Goal: Task Accomplishment & Management: Complete application form

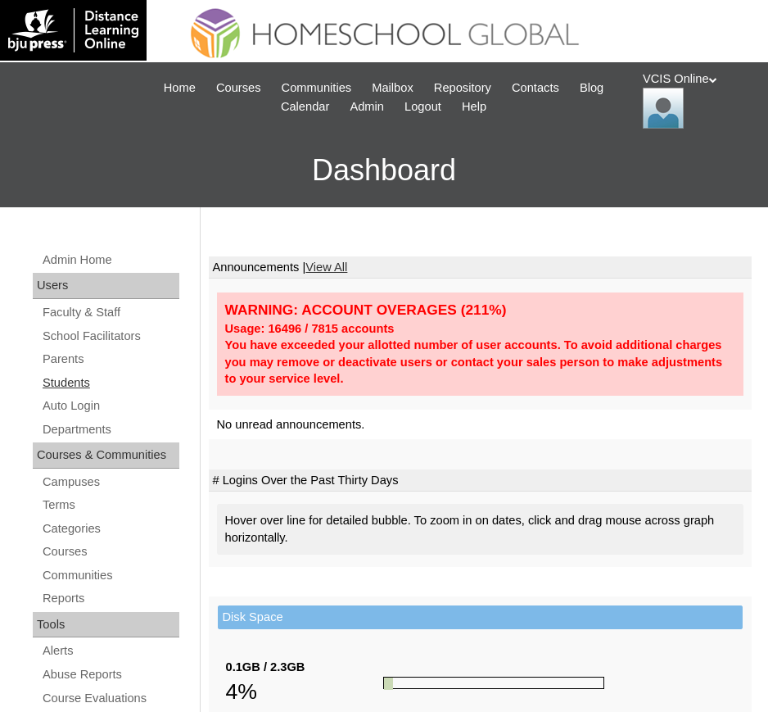
click at [61, 373] on link "Students" at bounding box center [110, 383] width 138 height 20
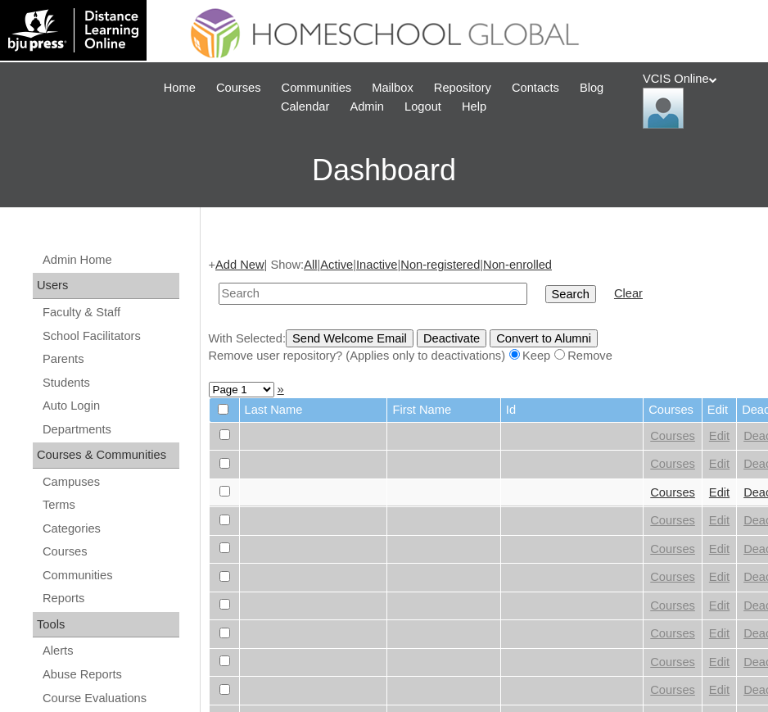
click at [245, 261] on link "Add New" at bounding box center [239, 264] width 48 height 13
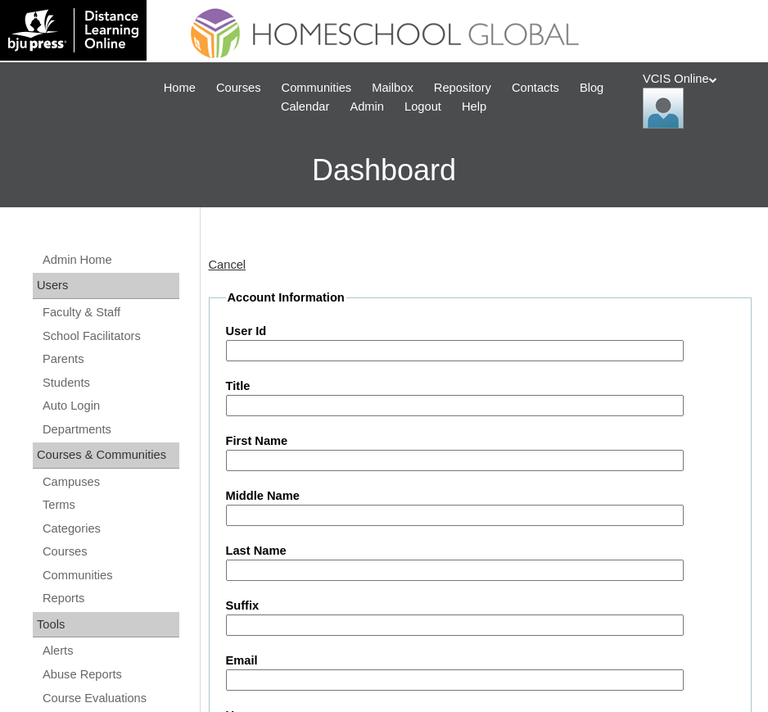
click at [305, 331] on label "User Id" at bounding box center [481, 331] width 510 height 17
click at [305, 340] on input "User Id" at bounding box center [455, 351] width 458 height 22
click at [303, 345] on input "User Id" at bounding box center [455, 351] width 458 height 22
paste input "VCIS020-4B-SA2025"
type input "VCIS020-4B-SA2025"
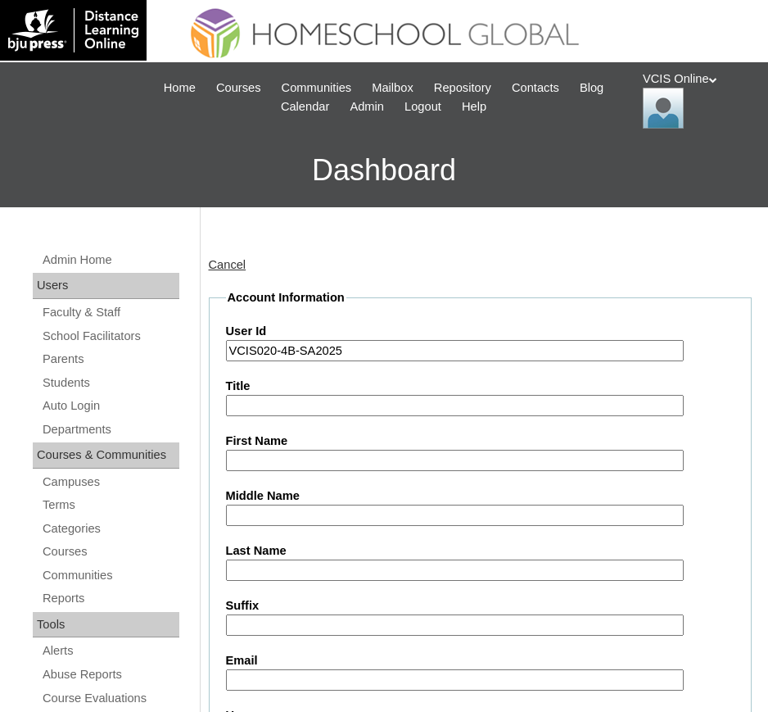
click at [265, 460] on input "First Name" at bounding box center [455, 461] width 458 height 22
paste input "Ariela Justice Manay"
click at [306, 458] on input "Ariela Justice Manay" at bounding box center [455, 461] width 458 height 22
click at [319, 458] on input "Ariela Justice Manay" at bounding box center [455, 461] width 458 height 22
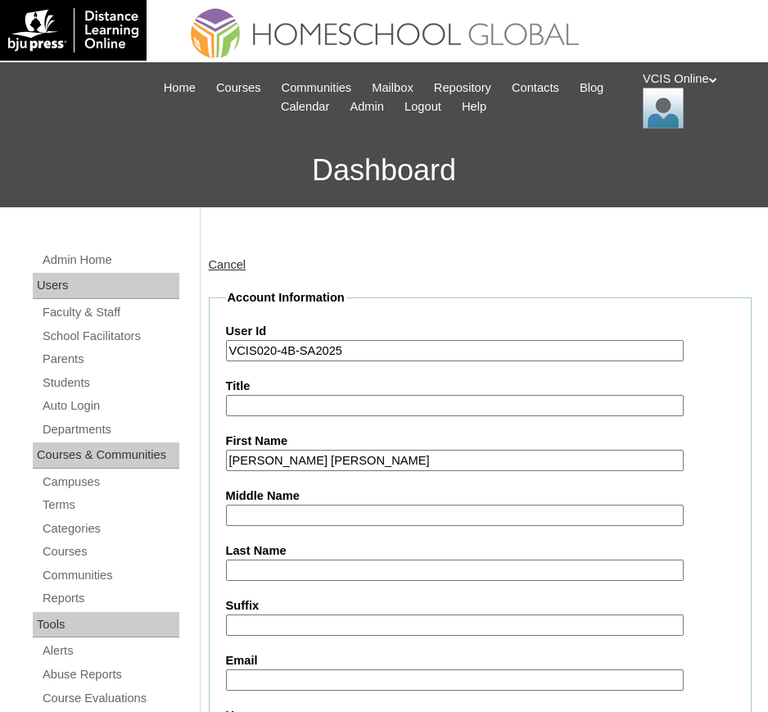
click at [319, 458] on input "Ariela Justice Manay" at bounding box center [455, 461] width 458 height 22
type input "Ariela Justice"
click at [265, 562] on input "Last Name" at bounding box center [455, 571] width 458 height 22
paste input "Manay"
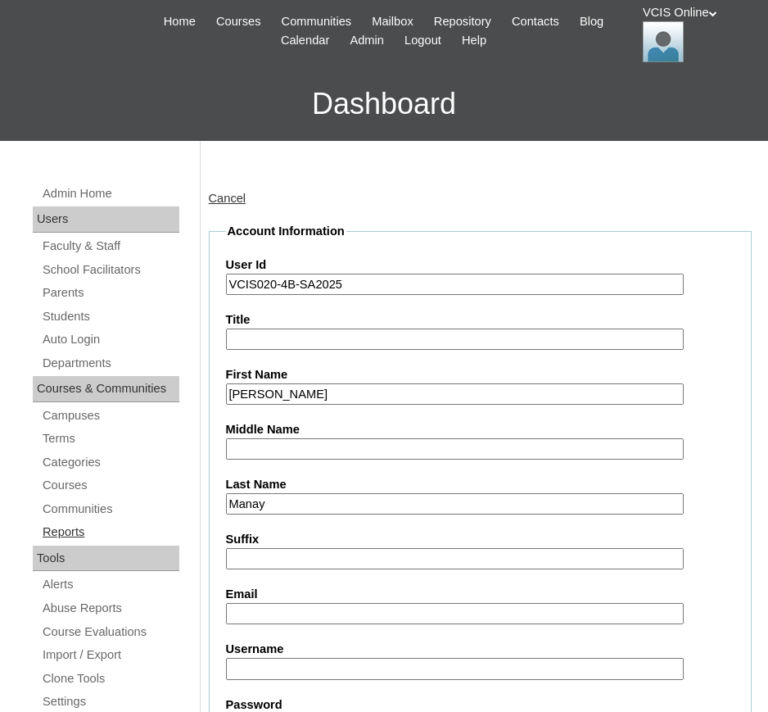
scroll to position [102, 0]
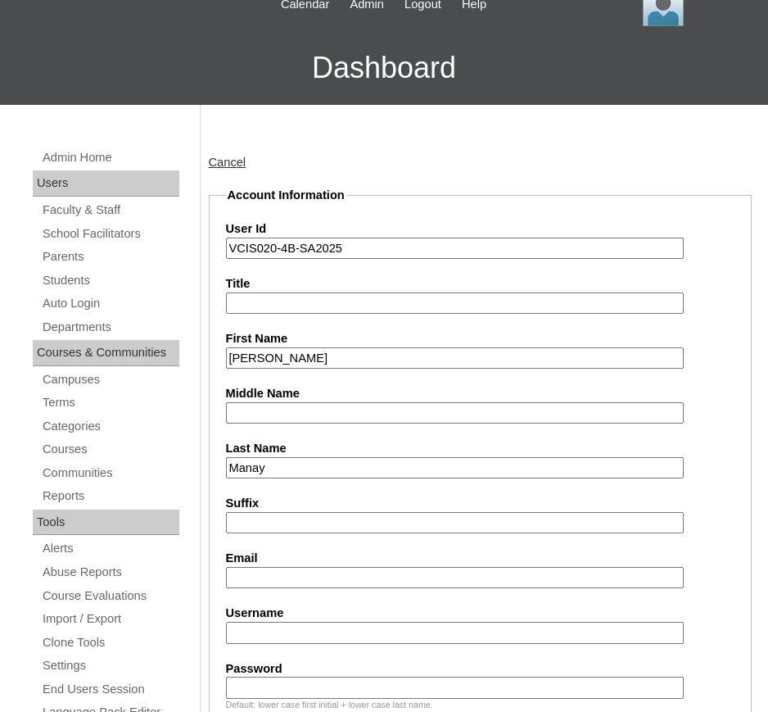
type input "Manay"
drag, startPoint x: 176, startPoint y: 437, endPoint x: 173, endPoint y: 466, distance: 29.7
click at [170, 454] on div "Admin Home Users Faculty & Staff School Facilitators Parents Students Auto Logi…" at bounding box center [108, 676] width 167 height 1059
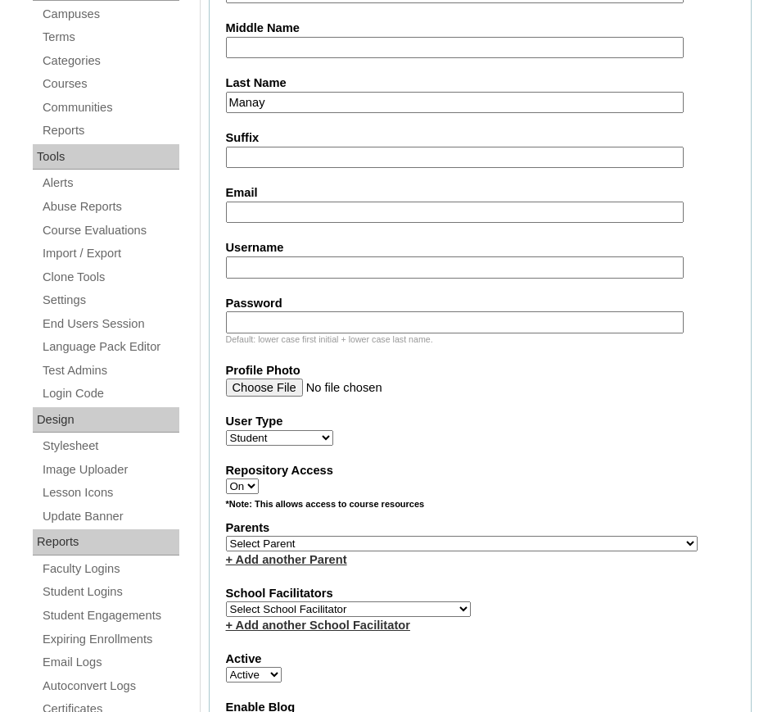
scroll to position [307, 0]
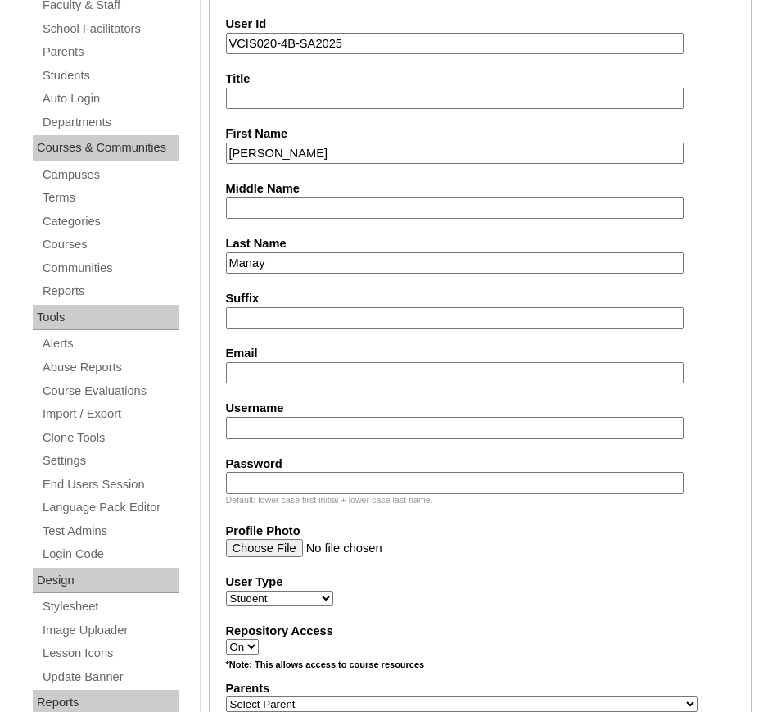
click at [262, 393] on fieldset "Account Information User Id VCIS020-4B-SA2025 Title First Name Ariela Justice M…" at bounding box center [481, 657] width 544 height 1350
drag, startPoint x: 264, startPoint y: 379, endPoint x: 244, endPoint y: 374, distance: 20.3
click at [264, 379] on input "Email" at bounding box center [455, 373] width 458 height 22
paste input "ajmanay.student@vcis.edu.ph"
type input "ajmanay.student@vcis.edu.ph"
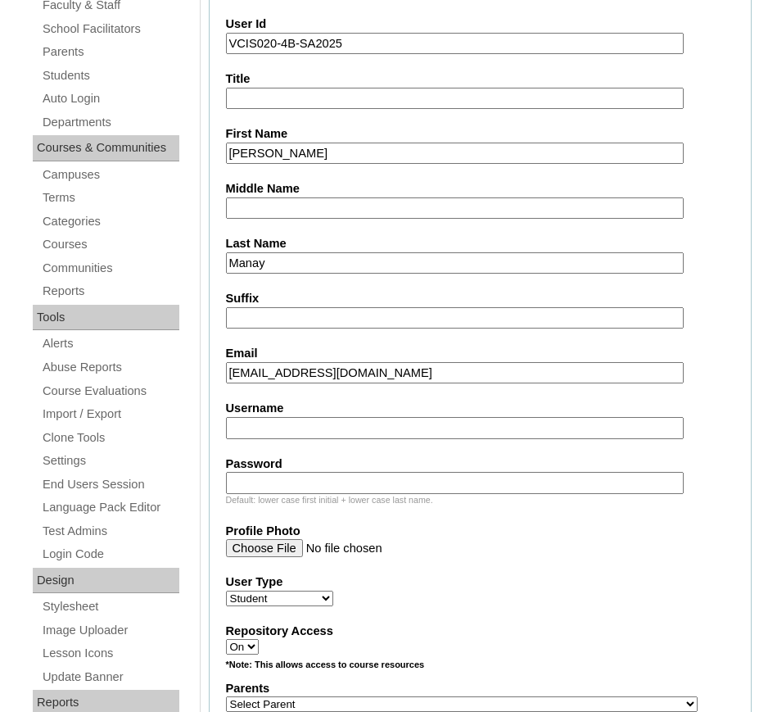
click at [274, 433] on input "Username" at bounding box center [455, 428] width 458 height 22
click at [303, 427] on input "Username" at bounding box center [455, 428] width 458 height 22
click at [286, 422] on input "Username" at bounding box center [455, 428] width 458 height 22
type input "v"
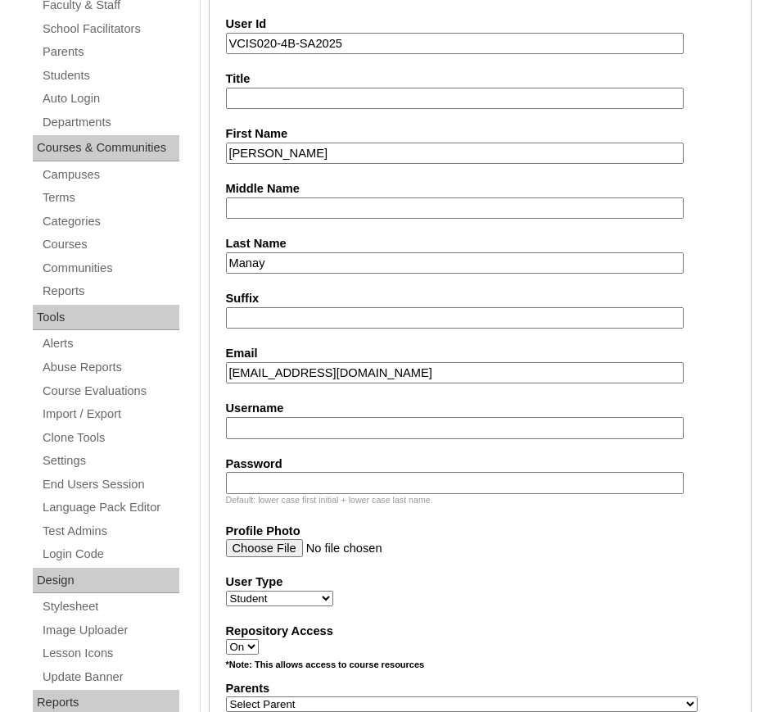
paste input "ariela.manay2025"
type input "ariela.manay2025"
paste input "EPfvZy"
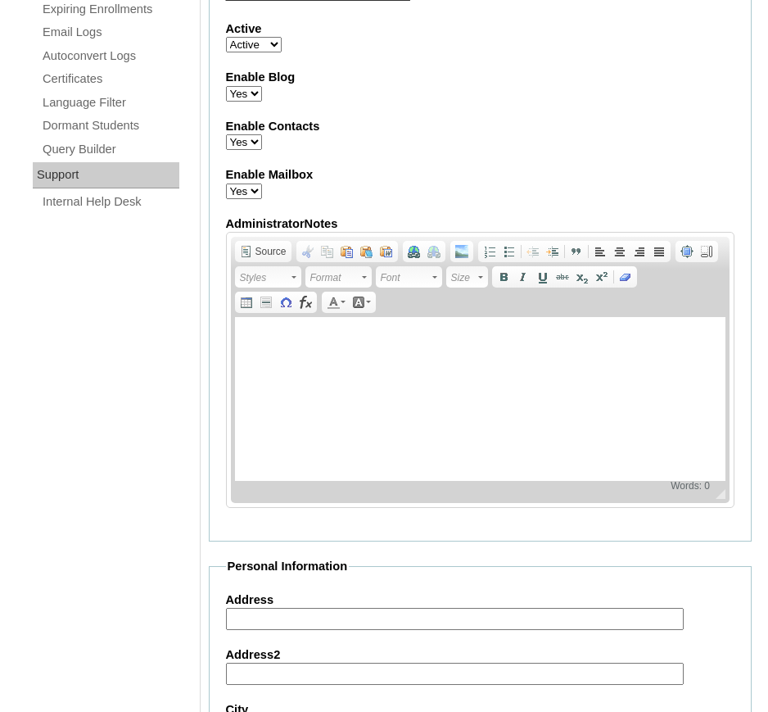
scroll to position [819, 0]
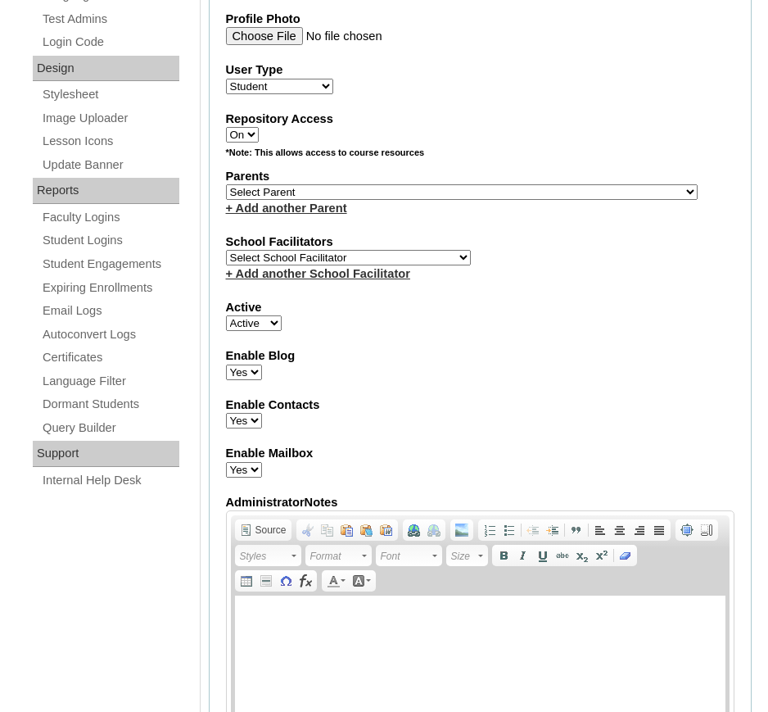
type input "EPfvZy"
click at [311, 202] on link "+ Add another Parent" at bounding box center [286, 208] width 121 height 13
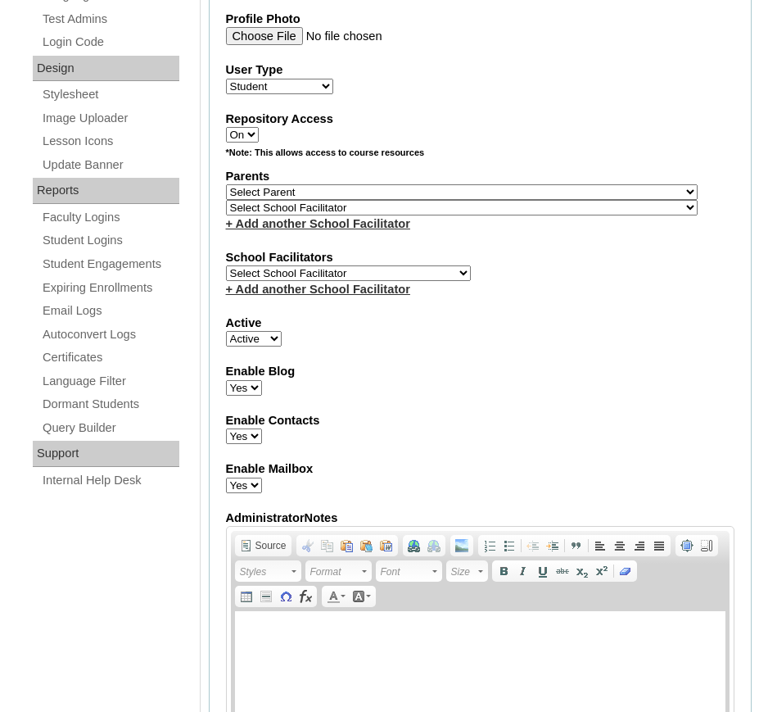
click at [424, 192] on select "Select Parent , , , , , , , , , , , , , , , , , , , , , , , , , , , , , , , , ,…" at bounding box center [462, 192] width 472 height 16
select select "43603"
click at [226, 184] on select "Select Parent , , , , , , , , , , , , , , , , , , , , , , , , , , , , , , , , ,…" at bounding box center [462, 192] width 472 height 16
click at [271, 269] on select "Select School Facilitator [PERSON_NAME] [PERSON_NAME] Gloryfe [PERSON_NAME] [PE…" at bounding box center [348, 273] width 245 height 16
select select "31815"
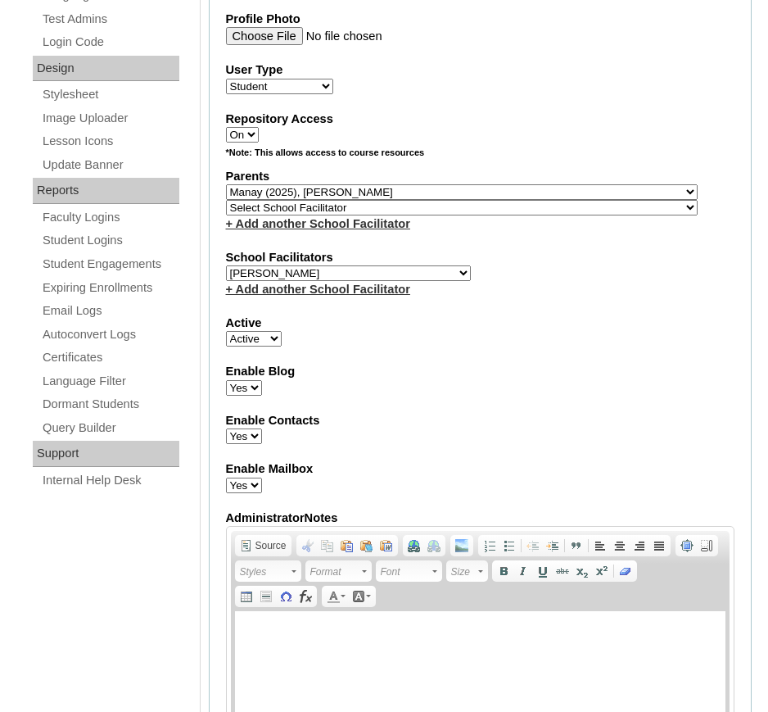
click at [226, 265] on select "Select School Facilitator [PERSON_NAME] [PERSON_NAME] Gloryfe [PERSON_NAME] [PE…" at bounding box center [348, 273] width 245 height 16
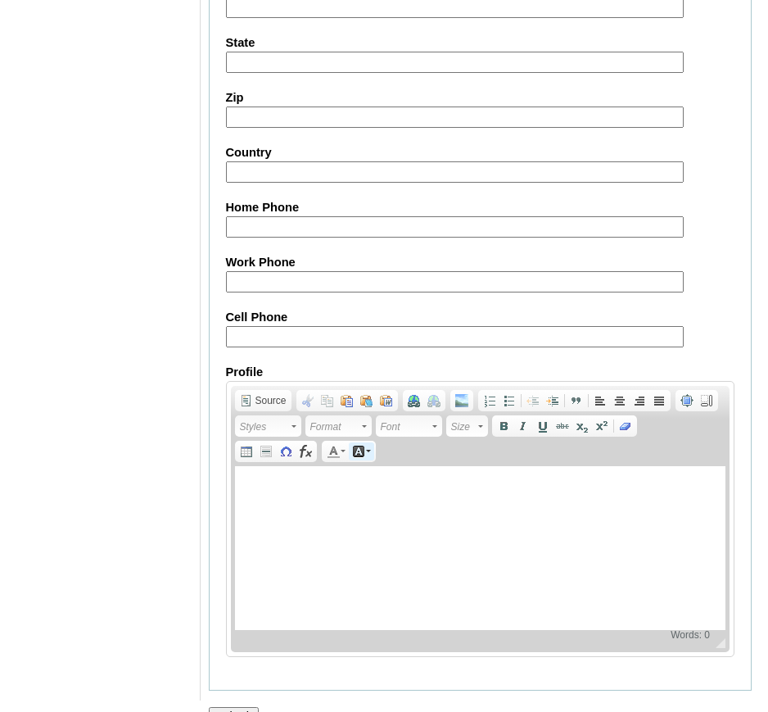
scroll to position [1866, 0]
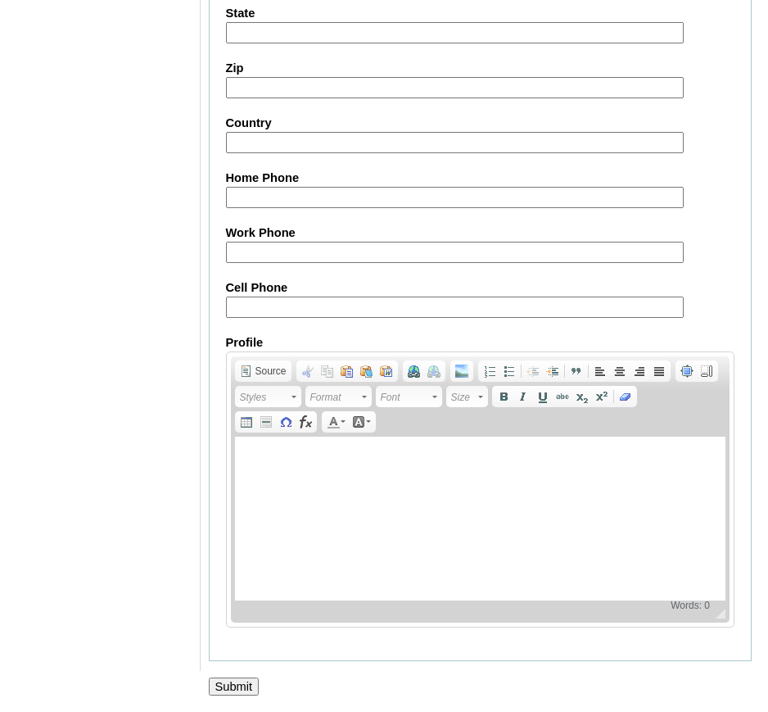
click at [297, 304] on input "Cell Phone" at bounding box center [455, 308] width 458 height 22
paste input "63-090535949950, 63-9151718591"
type input "63-090535949950, 63-9151718591"
click at [234, 681] on input "Submit" at bounding box center [234, 687] width 51 height 18
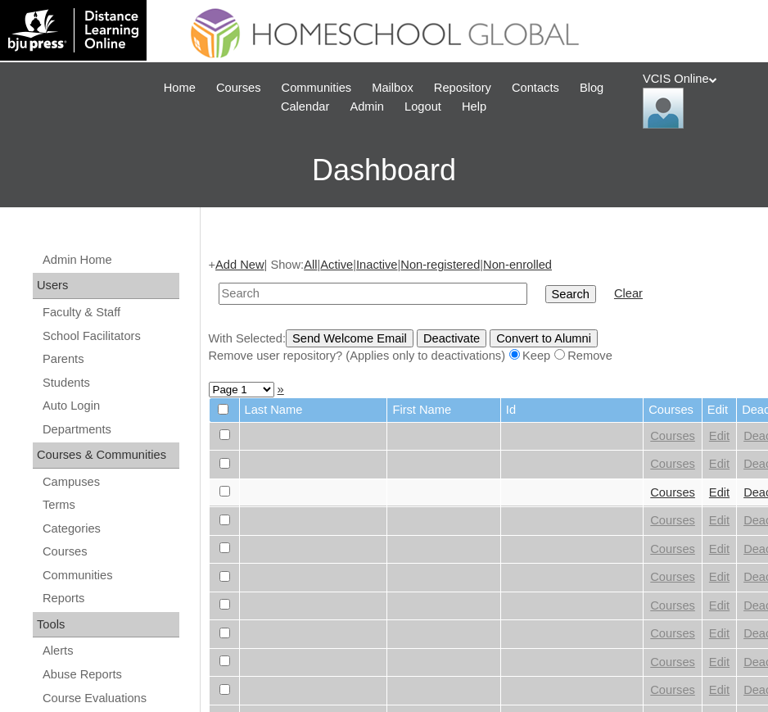
click at [231, 290] on input "text" at bounding box center [373, 294] width 309 height 22
click at [285, 297] on input "text" at bounding box center [373, 294] width 309 height 22
paste input "VCIS020-4B-SA2025"
type input "VCIS020-4B-SA2025"
click at [546, 285] on input "Search" at bounding box center [571, 294] width 51 height 18
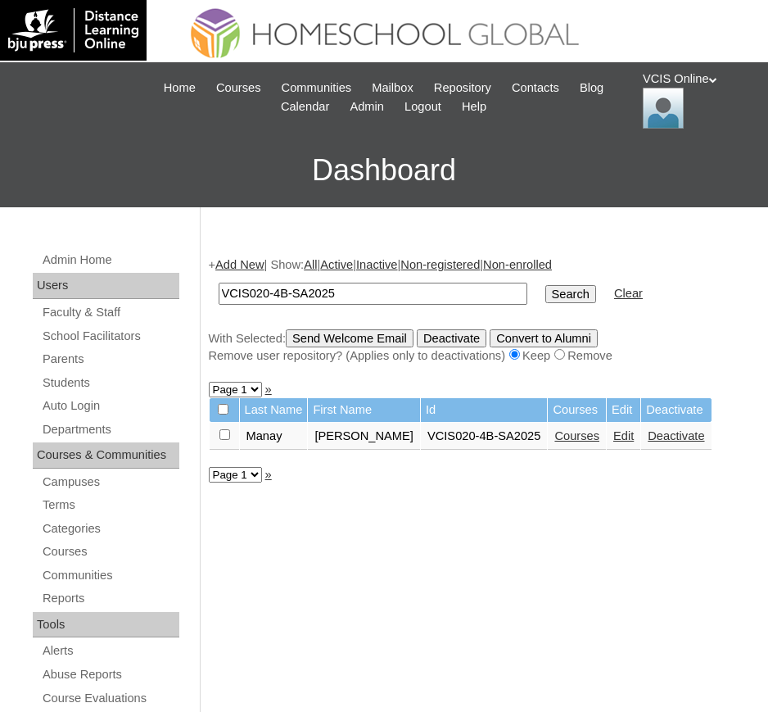
click at [614, 435] on link "Edit" at bounding box center [624, 435] width 20 height 13
click at [555, 437] on link "Courses" at bounding box center [577, 435] width 45 height 13
click at [264, 297] on input "VCIS020-4B-SA2025" at bounding box center [373, 294] width 309 height 22
type input "VCIS019-4B-SA2025"
click at [546, 285] on input "Search" at bounding box center [571, 294] width 51 height 18
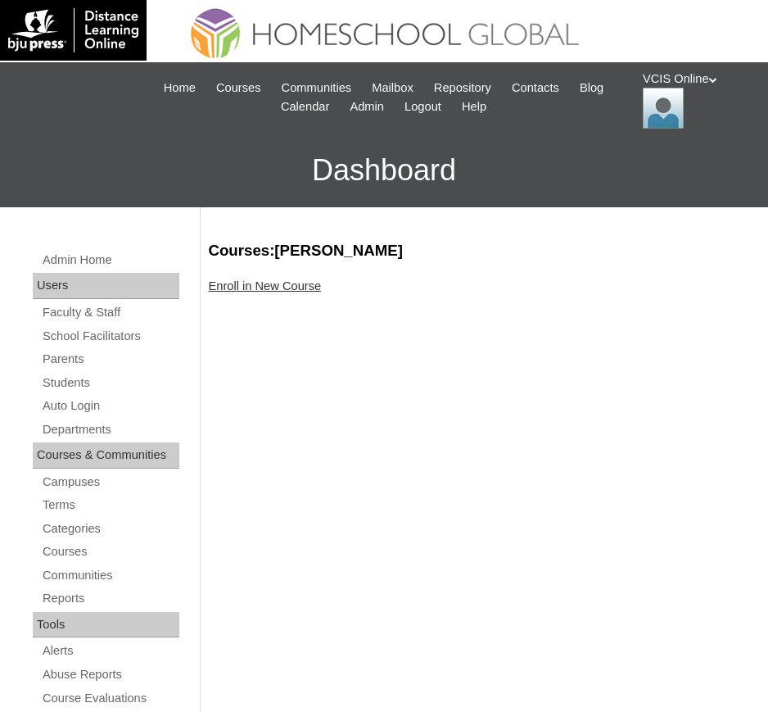
click at [235, 291] on link "Enroll in New Course" at bounding box center [265, 285] width 113 height 13
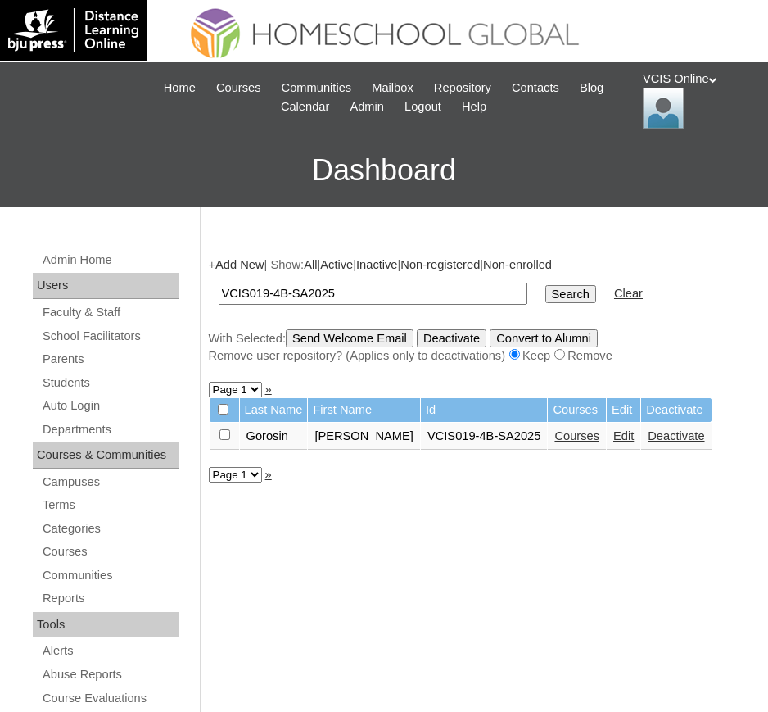
click at [564, 439] on link "Courses" at bounding box center [577, 435] width 45 height 13
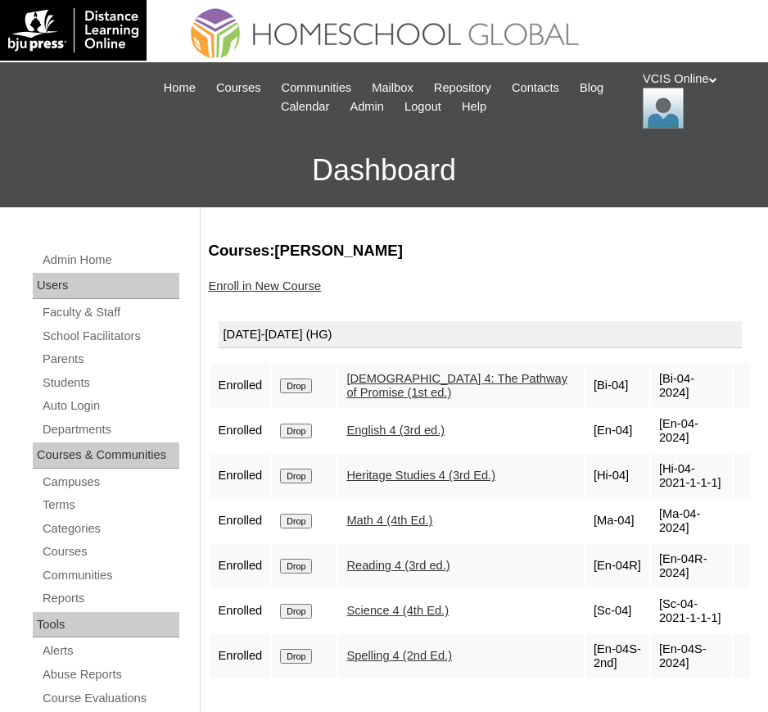
drag, startPoint x: 702, startPoint y: 385, endPoint x: 643, endPoint y: 396, distance: 59.9
click at [651, 396] on td "[Bi-04-2024]" at bounding box center [691, 385] width 81 height 43
copy td "Bi-04-2024"
drag, startPoint x: 705, startPoint y: 424, endPoint x: 647, endPoint y: 422, distance: 58.2
click at [651, 422] on td "[En-04-2024]" at bounding box center [691, 430] width 81 height 43
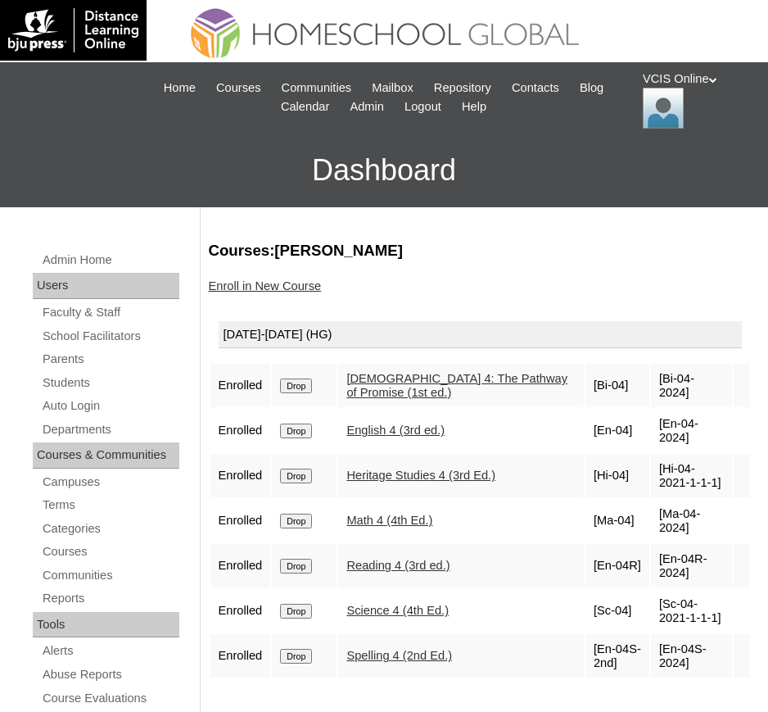
click at [651, 425] on td "[En-04-2024]" at bounding box center [691, 430] width 81 height 43
copy td "En-04-2024"
drag, startPoint x: 655, startPoint y: 469, endPoint x: 645, endPoint y: 460, distance: 13.3
click at [651, 460] on td "[Hi-04-2021-1-1-1]" at bounding box center [691, 475] width 81 height 43
copy td "Hi-04-2021-1-1-1"
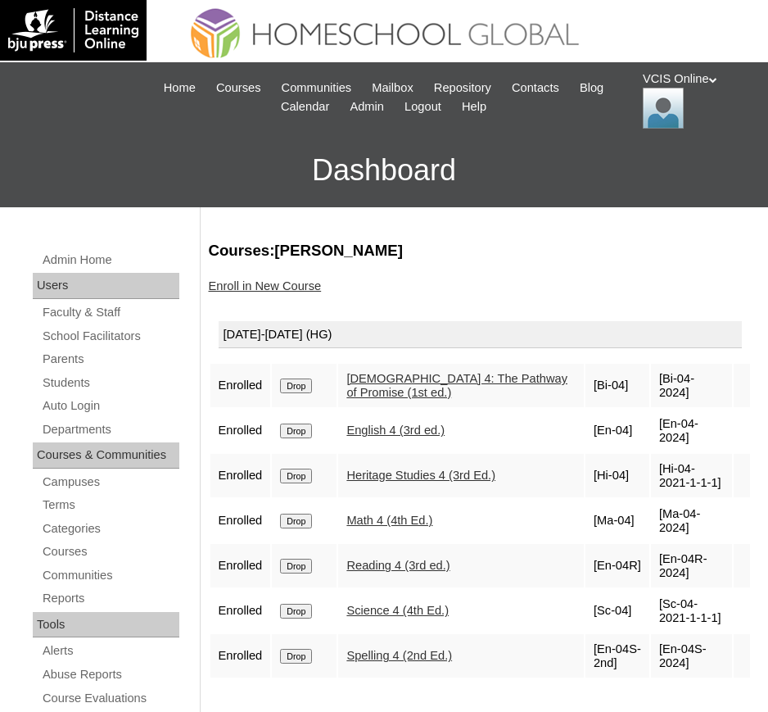
drag, startPoint x: 711, startPoint y: 502, endPoint x: 646, endPoint y: 510, distance: 66.0
click at [651, 510] on td "[Ma-04-2024]" at bounding box center [691, 520] width 81 height 43
copy td "Ma-04-2024"
drag, startPoint x: 710, startPoint y: 533, endPoint x: 645, endPoint y: 540, distance: 65.9
click at [651, 544] on td "[En-04R-2024]" at bounding box center [691, 565] width 81 height 43
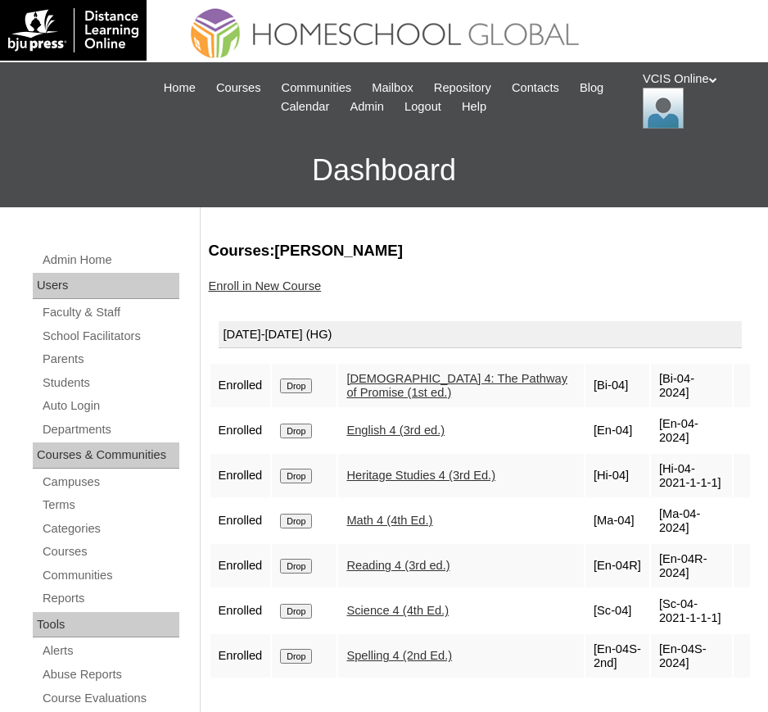
copy td "En-04R-2024"
drag, startPoint x: 655, startPoint y: 582, endPoint x: 645, endPoint y: 569, distance: 15.7
click at [651, 589] on td "[Sc-04-2021-1-1-1]" at bounding box center [691, 610] width 81 height 43
copy td "Sc-04-2021-1-1-1"
drag, startPoint x: 713, startPoint y: 621, endPoint x: 648, endPoint y: 620, distance: 64.7
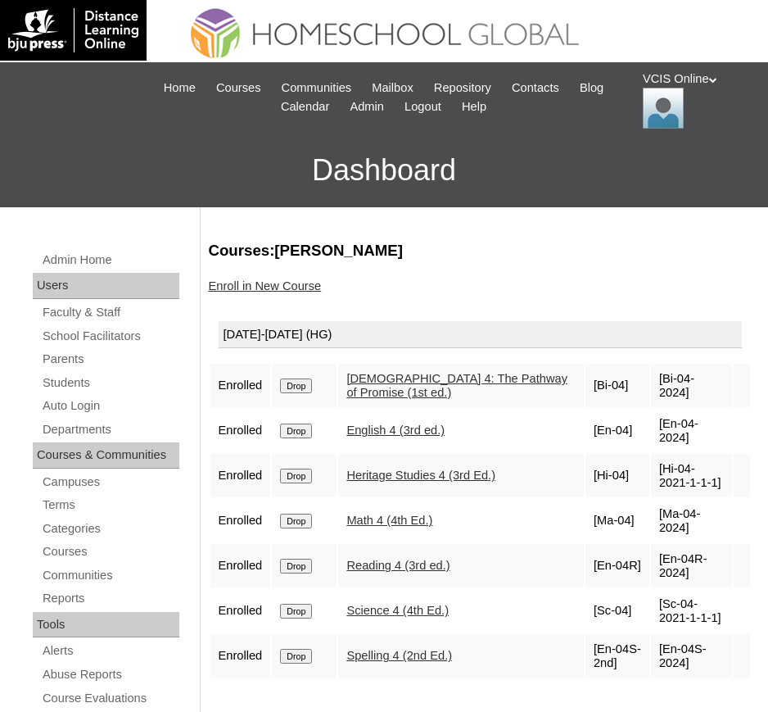
click at [651, 634] on td "[En-04S-2024]" at bounding box center [691, 655] width 81 height 43
copy td "En-04S-2024"
click at [358, 104] on span "Admin" at bounding box center [367, 106] width 34 height 19
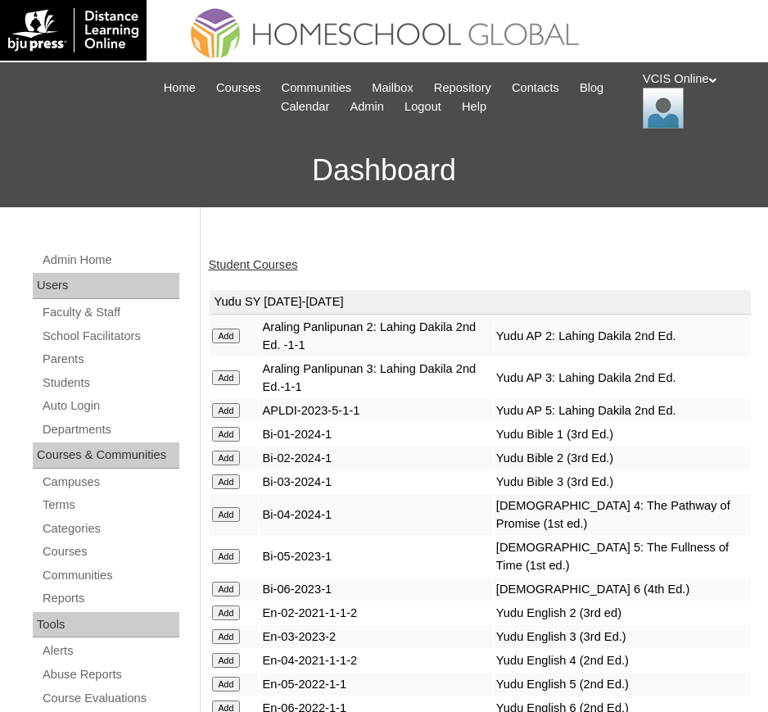
scroll to position [4936, 0]
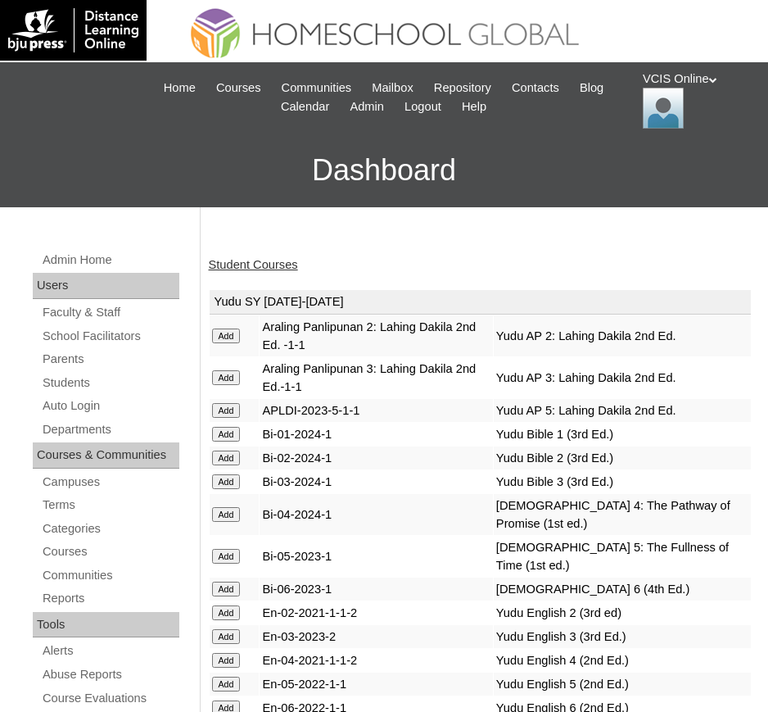
scroll to position [6439, 0]
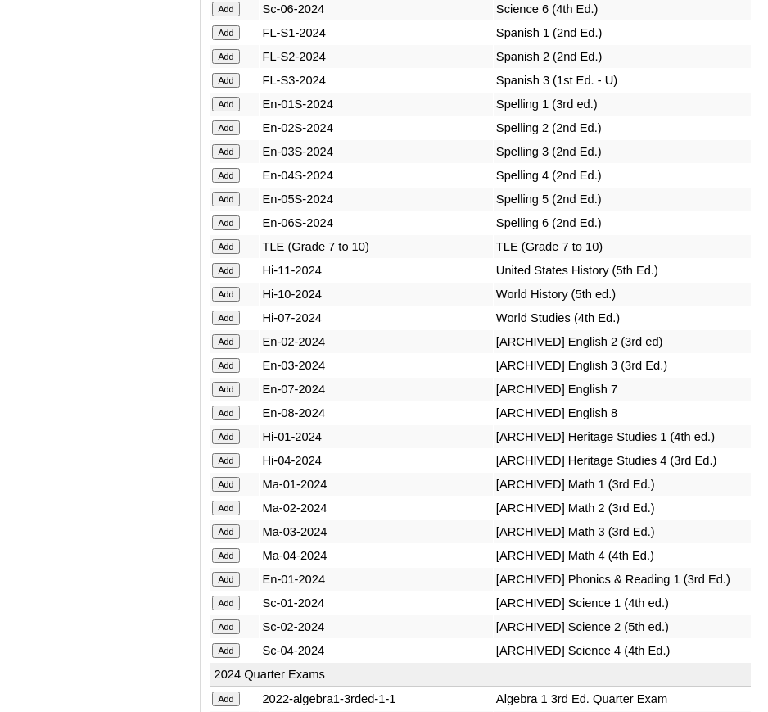
scroll to position [6748, 0]
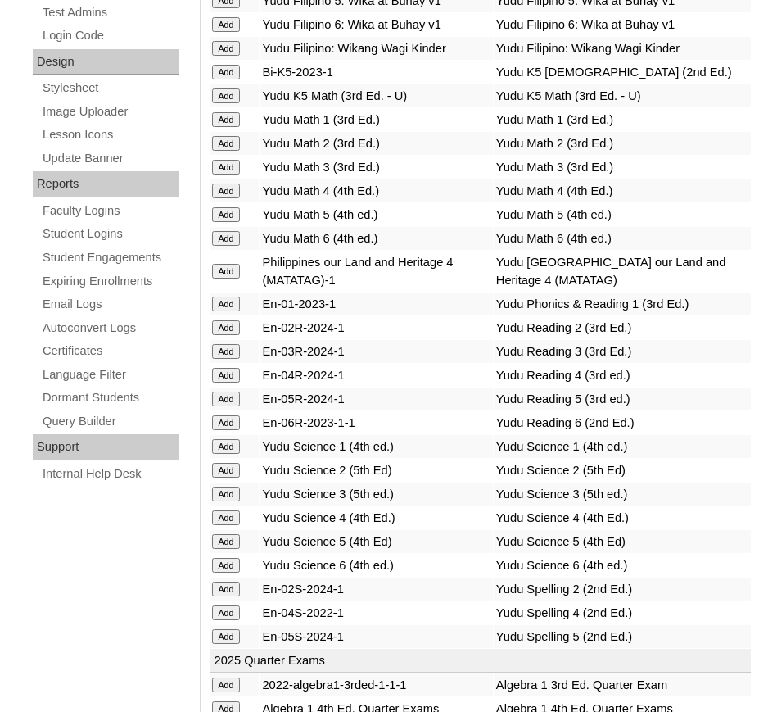
scroll to position [7350, 0]
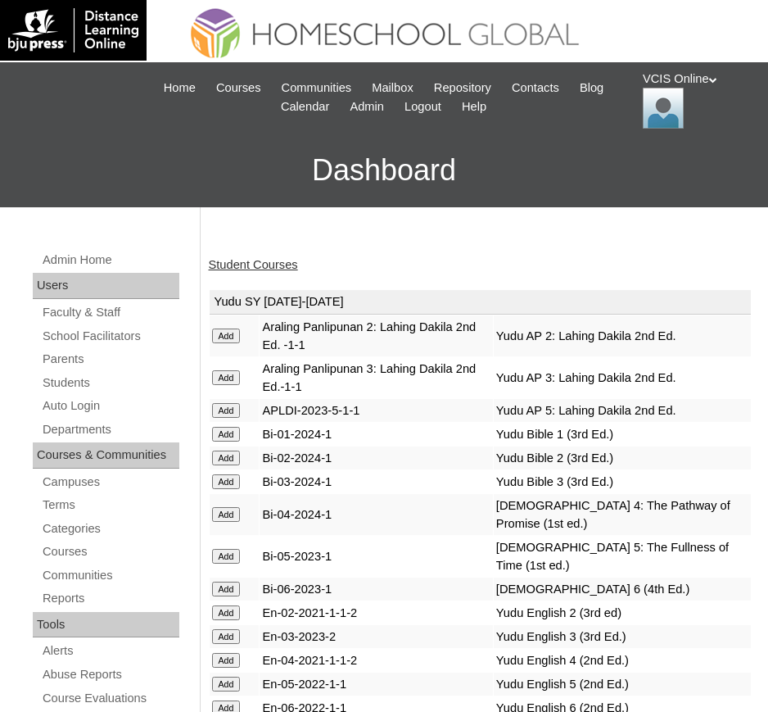
scroll to position [7516, 0]
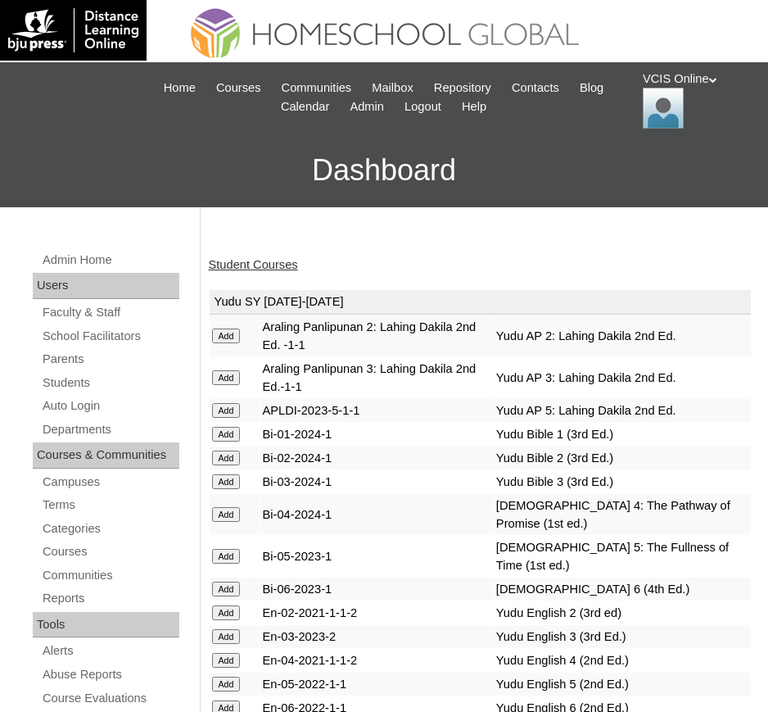
scroll to position [7730, 0]
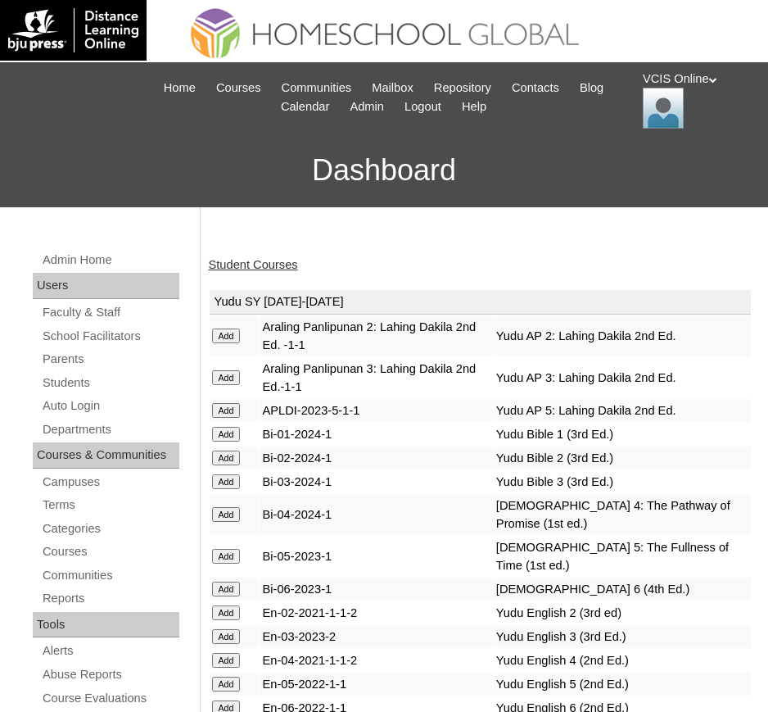
click at [286, 272] on div "Student Courses" at bounding box center [481, 264] width 544 height 17
click at [281, 268] on link "Student Courses" at bounding box center [253, 264] width 89 height 13
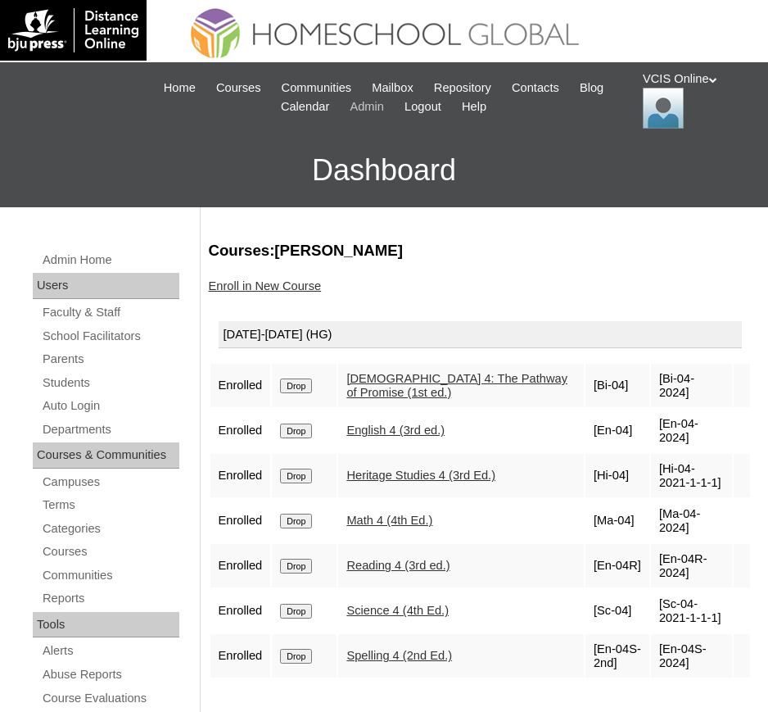
click at [380, 111] on span "Admin" at bounding box center [367, 106] width 34 height 19
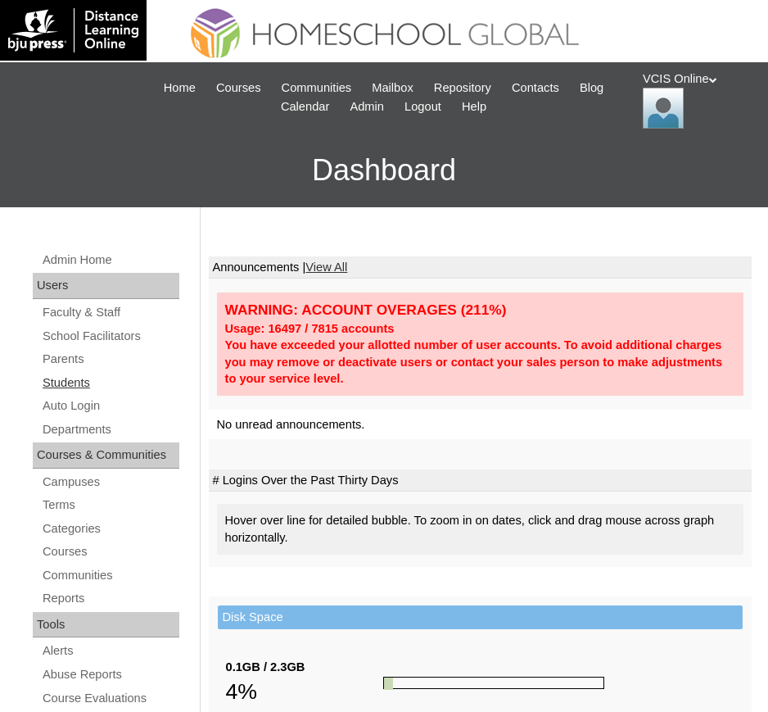
click at [82, 383] on link "Students" at bounding box center [110, 383] width 138 height 20
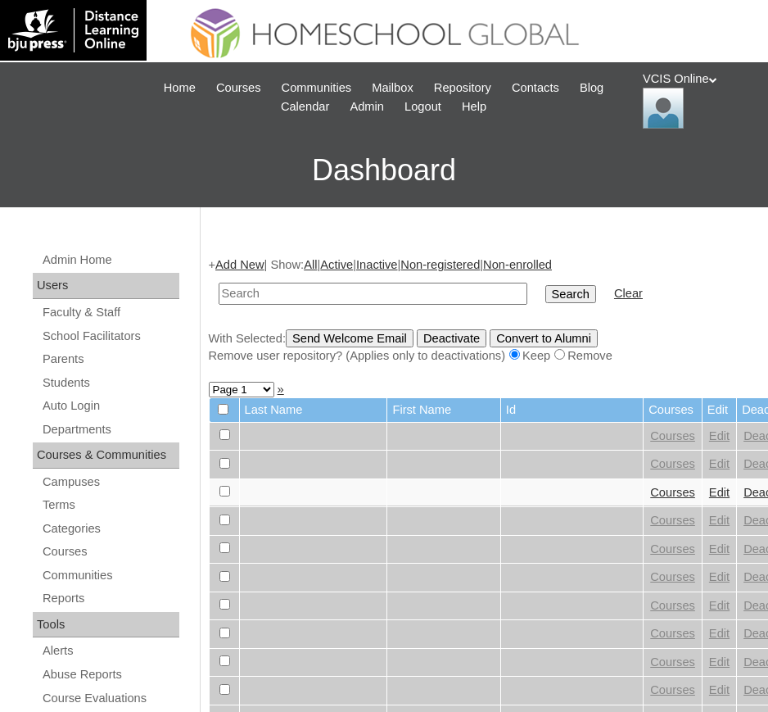
click at [253, 262] on link "Add New" at bounding box center [239, 264] width 48 height 13
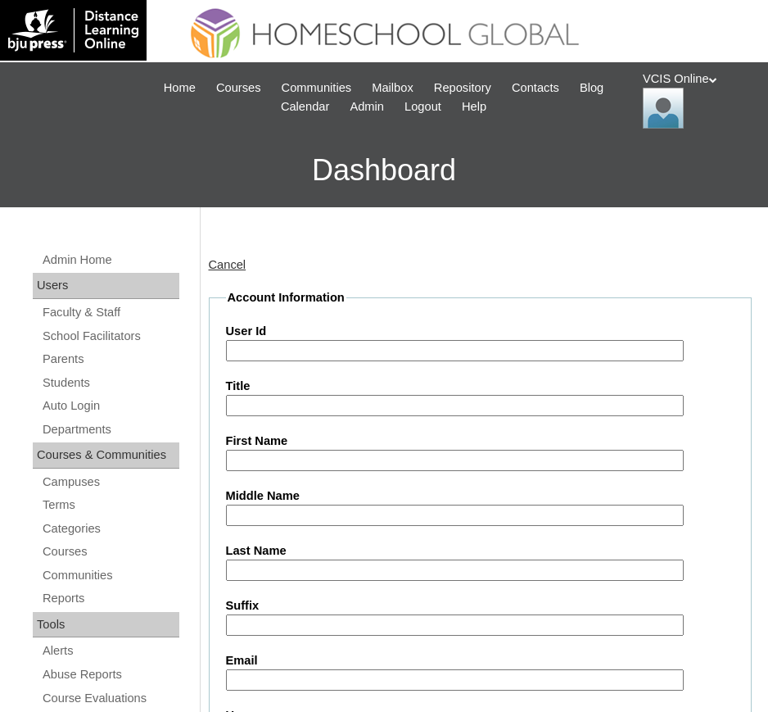
click at [308, 333] on label "User Id" at bounding box center [481, 331] width 510 height 17
click at [308, 340] on input "User Id" at bounding box center [455, 351] width 458 height 22
click at [310, 349] on input "User Id" at bounding box center [455, 351] width 458 height 22
paste input "Sc-04-2021-1-1-1"
paste input "VCIS017-4C-SA2025"
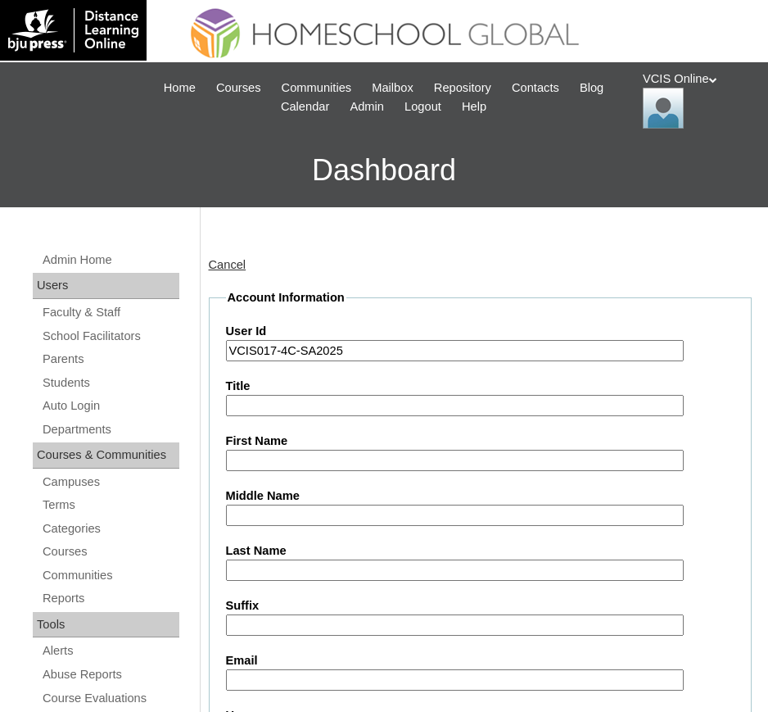
type input "VCIS017-4C-SA2025"
click at [311, 404] on input "Title" at bounding box center [455, 406] width 458 height 22
paste input "Sasha Kates Ysabelle Concepcion Gamil"
click at [354, 404] on input "vSasha Kates Ysabelle Concepcion Gamil" at bounding box center [455, 406] width 458 height 22
click at [356, 404] on input "vSasha Kates Ysabelle Concepcion Gamil" at bounding box center [455, 406] width 458 height 22
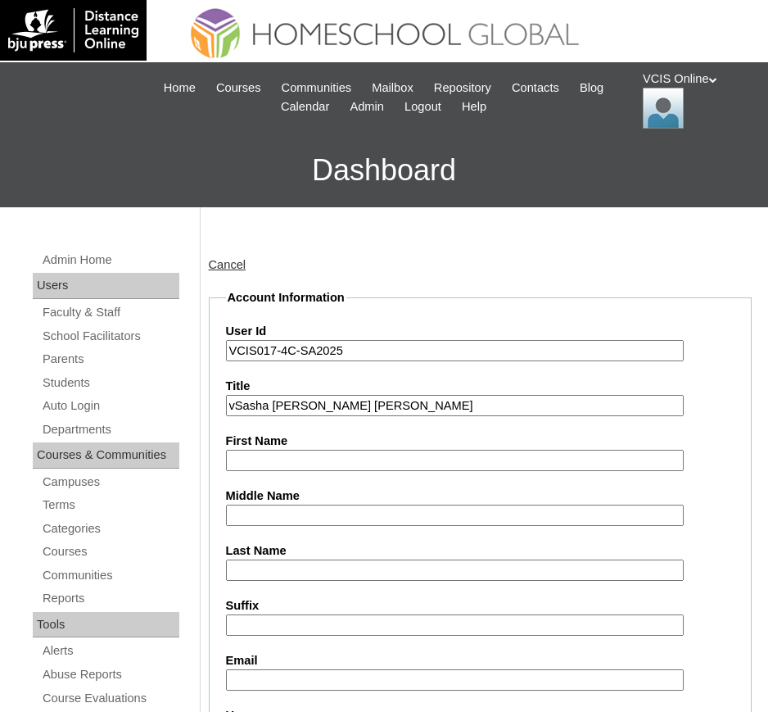
click at [366, 403] on input "vSasha Kates Ysabelle Concepcion Gamil" at bounding box center [455, 406] width 458 height 22
type input "vSasha Kates Ysabelle Gamil"
click at [330, 455] on input "First Name" at bounding box center [455, 461] width 458 height 22
click at [288, 502] on label "Middle Name" at bounding box center [481, 495] width 510 height 17
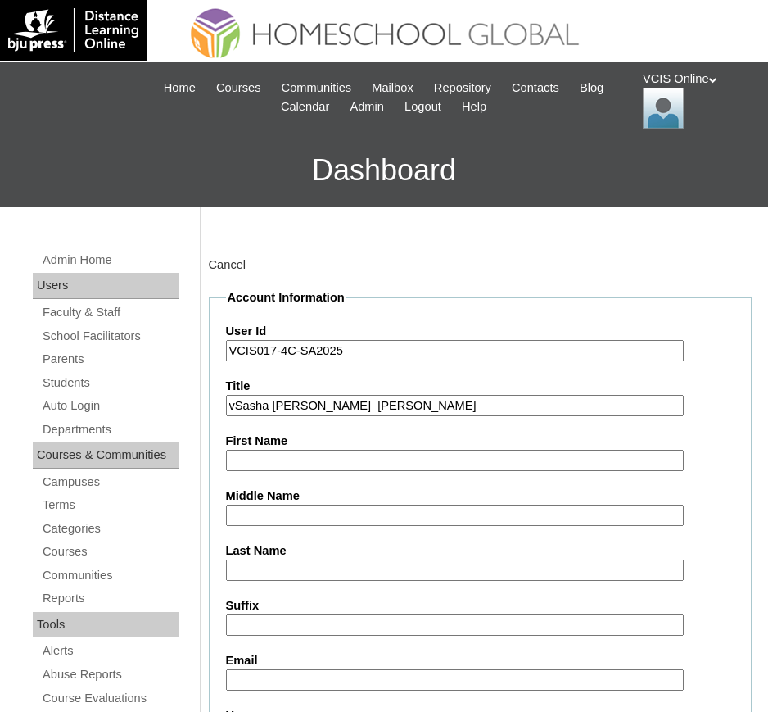
click at [288, 505] on input "Middle Name" at bounding box center [455, 516] width 458 height 22
paste input "[PERSON_NAME]"
type input "[PERSON_NAME]"
click at [371, 409] on input "vSasha Kates Ysabelle Gamil" at bounding box center [455, 406] width 458 height 22
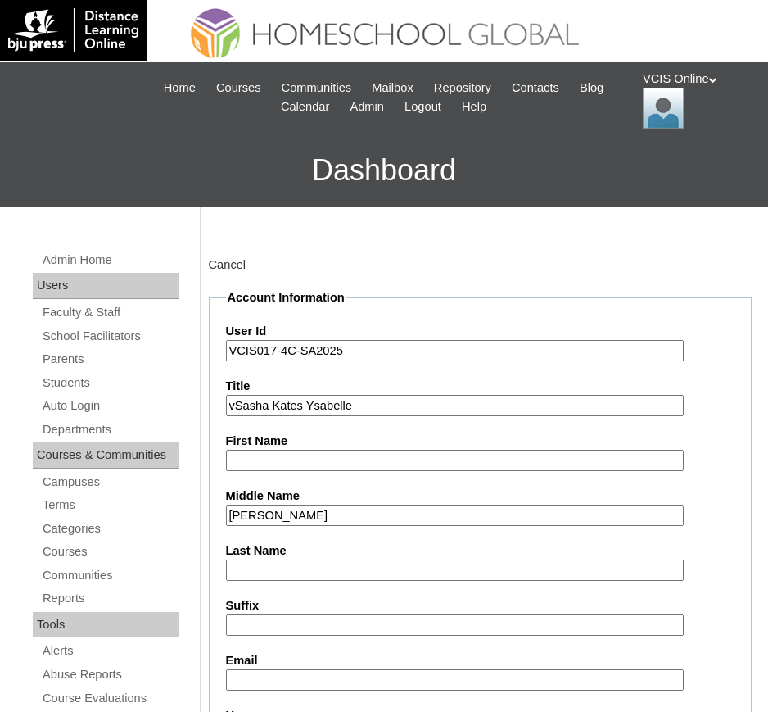
type input "vSasha Kates Ysabelle"
click at [317, 560] on input "Last Name" at bounding box center [455, 571] width 458 height 22
paste input "Gamil"
type input "Gamil"
click at [370, 401] on input "vSasha Kates Ysabelle" at bounding box center [455, 406] width 458 height 22
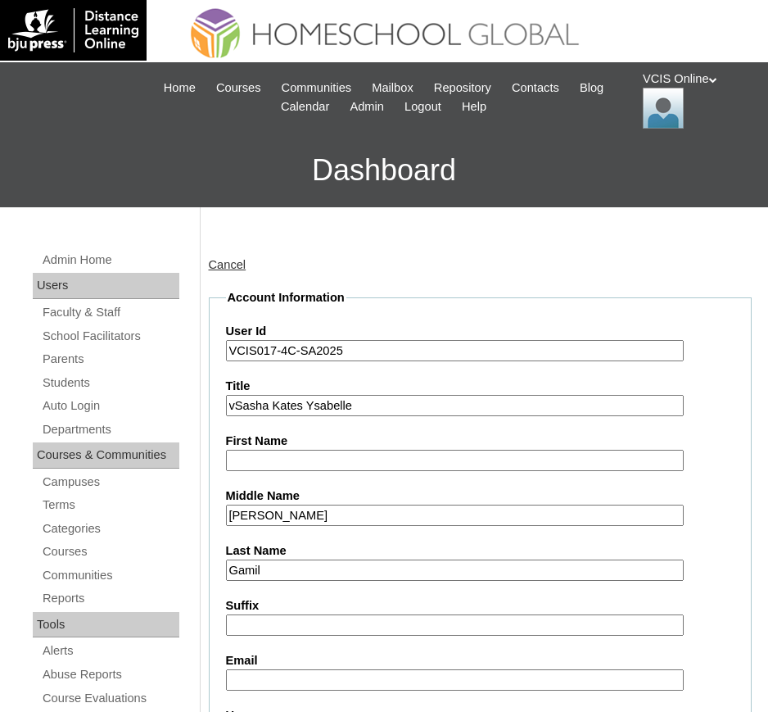
type input "vSasha Kates Ysabelle"
click at [338, 447] on label "First Name" at bounding box center [481, 441] width 510 height 17
click at [338, 450] on input "First Name" at bounding box center [455, 461] width 458 height 22
paste input "vSasha Kates Ysabelle"
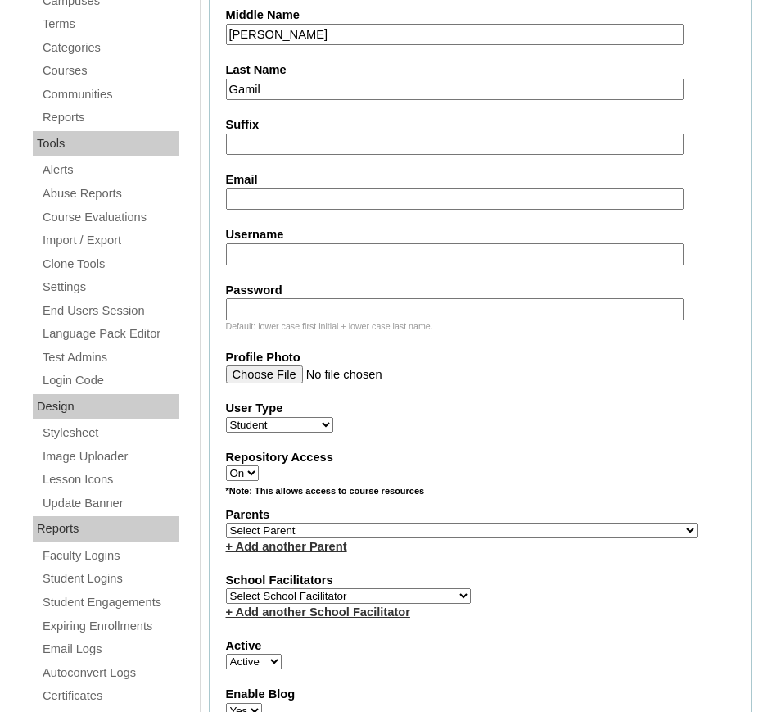
scroll to position [512, 0]
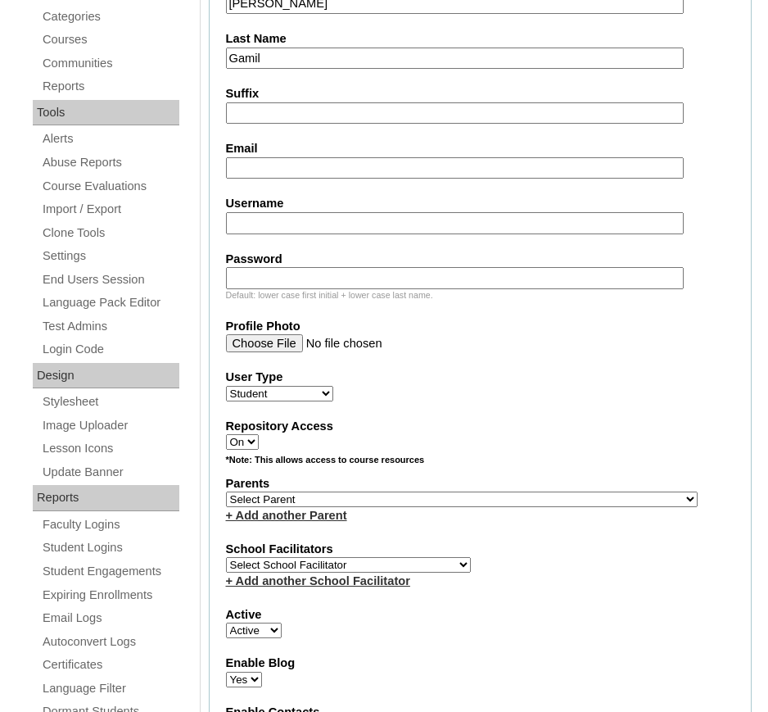
type input "[PERSON_NAME] Ysabelle"
click at [410, 161] on input "Email" at bounding box center [455, 168] width 458 height 22
paste input "skgamil.student@vcis.edu.ph"
type input "skgamil.student@vcis.edu.ph"
click at [289, 247] on fieldset "Account Information User Id VCIS017-4C-SA2025 Title First Name Sasha Kates Ysab…" at bounding box center [481, 452] width 544 height 1350
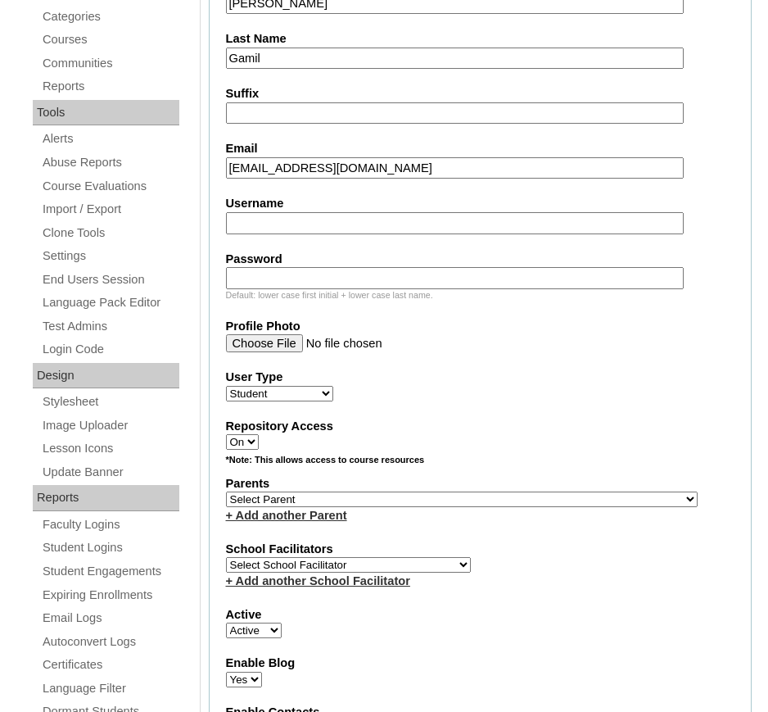
click at [284, 227] on input "Username" at bounding box center [455, 223] width 458 height 22
paste input "sasha.gamil2025"
type input "sasha.gamil2025"
click at [308, 280] on input "Password" at bounding box center [455, 278] width 458 height 22
paste input "JaNFLo"
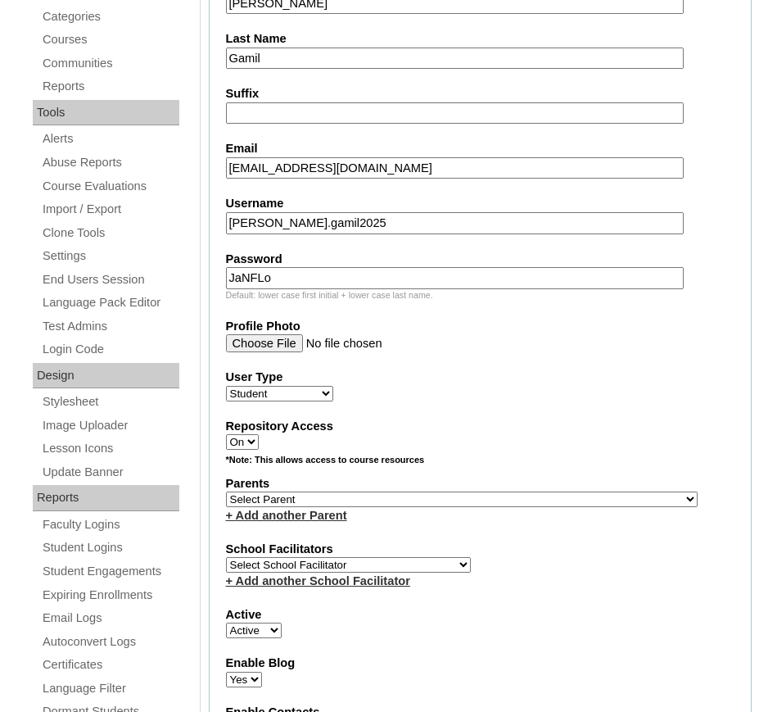
type input "JaNFLo"
click at [322, 502] on select "Select Parent , , , , , , , , , , , , , , , , , , , , , , , , , , , , , , , , ,…" at bounding box center [462, 500] width 472 height 16
click at [538, 469] on div "*Note: This allows access to course resources" at bounding box center [481, 464] width 510 height 20
click at [460, 495] on select "Select Parent , , , , , , , , , , , , , , , , , , , , , , , , , , , , , , , , ,…" at bounding box center [462, 500] width 472 height 16
select select "43605"
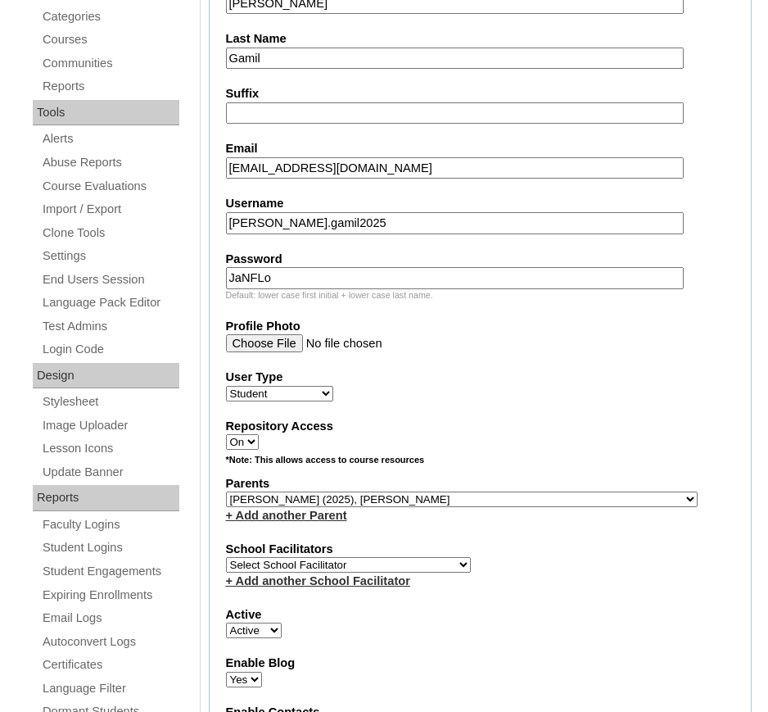
click at [226, 492] on select "Select Parent , , , , , , , , , , , , , , , , , , , , , , , , , , , , , , , , ,…" at bounding box center [462, 500] width 472 height 16
click at [309, 563] on select "Select School Facilitator Norman Añain Ruffa Abadijas Mary Abella Gloryfe Abion…" at bounding box center [348, 565] width 245 height 16
click at [226, 557] on select "Select School Facilitator Norman Añain Ruffa Abadijas Mary Abella Gloryfe Abion…" at bounding box center [348, 565] width 245 height 16
click at [309, 563] on select "Select School Facilitator Norman Añain Ruffa Abadijas Mary Abella Gloryfe Abion…" at bounding box center [348, 565] width 245 height 16
select select "36589"
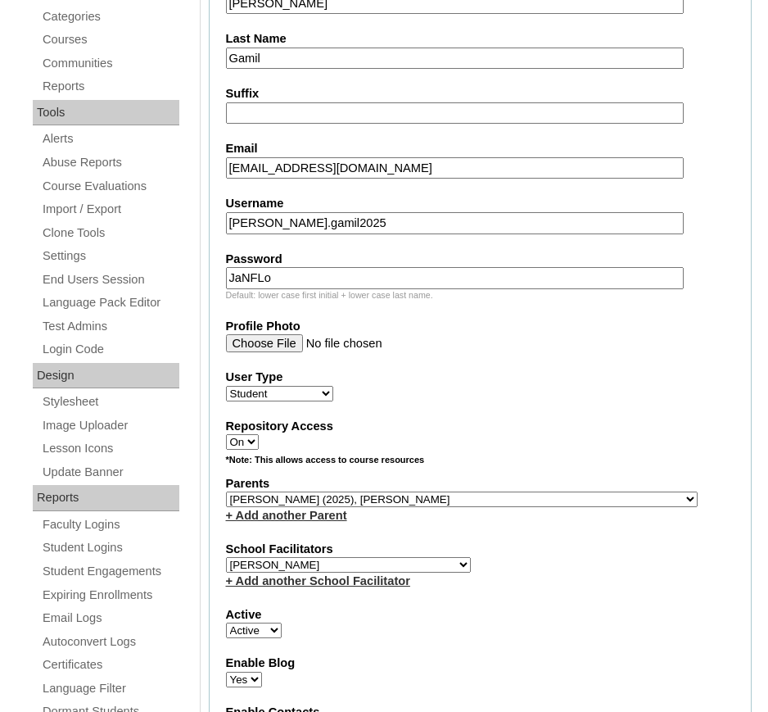
click at [226, 557] on select "Select School Facilitator Norman Añain Ruffa Abadijas Mary Abella Gloryfe Abion…" at bounding box center [348, 565] width 245 height 16
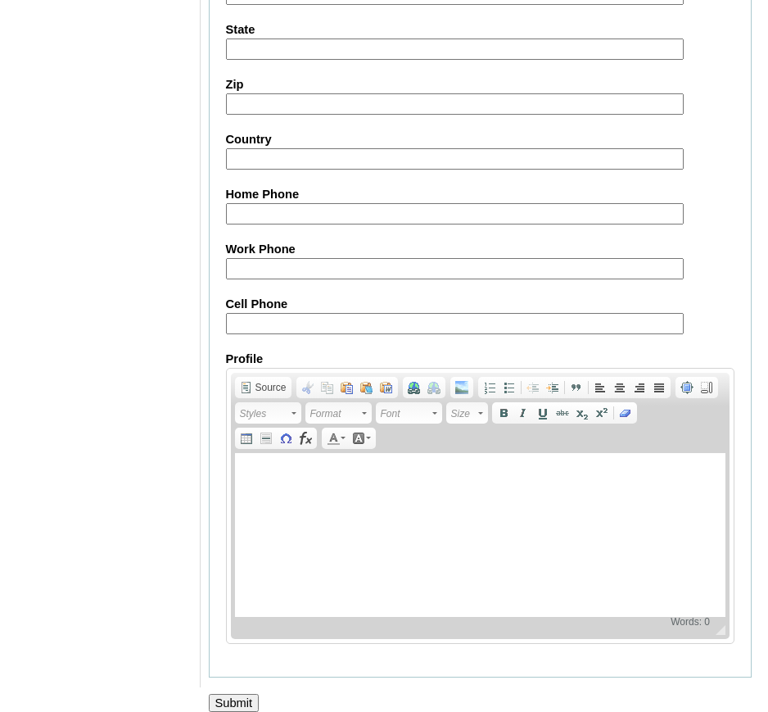
scroll to position [1843, 0]
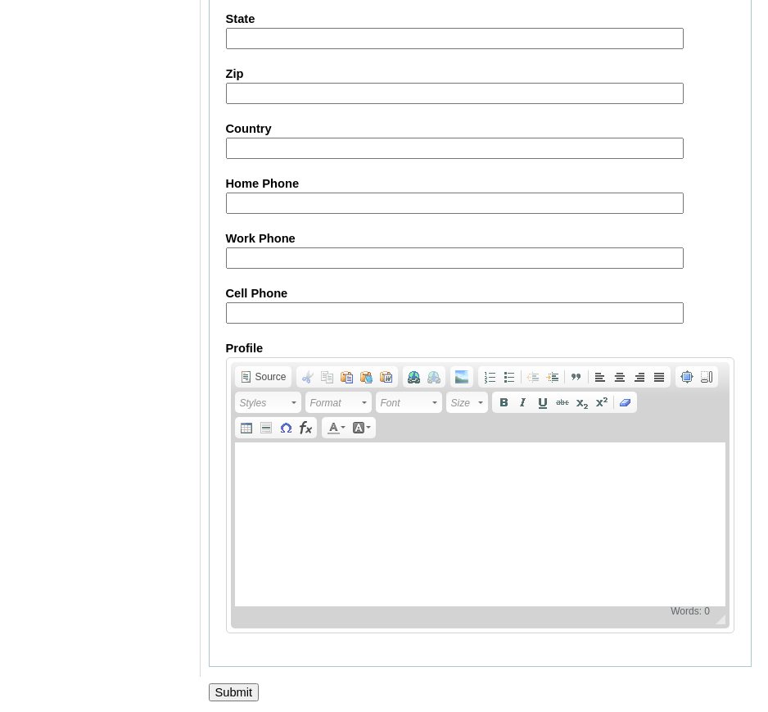
click at [356, 308] on input "Cell Phone" at bounding box center [455, 313] width 458 height 22
paste input "63-9152781128, 63-9174947926"
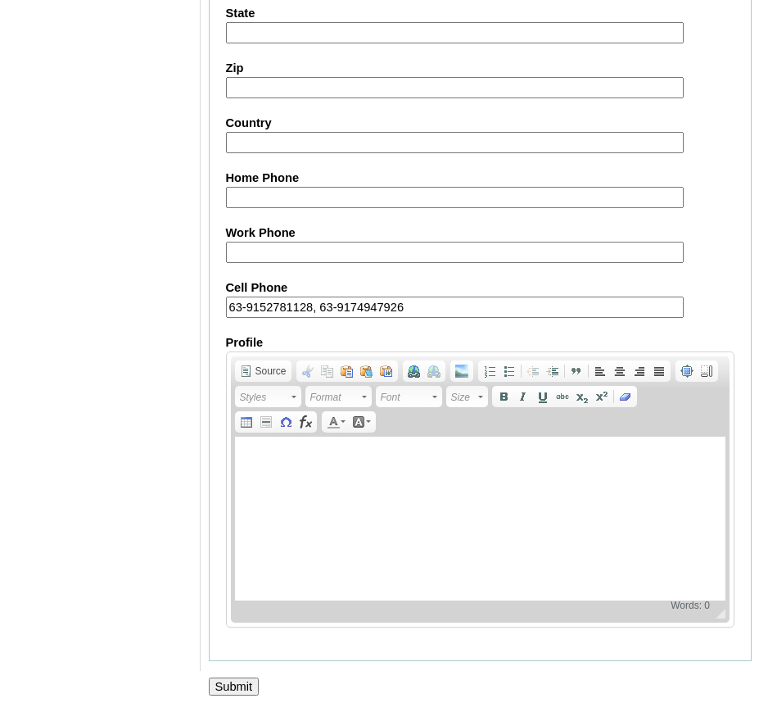
scroll to position [1851, 0]
type input "63-9152781128, 63-9174947926"
click at [233, 680] on input "Submit" at bounding box center [234, 687] width 51 height 18
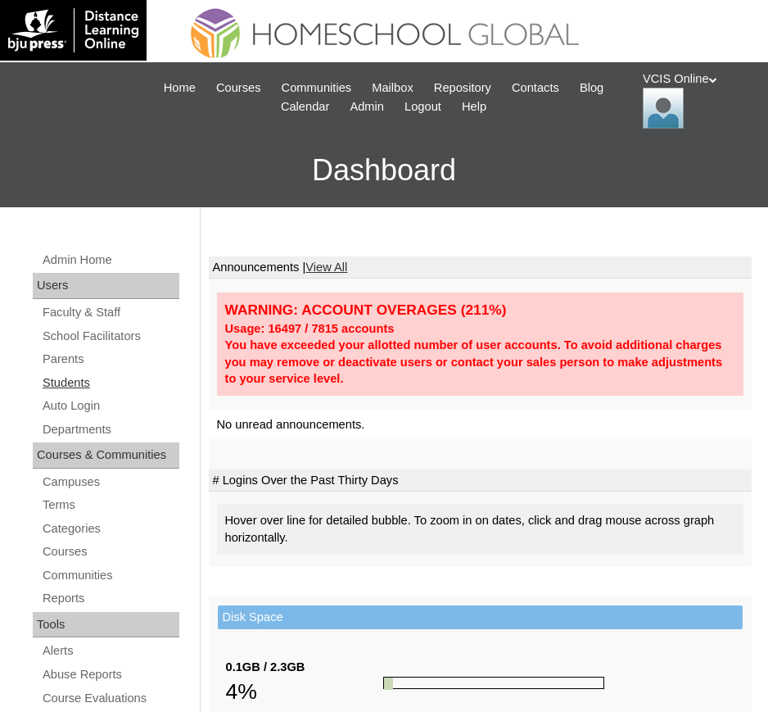
click at [70, 383] on link "Students" at bounding box center [110, 383] width 138 height 20
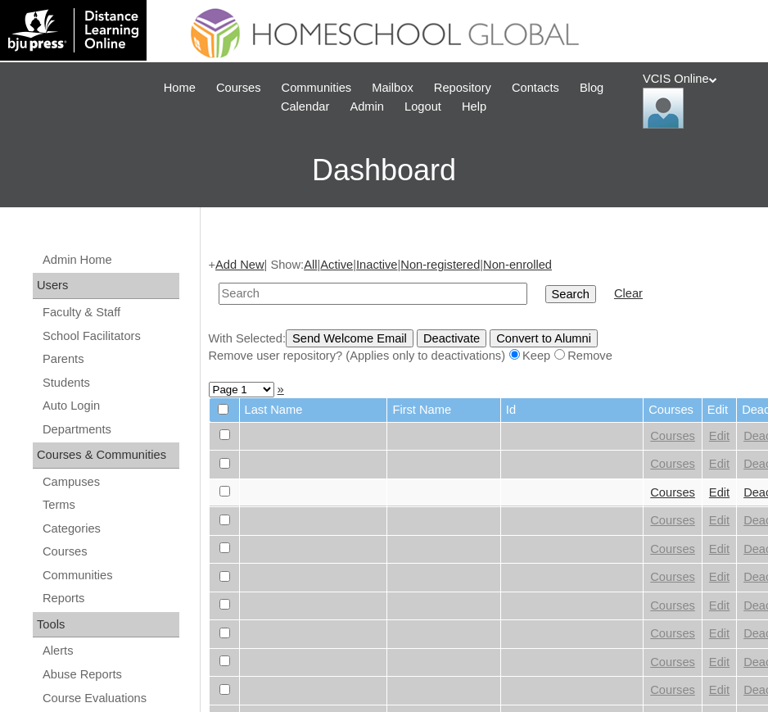
click at [272, 304] on input "text" at bounding box center [373, 294] width 309 height 22
paste input "VCIS017-4C-SA2025"
type input "VCIS017-4C-SA2025"
click at [546, 285] on input "Search" at bounding box center [571, 294] width 51 height 18
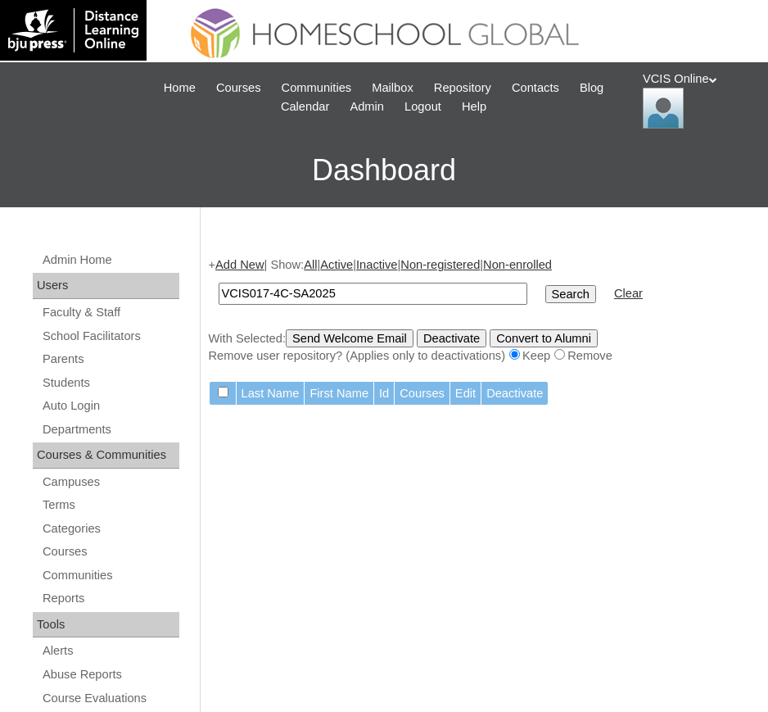
click at [388, 283] on input "VCIS017-4C-SA2025" at bounding box center [373, 294] width 309 height 22
click at [357, 292] on input "VCIS017-4C-SA2025" at bounding box center [373, 294] width 309 height 22
paste input "sasha.gamil"
type input "[PERSON_NAME].gamil2025"
click at [546, 285] on input "Search" at bounding box center [571, 294] width 51 height 18
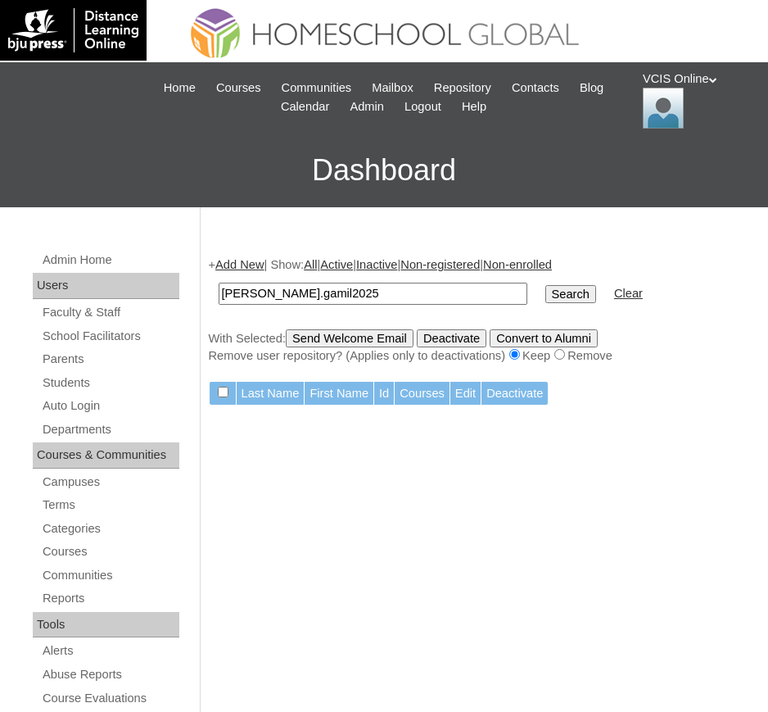
click at [294, 295] on input "[PERSON_NAME].gamil2025" at bounding box center [373, 294] width 309 height 22
paste input "VCIS017-4C-SA"
type input "VCIS017-4C-SA2025"
click at [546, 285] on input "Search" at bounding box center [571, 294] width 51 height 18
click at [303, 296] on input "VCIS017-4C-SA2025" at bounding box center [373, 294] width 309 height 22
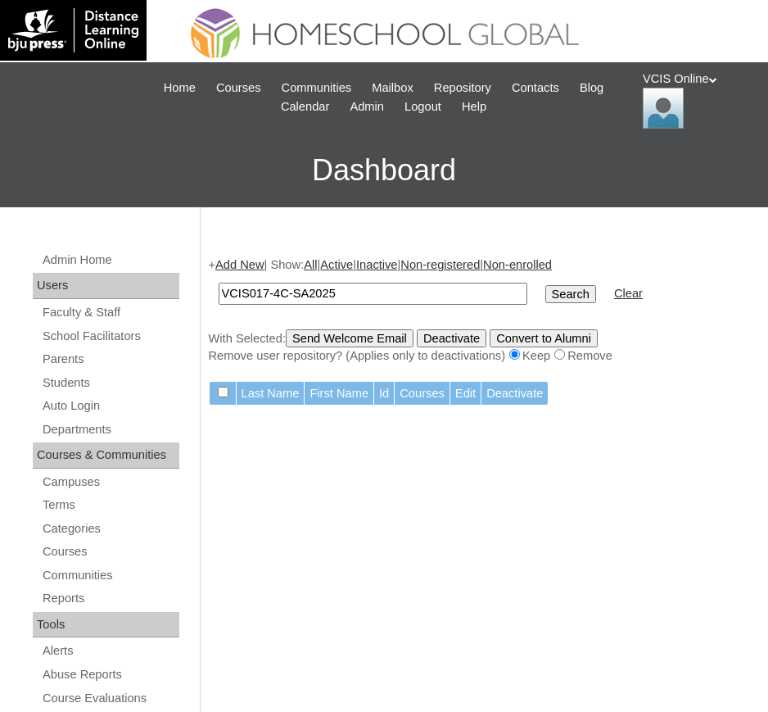
paste input "[PERSON_NAME] [PERSON_NAME]"
type input "[PERSON_NAME] [PERSON_NAME]"
click at [546, 285] on input "Search" at bounding box center [571, 294] width 51 height 18
drag, startPoint x: 291, startPoint y: 293, endPoint x: 467, endPoint y: 287, distance: 176.3
click at [462, 286] on input "[PERSON_NAME] [PERSON_NAME]" at bounding box center [373, 294] width 309 height 22
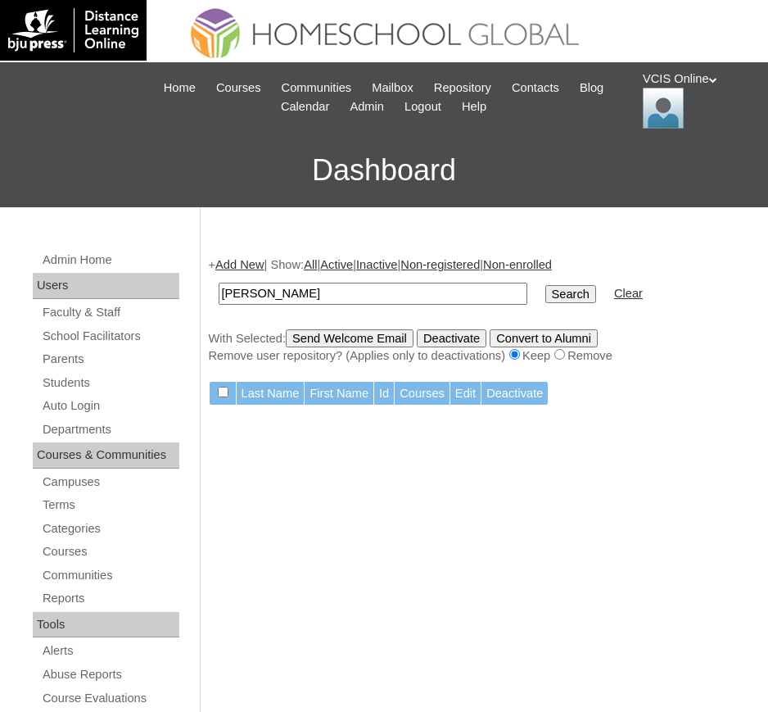
type input "[PERSON_NAME]"
click at [546, 285] on input "Search" at bounding box center [571, 294] width 51 height 18
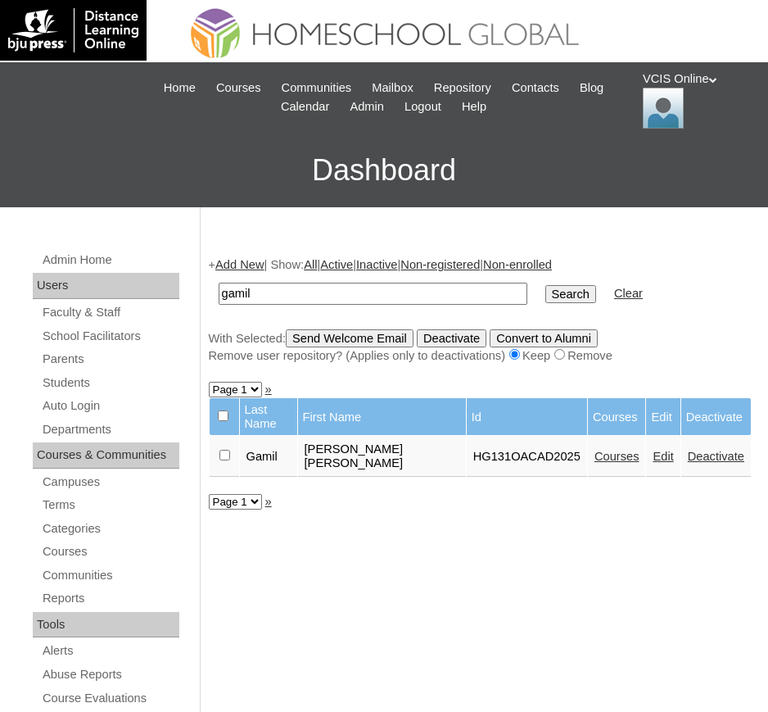
type input "gamil"
click at [546, 285] on input "Search" at bounding box center [571, 294] width 51 height 18
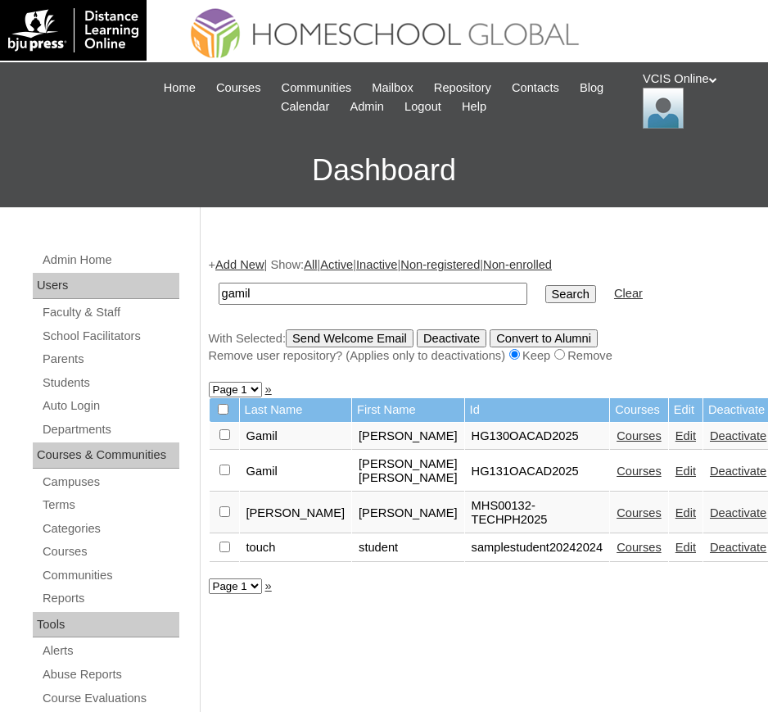
click at [676, 478] on link "Edit" at bounding box center [686, 471] width 20 height 13
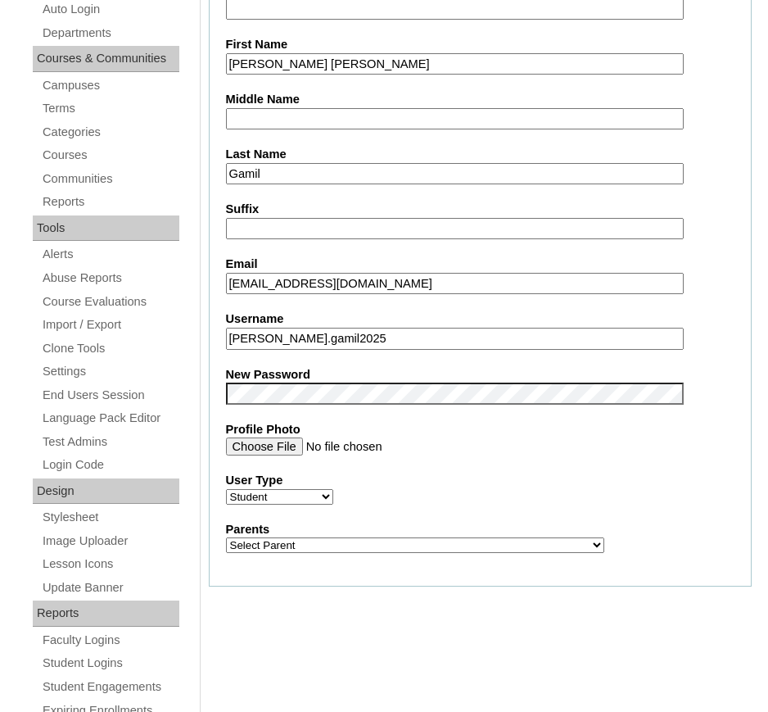
scroll to position [410, 0]
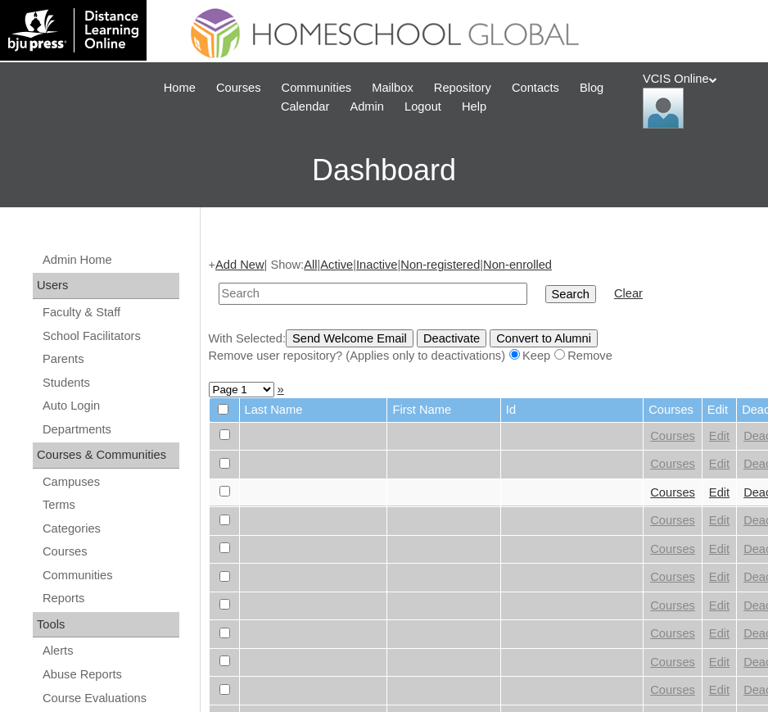
click at [372, 296] on input "text" at bounding box center [373, 294] width 309 height 22
click at [251, 265] on link "Add New" at bounding box center [239, 264] width 48 height 13
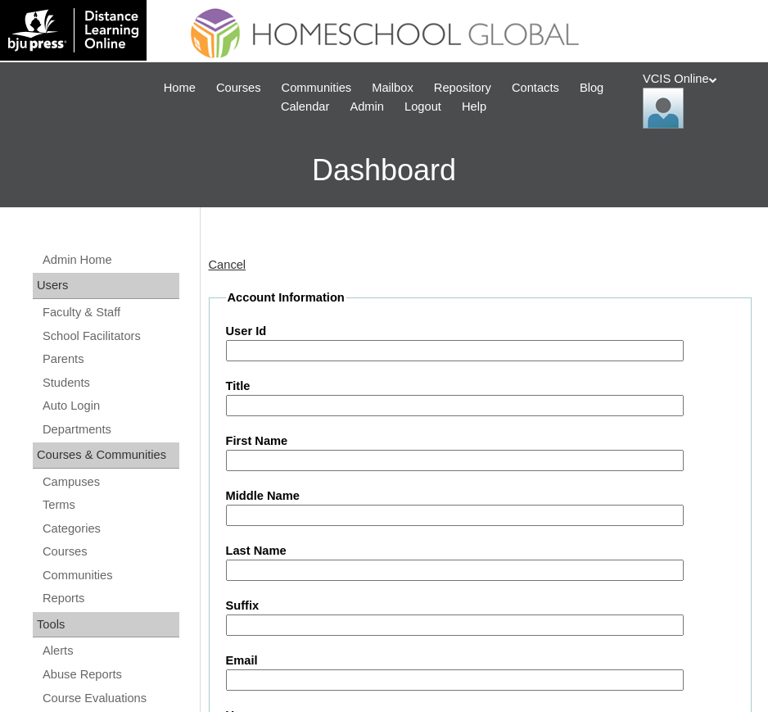
click at [352, 341] on input "User Id" at bounding box center [455, 351] width 458 height 22
paste input "VCIS017-4C-SA2025"
type input "VCIS017-4C-SA2025"
paste input "vSasha Kates Ysabelle"
type input "[PERSON_NAME] Ysabelle"
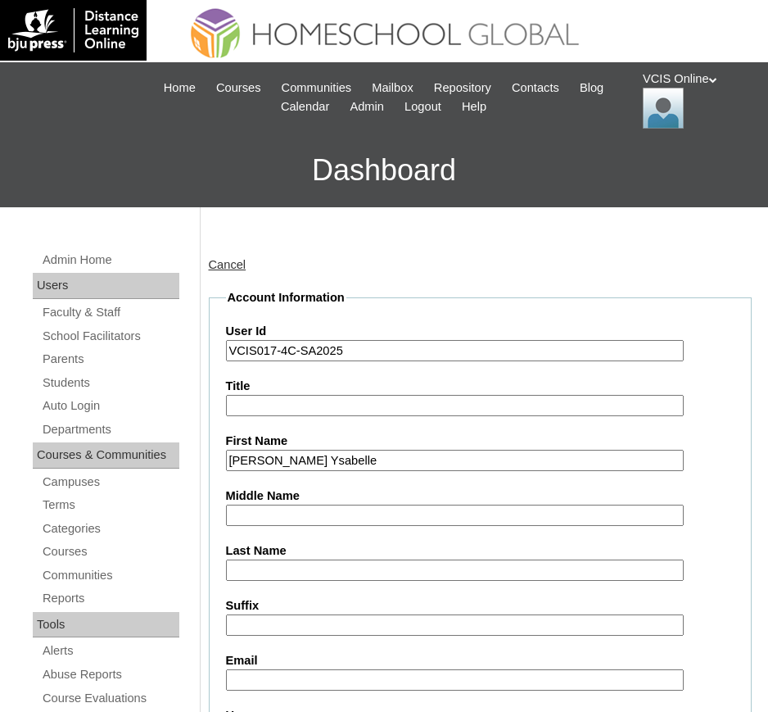
click at [348, 524] on input "Middle Name" at bounding box center [455, 516] width 458 height 22
click at [350, 517] on input "Concep" at bounding box center [455, 516] width 458 height 22
click at [351, 517] on input "Concepcio" at bounding box center [455, 516] width 458 height 22
type input "[PERSON_NAME]"
type input "Gamil"
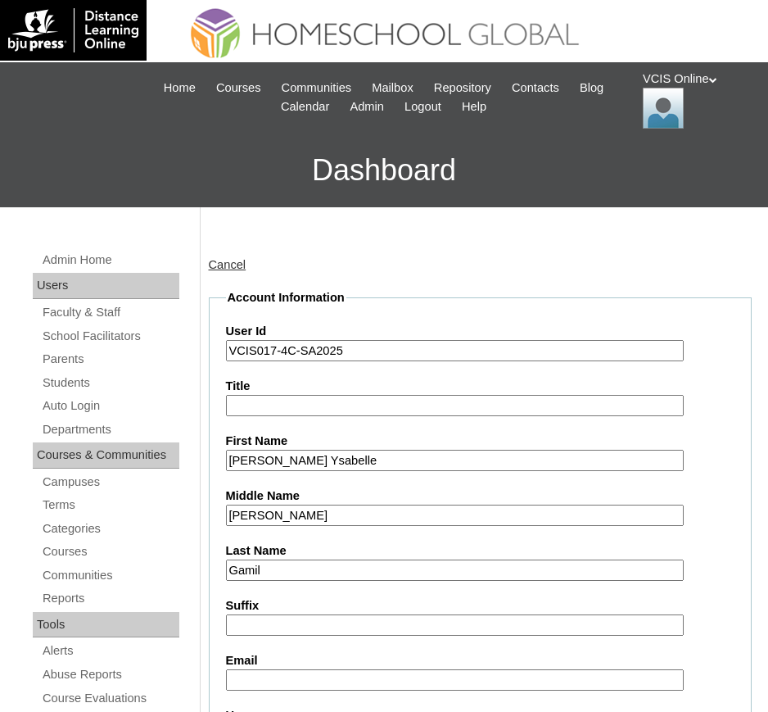
paste input "skgamil.student@vcis.edu.ph"
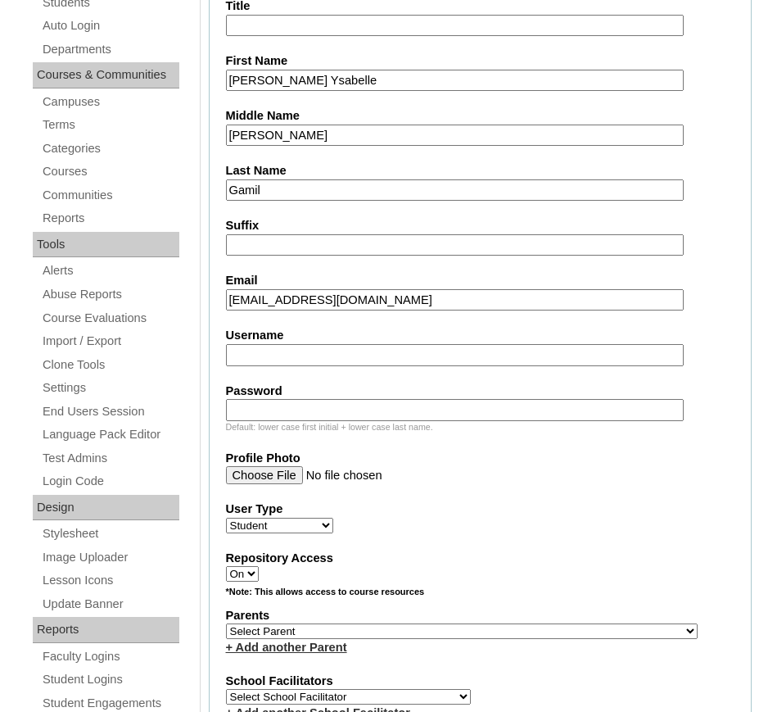
scroll to position [512, 0]
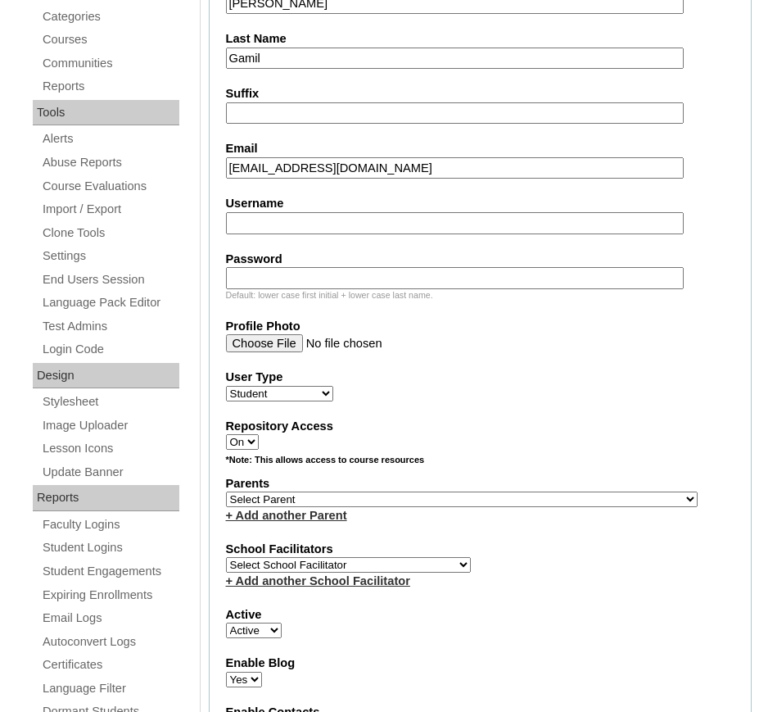
type input "skgamil.student@vcis.edu.ph"
click at [301, 238] on fieldset "Account Information User Id VCIS017-4C-SA2025 Title First Name Sasha Kates Ysab…" at bounding box center [481, 452] width 544 height 1350
click at [304, 224] on input "Username" at bounding box center [455, 223] width 458 height 22
paste input "sashak.gamil2025"
type input "sashak.gamil2025"
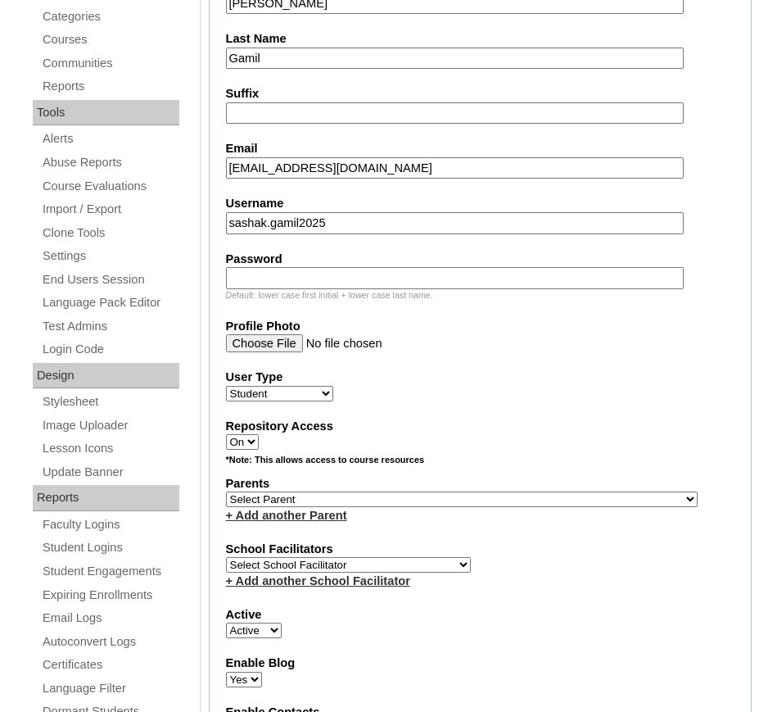
click at [318, 279] on input "Password" at bounding box center [455, 278] width 458 height 22
paste input "JaNFLo"
type input "JaNFLo"
click at [441, 494] on select "Select Parent , , , , , , , , , , , , , , , , , , , , , , , , , , , , , , , , ,…" at bounding box center [462, 500] width 472 height 16
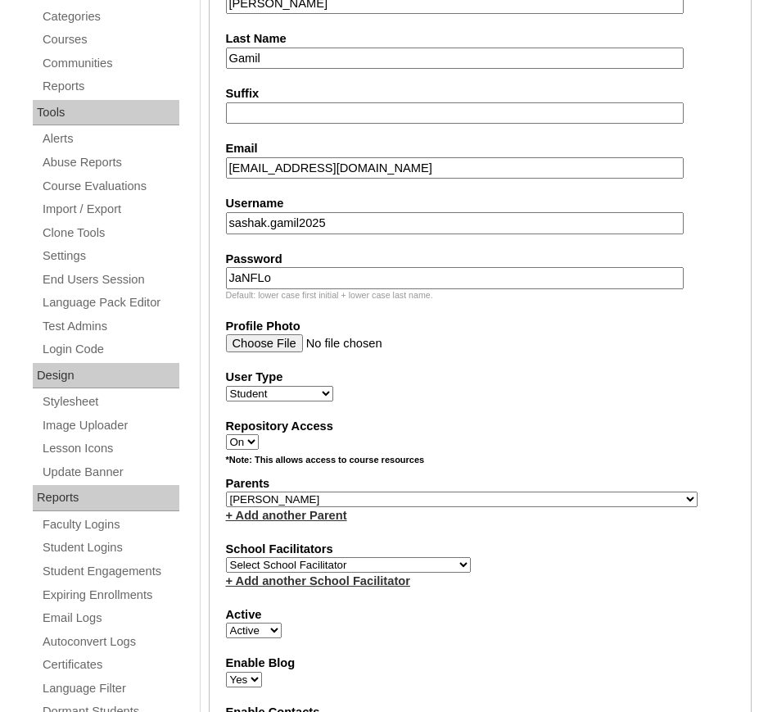
select select "43605"
click at [382, 566] on select "Select School Facilitator [PERSON_NAME] [PERSON_NAME] Gloryfe [PERSON_NAME] [PE…" at bounding box center [348, 565] width 245 height 16
select select "28800"
click at [226, 557] on select "Select School Facilitator [PERSON_NAME] [PERSON_NAME] Gloryfe [PERSON_NAME] [PE…" at bounding box center [348, 565] width 245 height 16
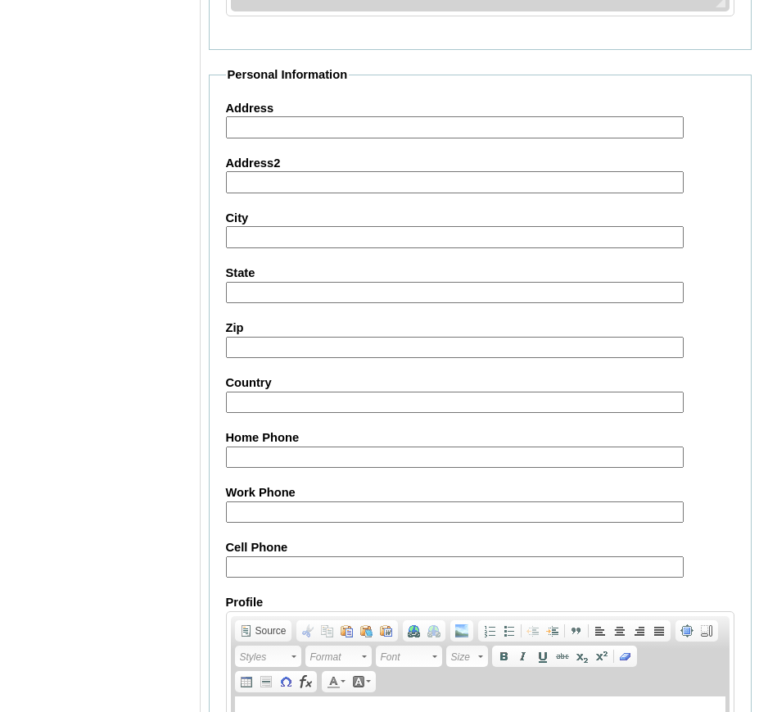
scroll to position [1639, 0]
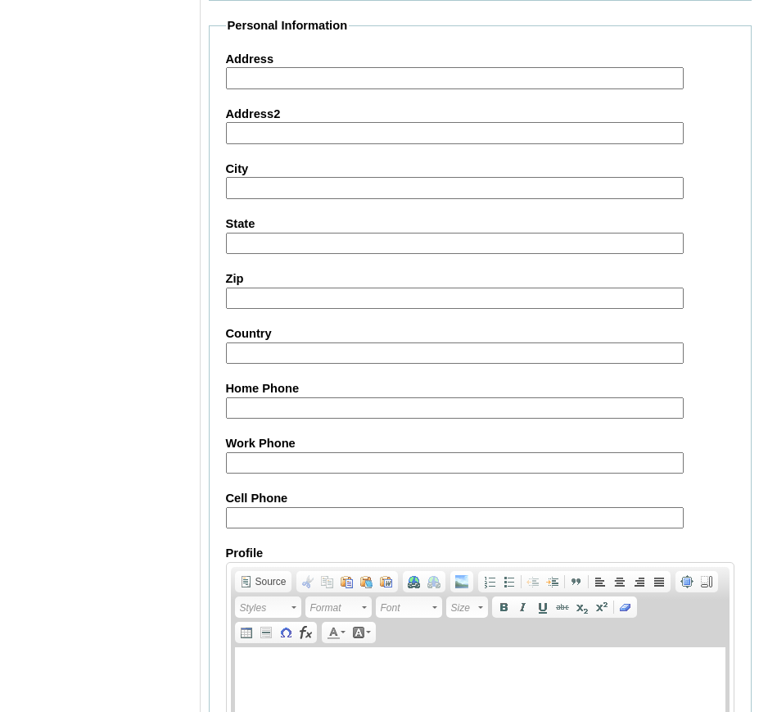
click at [365, 514] on input "Cell Phone" at bounding box center [455, 518] width 458 height 22
paste input "63-9152781128, 63-9174947926"
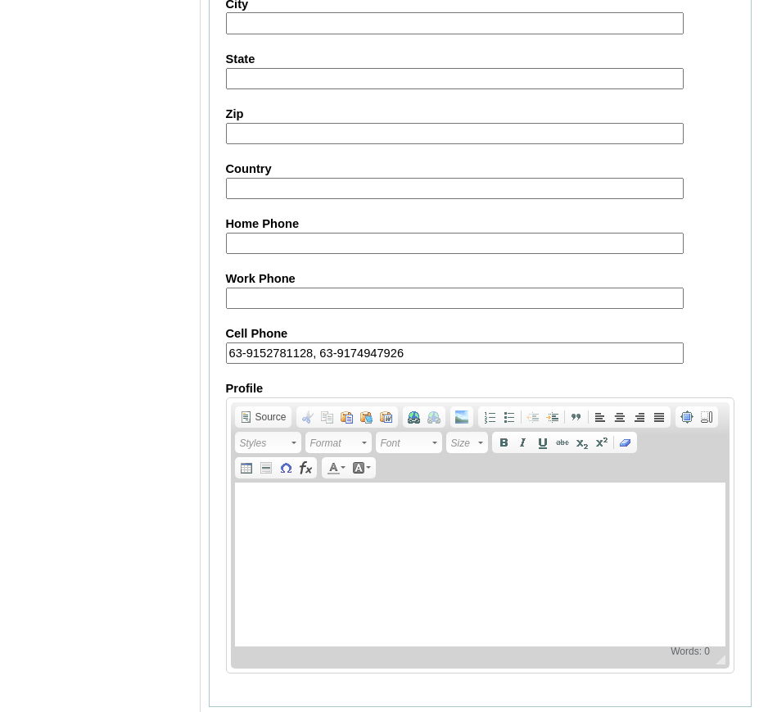
scroll to position [1851, 0]
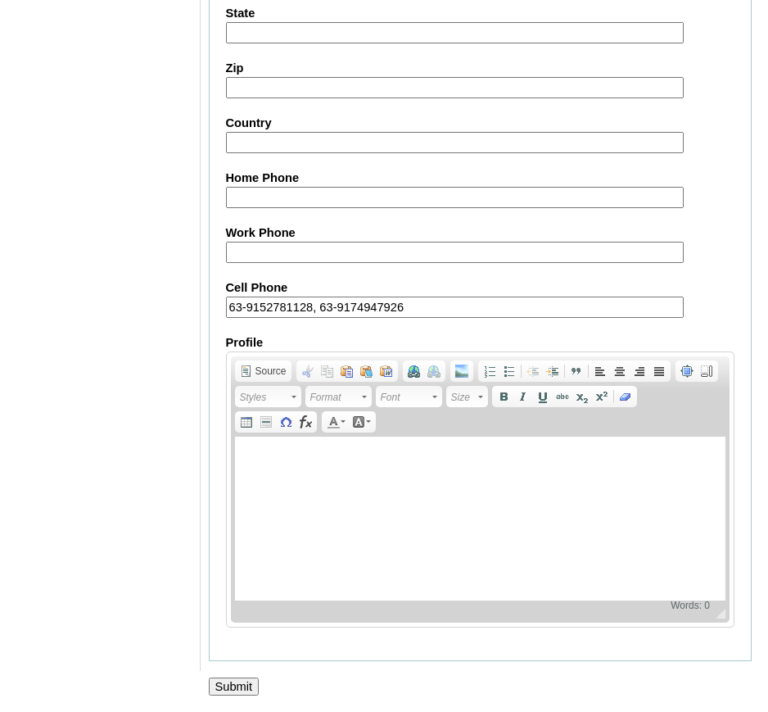
type input "63-9152781128, 63-9174947926"
click at [238, 687] on input "Submit" at bounding box center [234, 687] width 51 height 18
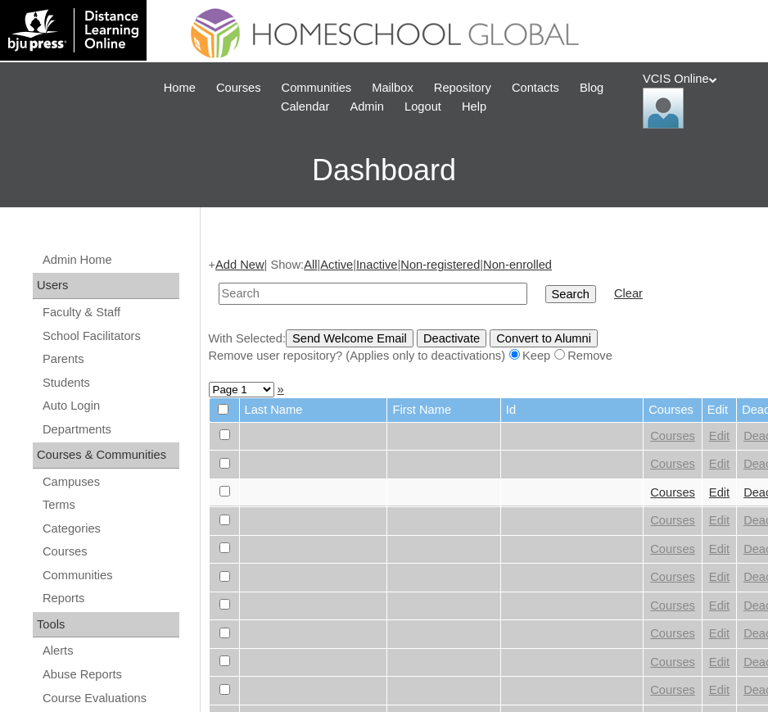
click at [240, 268] on link "Add New" at bounding box center [239, 264] width 48 height 13
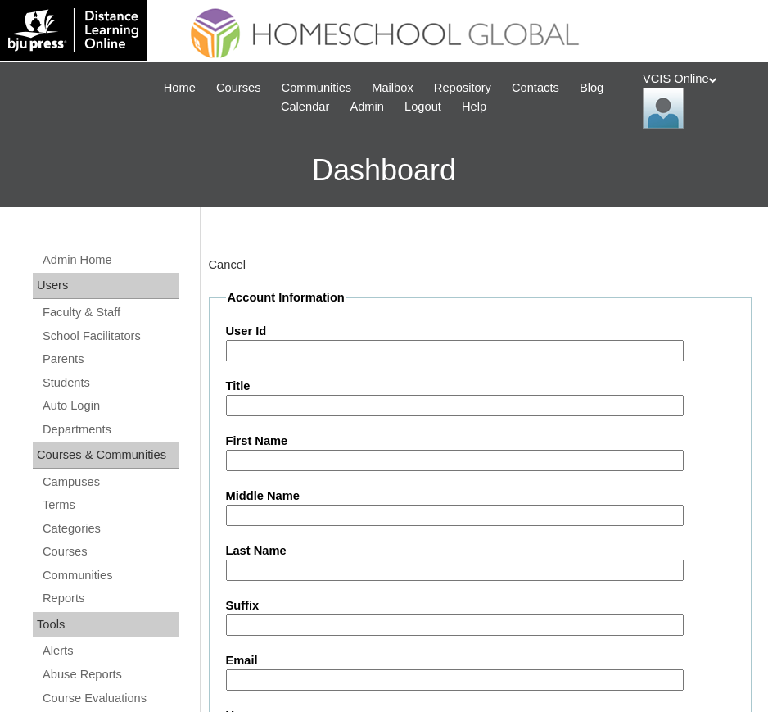
click at [302, 347] on input "User Id" at bounding box center [455, 351] width 458 height 22
paste input "VCIS024-5C-SA2025"
type input "VCIS024-5C-SA2025"
paste input "[PERSON_NAME] [PERSON_NAME]"
click at [401, 465] on input "[PERSON_NAME] [PERSON_NAME]" at bounding box center [455, 461] width 458 height 22
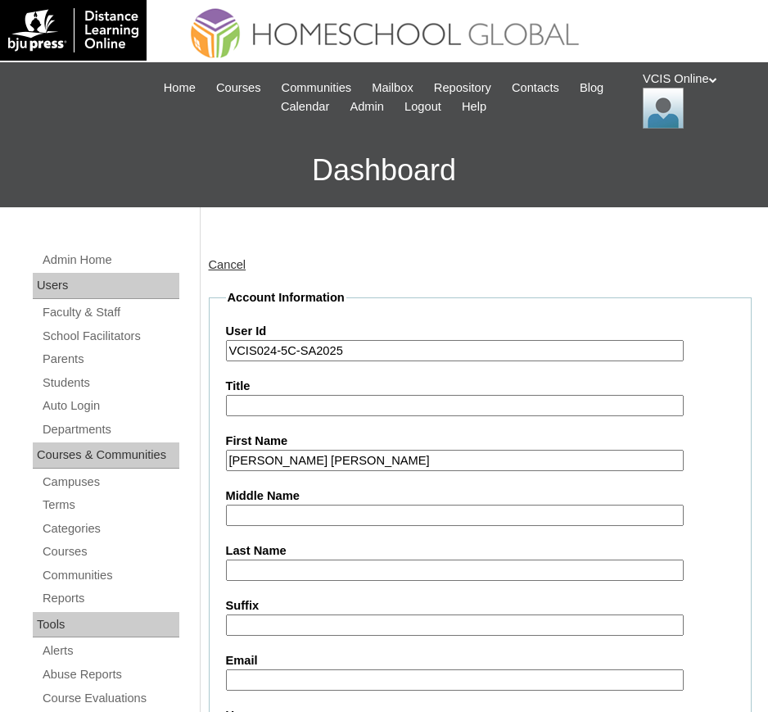
click at [401, 465] on input "[PERSON_NAME] [PERSON_NAME]" at bounding box center [455, 461] width 458 height 22
type input "[PERSON_NAME] [PERSON_NAME]"
click at [258, 521] on input "Middle Name" at bounding box center [455, 516] width 458 height 22
paste input "[PERSON_NAME]"
type input "[PERSON_NAME]"
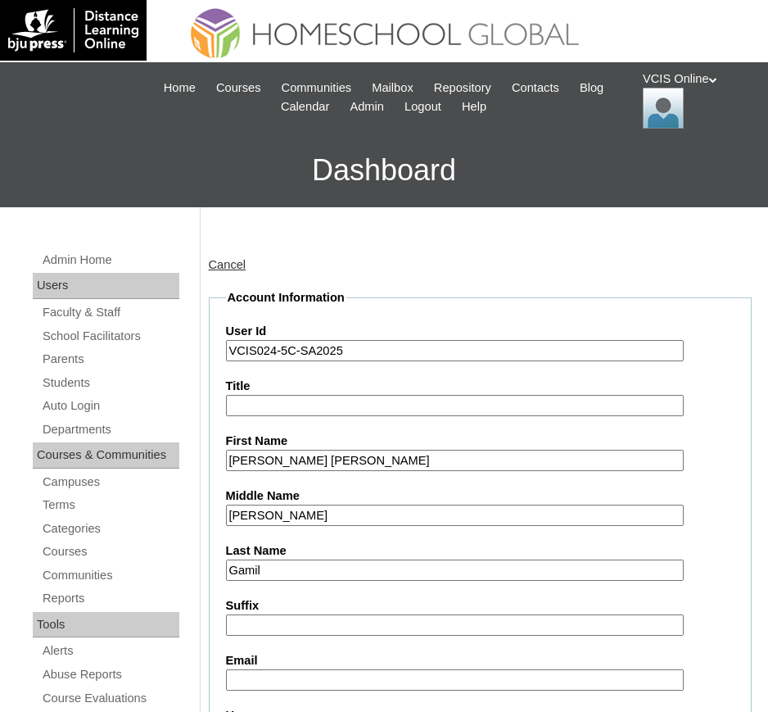
type input "Gamil"
drag, startPoint x: 403, startPoint y: 459, endPoint x: 351, endPoint y: 461, distance: 51.7
click at [351, 461] on input "[PERSON_NAME] [PERSON_NAME]" at bounding box center [455, 461] width 458 height 22
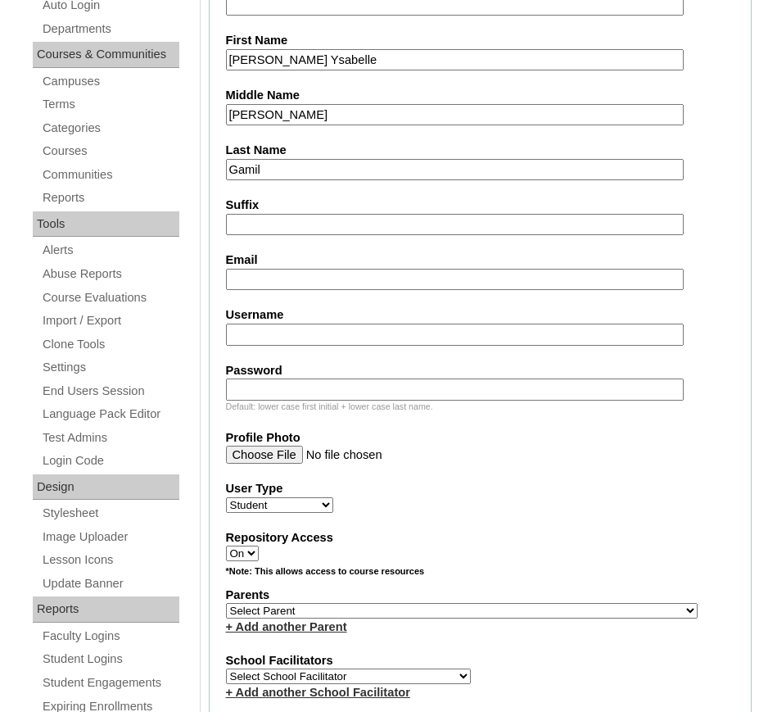
scroll to position [410, 0]
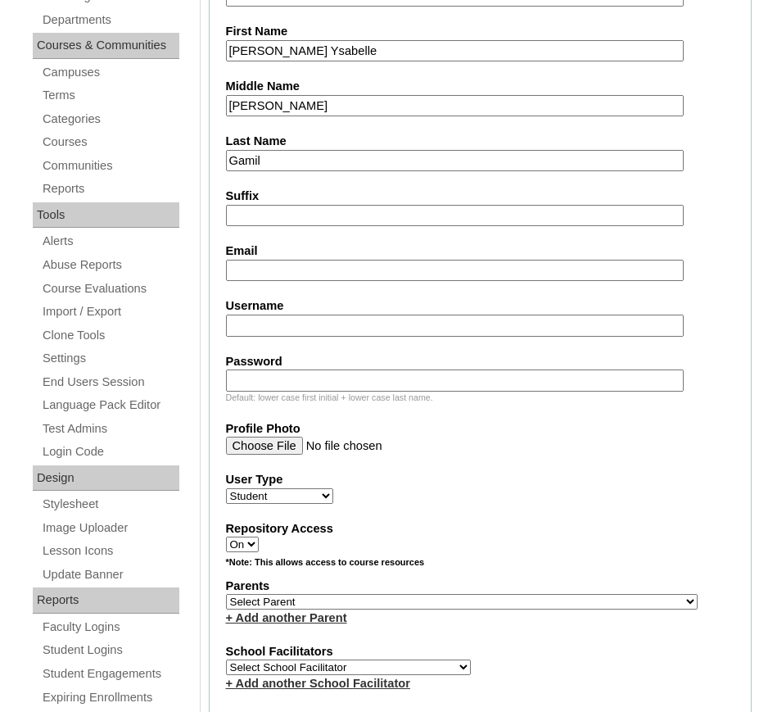
type input "[PERSON_NAME] Ysabelle"
click at [278, 323] on input "Username" at bounding box center [455, 326] width 458 height 22
paste input "[EMAIL_ADDRESS][DOMAIN_NAME]"
click at [278, 323] on input "[EMAIL_ADDRESS][DOMAIN_NAME]" at bounding box center [455, 326] width 458 height 22
paste input "saiah.gamil2025"
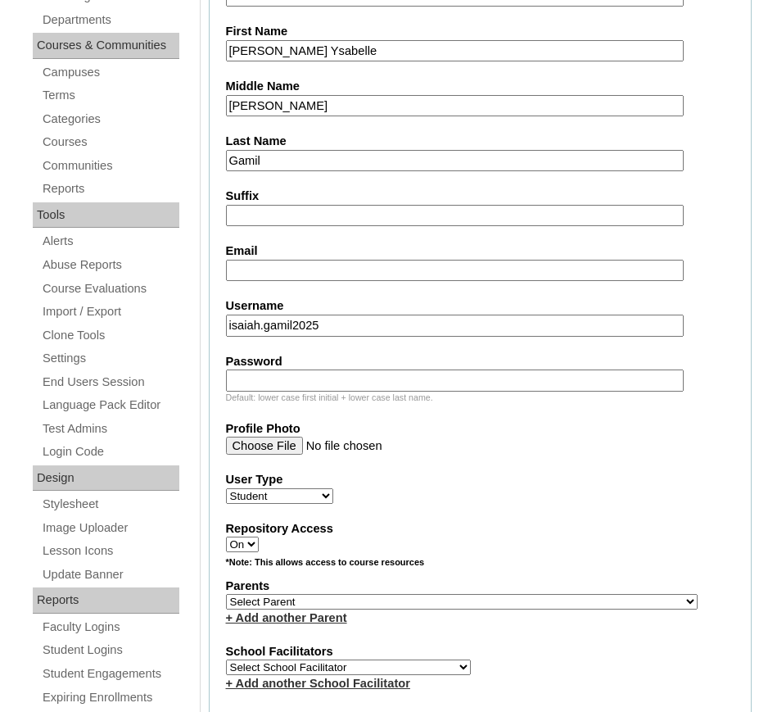
type input "isaiah.gamil2025"
paste input "vLKbKm"
type input "vLKbKm"
click at [261, 270] on input "Email" at bounding box center [455, 271] width 458 height 22
paste input "[EMAIL_ADDRESS][DOMAIN_NAME]"
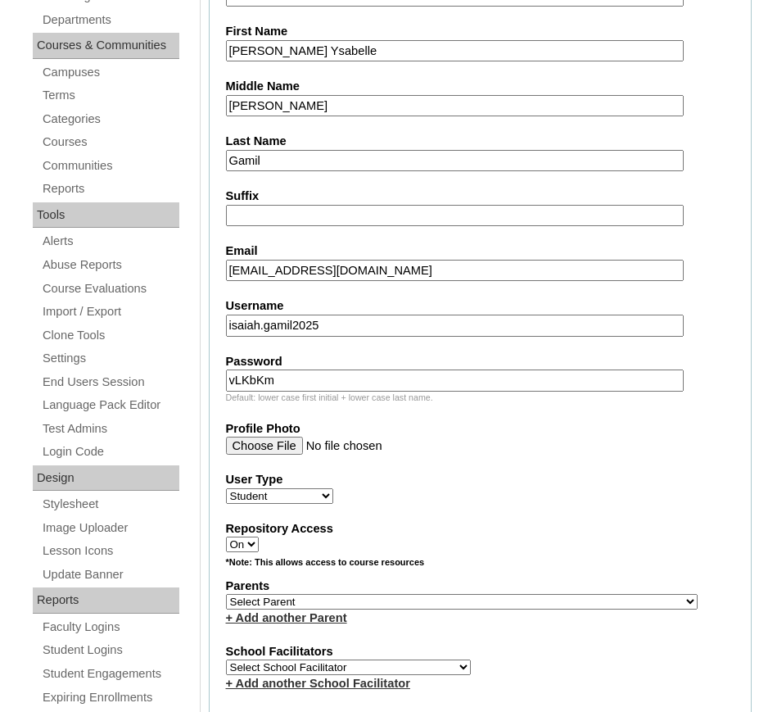
type input "[EMAIL_ADDRESS][DOMAIN_NAME]"
click at [473, 605] on select "Select Parent , , , , , , , , , , , , , , , , , , , , , , , , , , , , , , , , ,…" at bounding box center [462, 602] width 472 height 16
select select "43605"
click at [226, 594] on select "Select Parent , , , , , , , , , , , , , , , , , , , , , , , , , , , , , , , , ,…" at bounding box center [462, 602] width 472 height 16
click at [374, 666] on select "Select School Facilitator Norman Añain Ruffa Abadijas Mary Abella Gloryfe Abion…" at bounding box center [348, 668] width 245 height 16
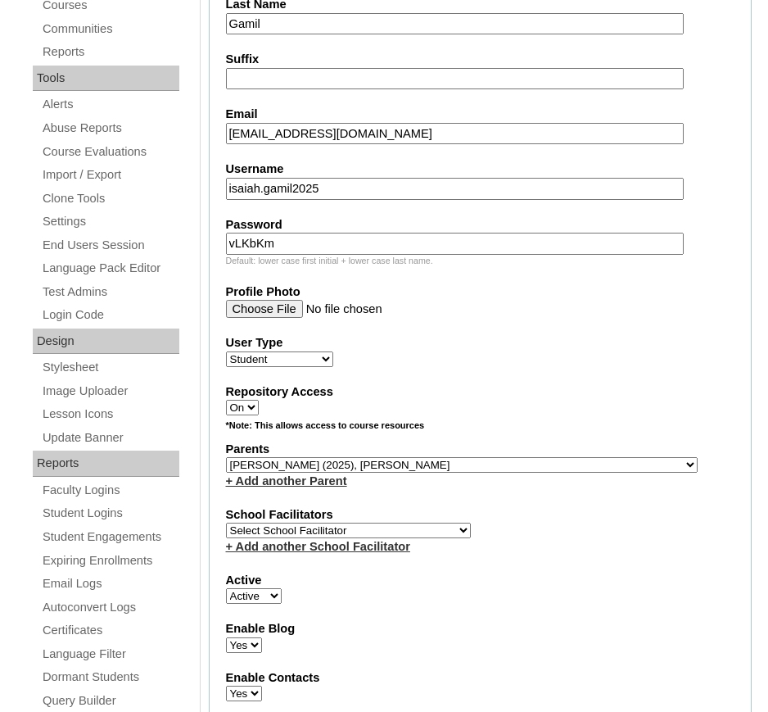
scroll to position [819, 0]
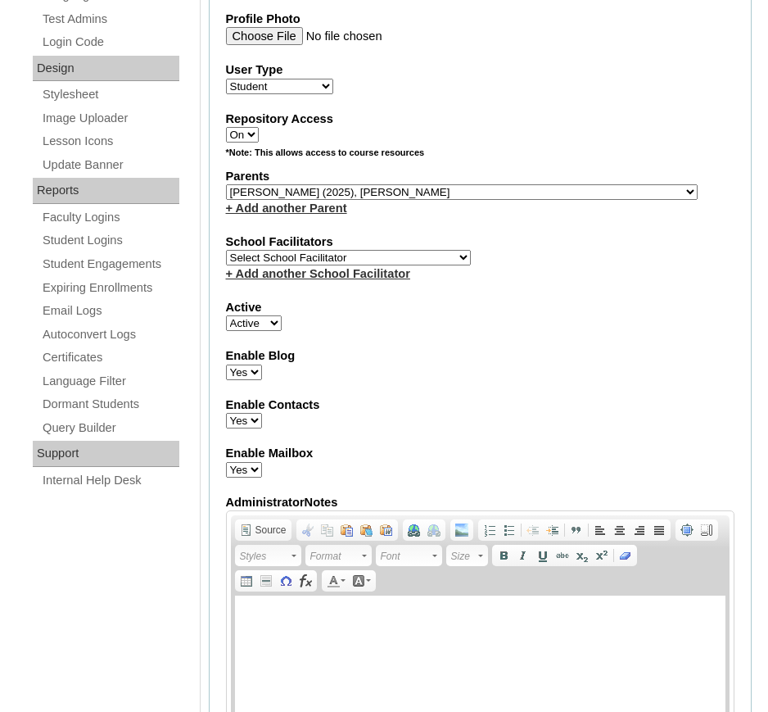
click at [369, 261] on select "Select School Facilitator Norman Añain Ruffa Abadijas Mary Abella Gloryfe Abion…" at bounding box center [348, 258] width 245 height 16
select select "42230"
click at [226, 250] on select "Select School Facilitator Norman Añain Ruffa Abadijas Mary Abella Gloryfe Abion…" at bounding box center [348, 258] width 245 height 16
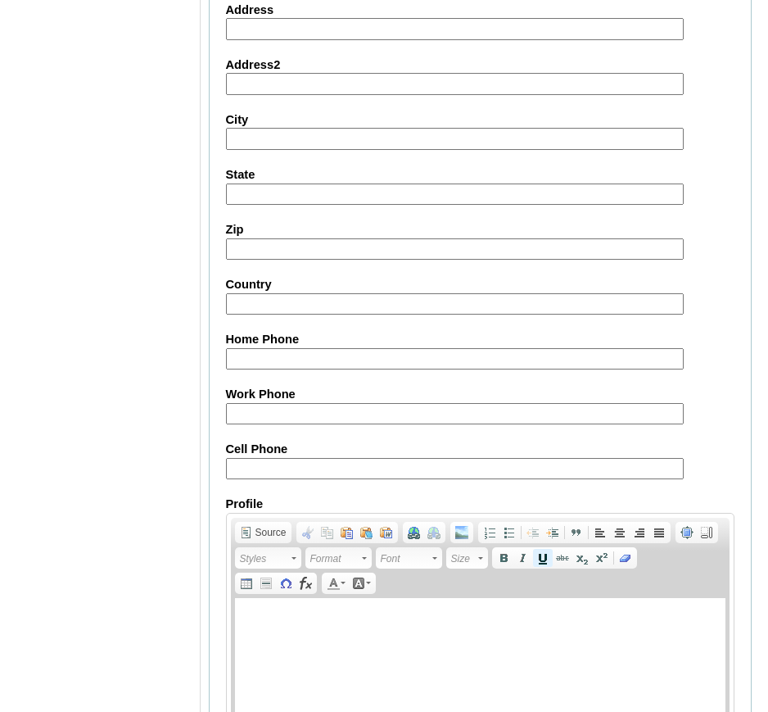
scroll to position [1851, 0]
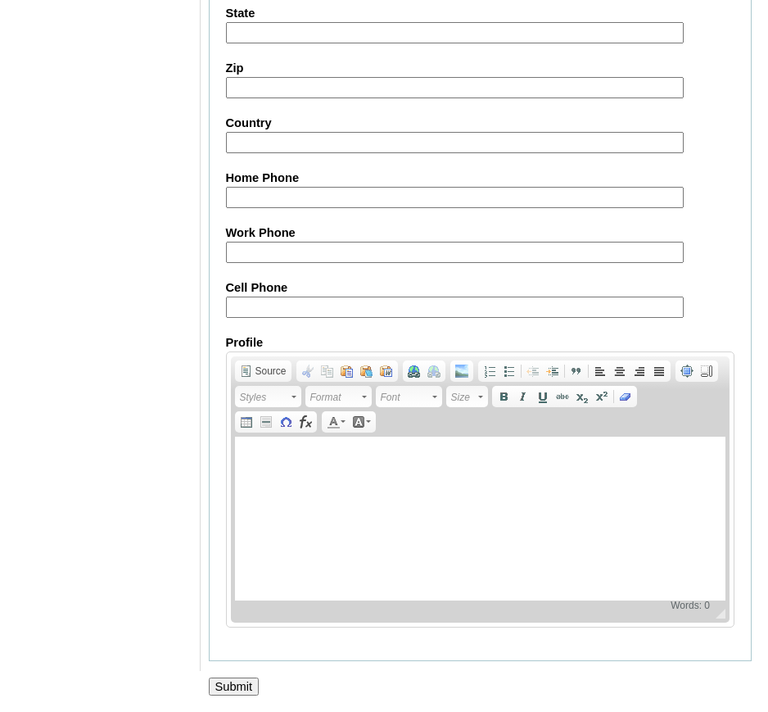
click at [479, 316] on fieldset "Personal Information Address Address2 City State Zip Country Home Phone Work Ph…" at bounding box center [481, 234] width 544 height 855
click at [477, 302] on input "Cell Phone" at bounding box center [455, 308] width 458 height 22
paste input "63-9152781128, 63-9174947926"
type input "63-9152781128, 63-9174947926"
click at [234, 678] on input "Submit" at bounding box center [234, 687] width 51 height 18
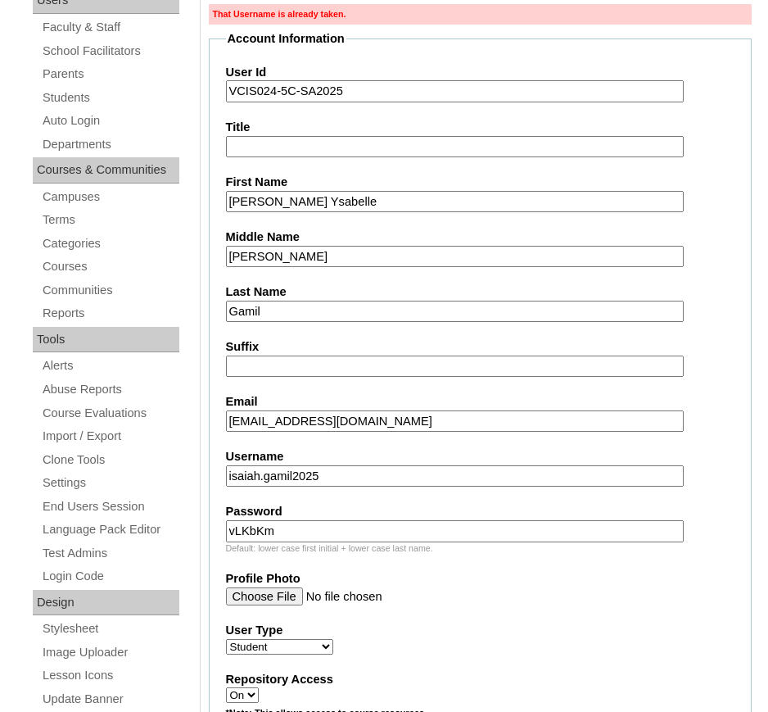
scroll to position [410, 0]
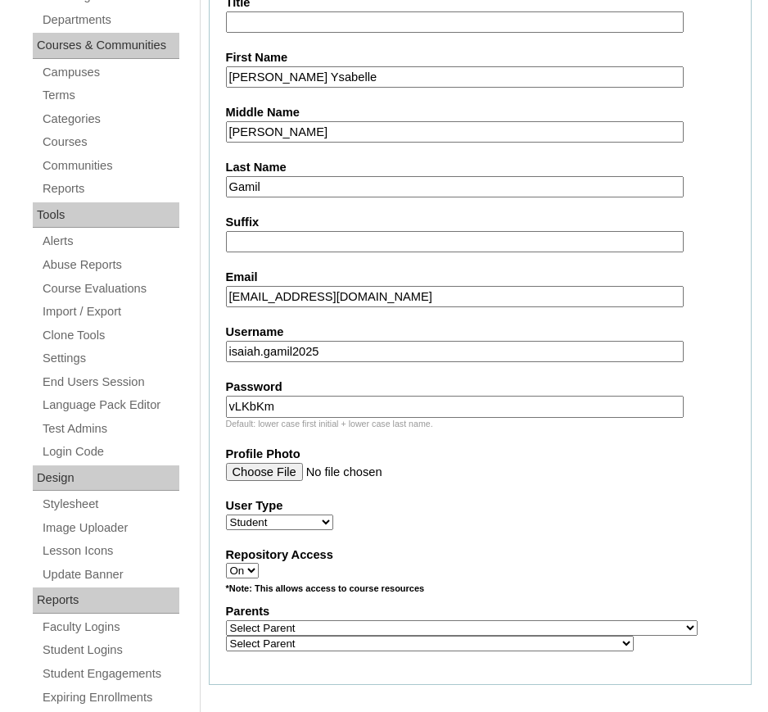
click at [258, 356] on input "isaiah.gamil2025" at bounding box center [455, 352] width 458 height 22
click at [265, 356] on input "isaiah.gamil2025" at bounding box center [455, 352] width 458 height 22
click at [261, 354] on input "isaiah.gamil2025" at bounding box center [455, 352] width 458 height 22
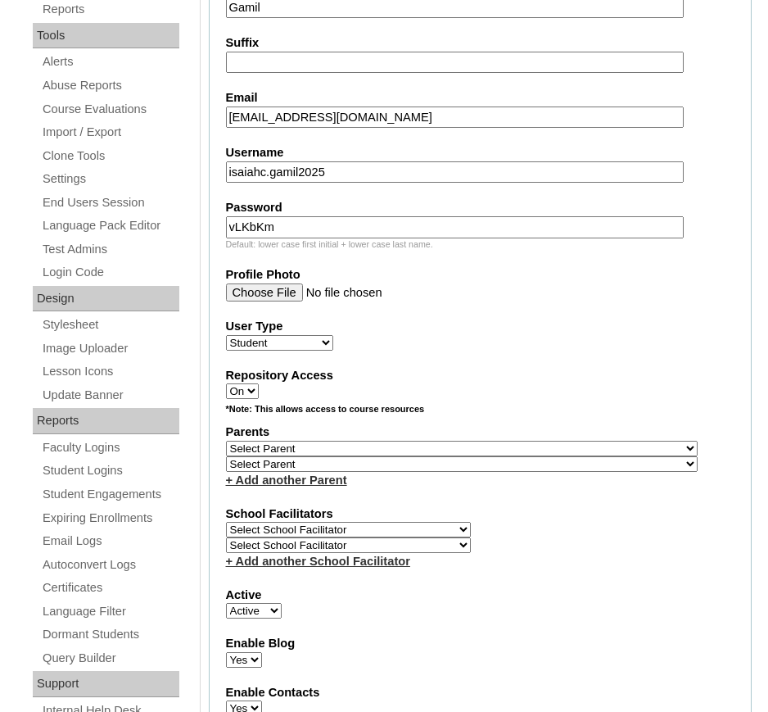
scroll to position [717, 0]
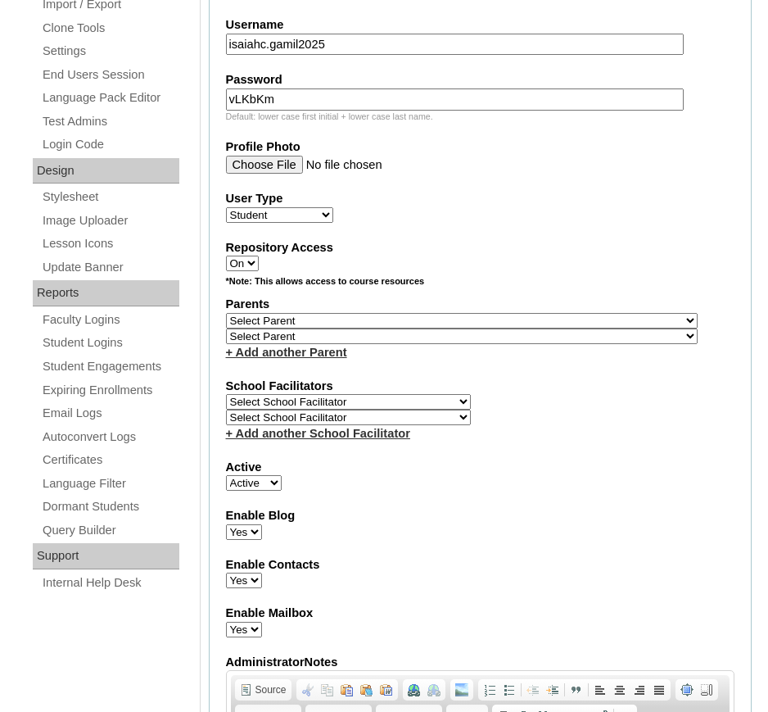
type input "isaiahc.gamil2025"
click at [342, 324] on select "Select Parent , , , , , , , , , , , , , , , , , , , , , , , , , , , , , , , , ,…" at bounding box center [462, 321] width 472 height 16
select select "43605"
click at [226, 313] on select "Select Parent , , , , , , , , , , , , , , , , , , , , , , , , , , , , , , , , ,…" at bounding box center [462, 321] width 472 height 16
select select "42230"
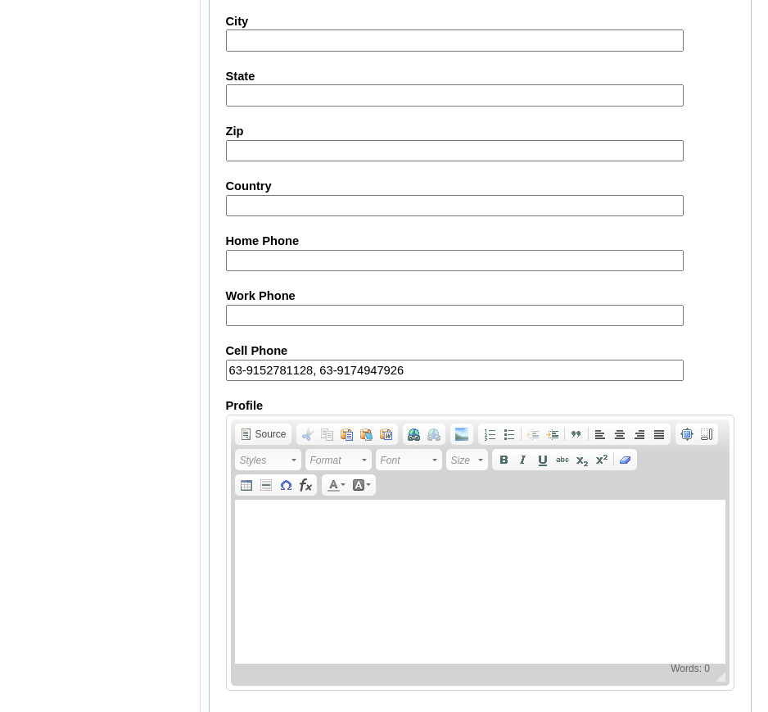
scroll to position [1908, 0]
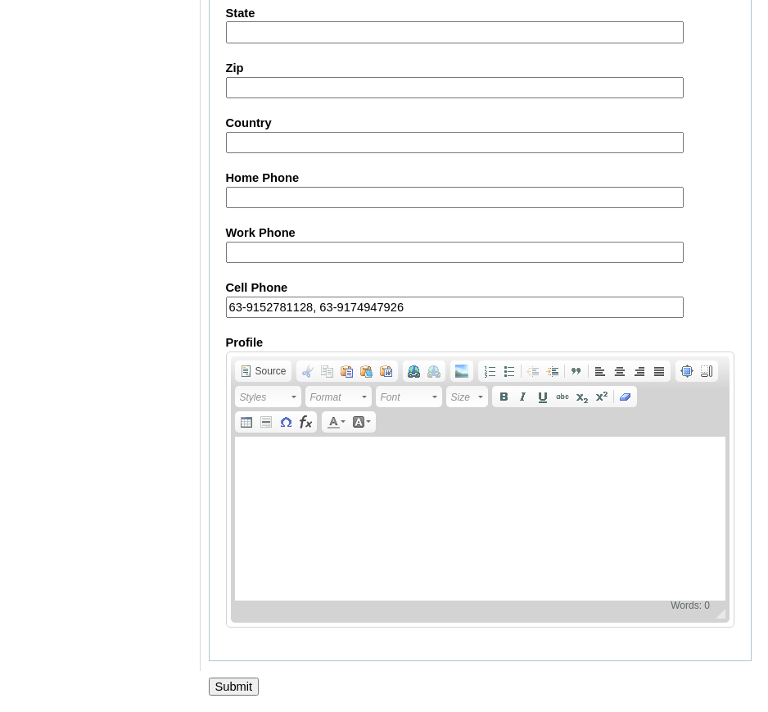
click at [243, 685] on input "Submit" at bounding box center [234, 687] width 51 height 18
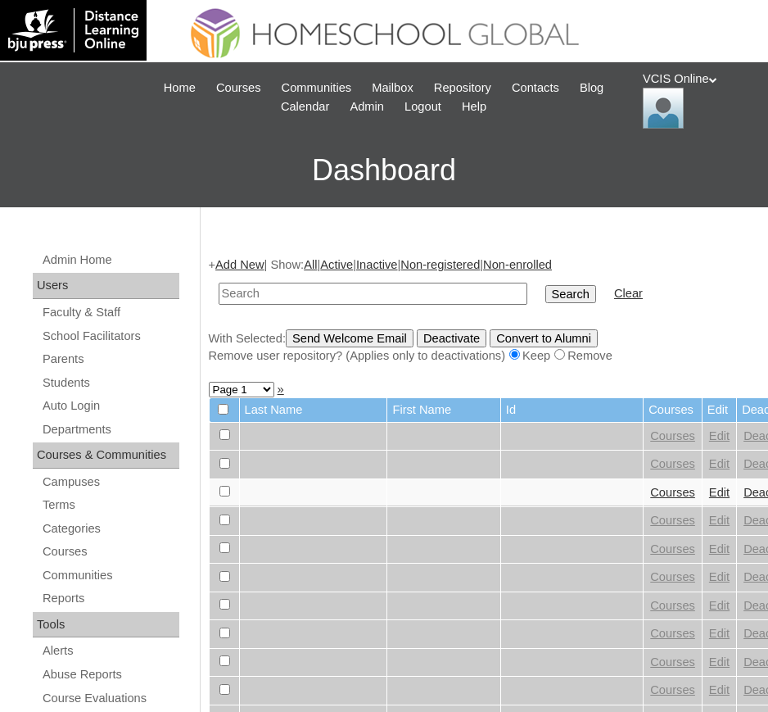
click at [329, 288] on input "text" at bounding box center [373, 294] width 309 height 22
type input "VCIS024-5C-SA2025"
click at [546, 285] on input "Search" at bounding box center [571, 294] width 51 height 18
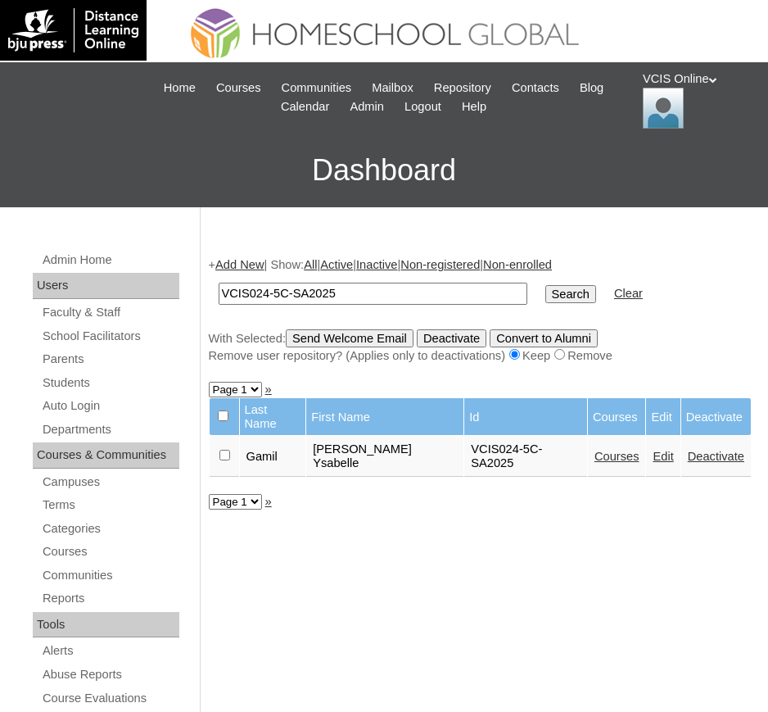
click at [595, 450] on link "Courses" at bounding box center [617, 456] width 45 height 13
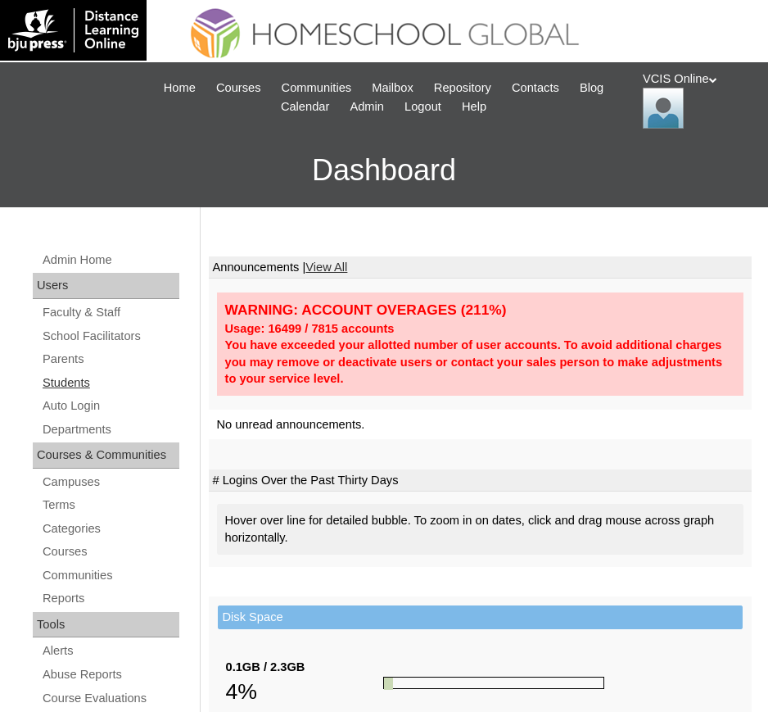
click at [79, 379] on link "Students" at bounding box center [110, 383] width 138 height 20
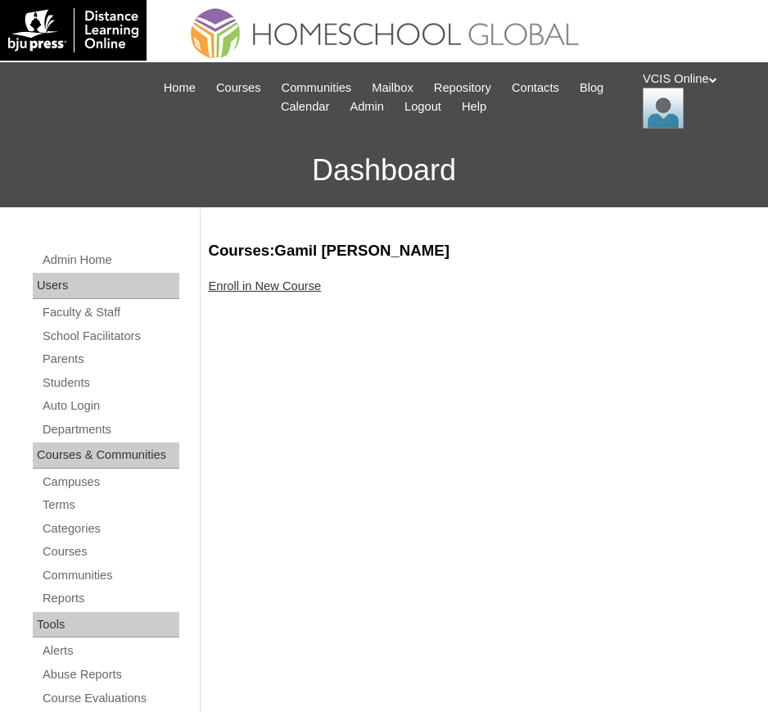
click at [261, 283] on link "Enroll in New Course" at bounding box center [265, 285] width 113 height 13
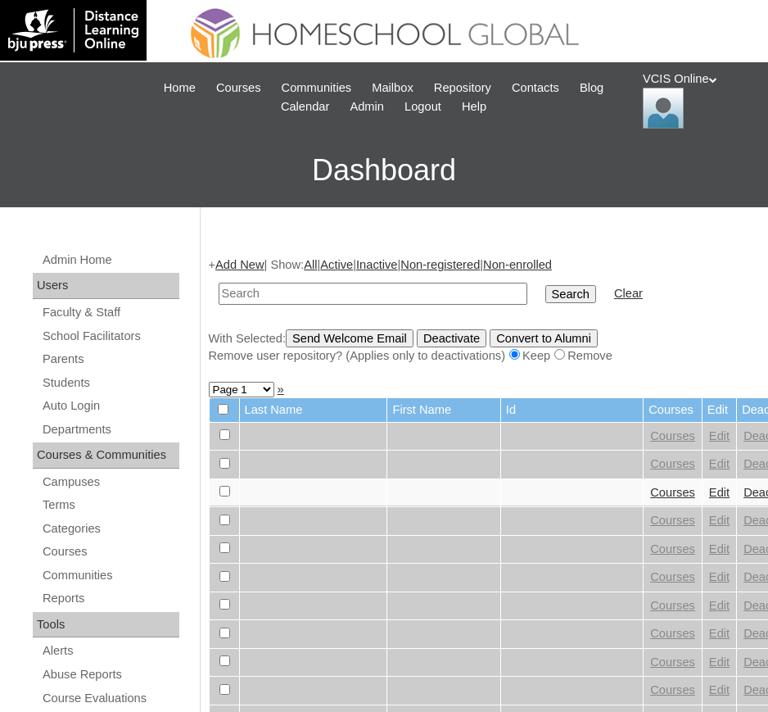
click at [317, 288] on input "text" at bounding box center [373, 294] width 309 height 22
type input "VCIS024-5C-SA2025"
click at [546, 285] on input "Search" at bounding box center [571, 294] width 51 height 18
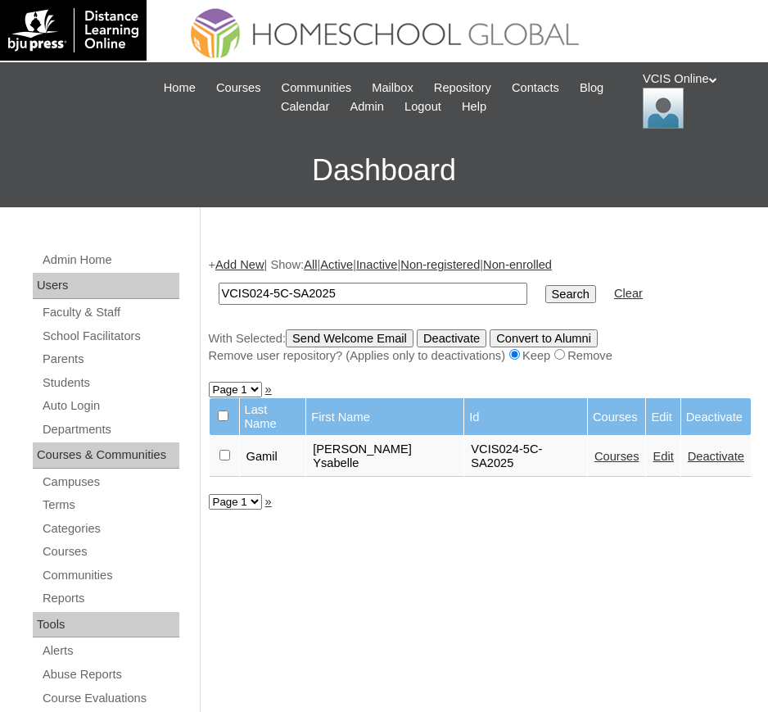
click at [266, 292] on input "VCIS024-5C-SA2025" at bounding box center [373, 294] width 309 height 22
type input "VCIS023-5C-SA2025"
click at [546, 285] on input "Search" at bounding box center [571, 294] width 51 height 18
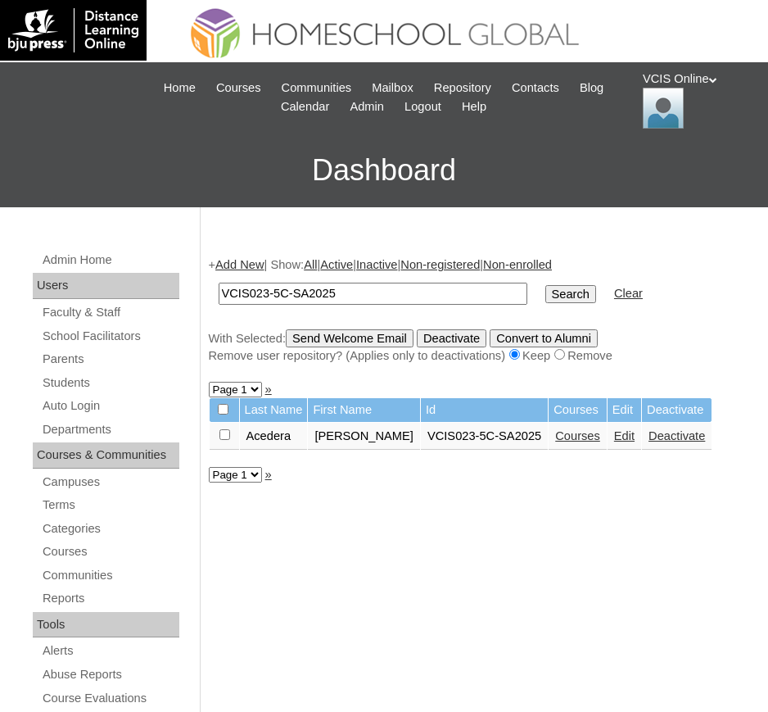
click at [546, 297] on input "Search" at bounding box center [571, 294] width 51 height 18
click at [555, 434] on link "Courses" at bounding box center [577, 435] width 45 height 13
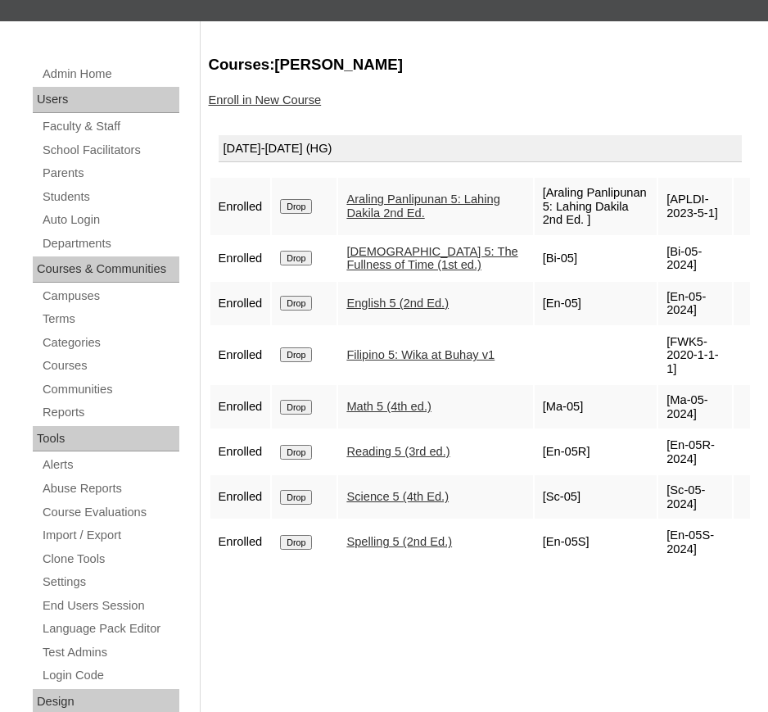
scroll to position [102, 0]
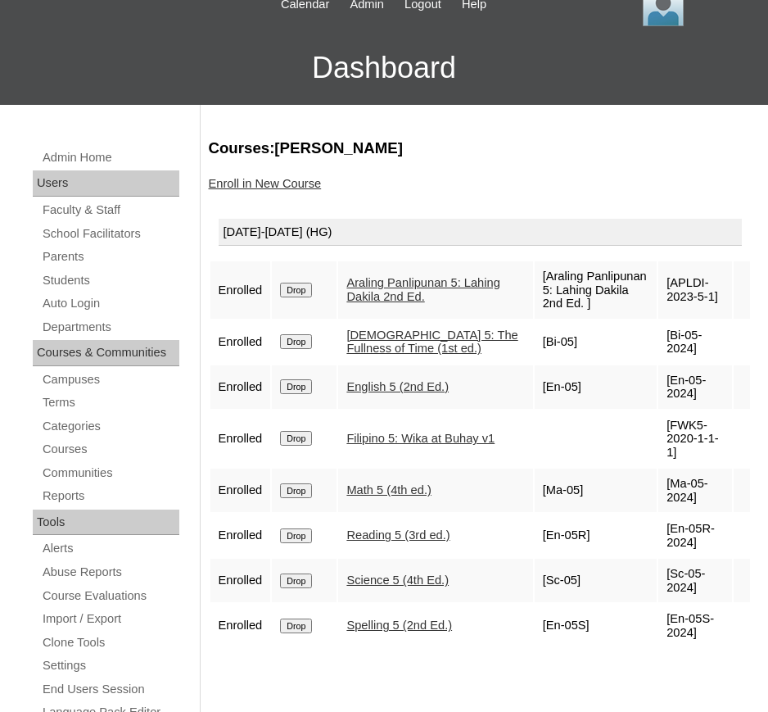
drag, startPoint x: 709, startPoint y: 288, endPoint x: 664, endPoint y: 268, distance: 48.8
click at [664, 268] on td "[APLDI-2023-5-1]" at bounding box center [696, 289] width 74 height 57
copy td "APLDI-2023-5-1"
drag, startPoint x: 686, startPoint y: 339, endPoint x: 669, endPoint y: 320, distance: 25.5
click at [669, 320] on td "[Bi-05-2024]" at bounding box center [696, 341] width 74 height 43
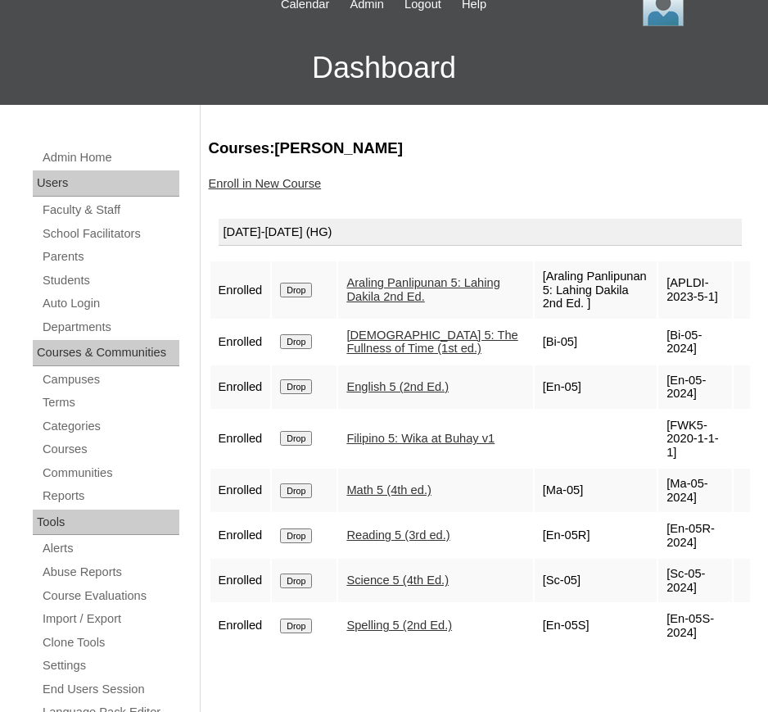
click at [668, 321] on td "[Bi-05-2024]" at bounding box center [696, 341] width 74 height 43
copy td "Bi-05-2024"
drag, startPoint x: 682, startPoint y: 378, endPoint x: 669, endPoint y: 369, distance: 15.5
click at [669, 369] on td "[En-05-2024]" at bounding box center [696, 386] width 74 height 43
click at [669, 368] on td "[En-05-2024]" at bounding box center [696, 386] width 74 height 43
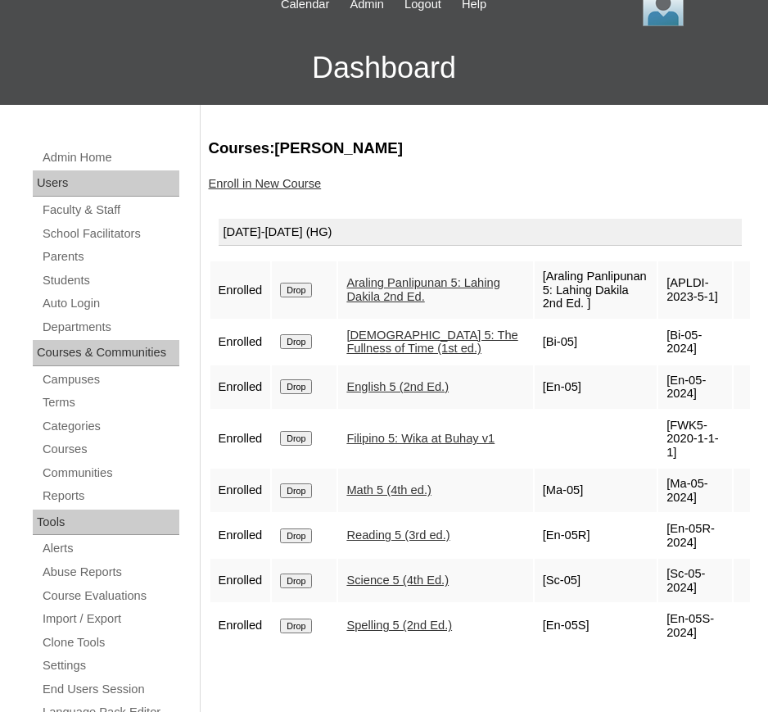
copy td "n-05-2024"
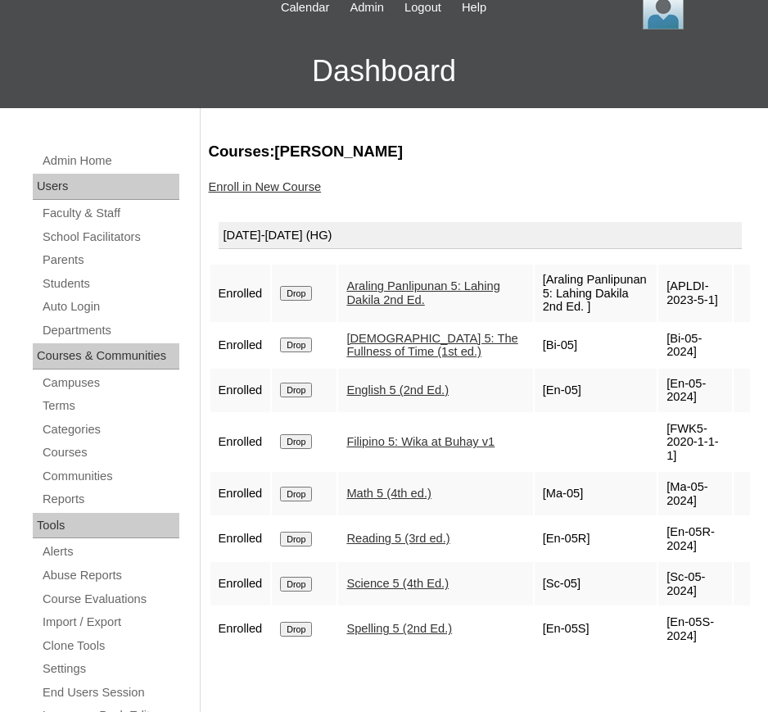
drag, startPoint x: 716, startPoint y: 432, endPoint x: 669, endPoint y: 415, distance: 50.5
click at [669, 415] on td "[FWK5-2020-1-1-1]" at bounding box center [696, 442] width 74 height 57
click at [667, 415] on td "[FWK5-2020-1-1-1]" at bounding box center [696, 442] width 74 height 57
copy td "FWK5-2020-1-1-1"
drag, startPoint x: 685, startPoint y: 476, endPoint x: 664, endPoint y: 457, distance: 27.8
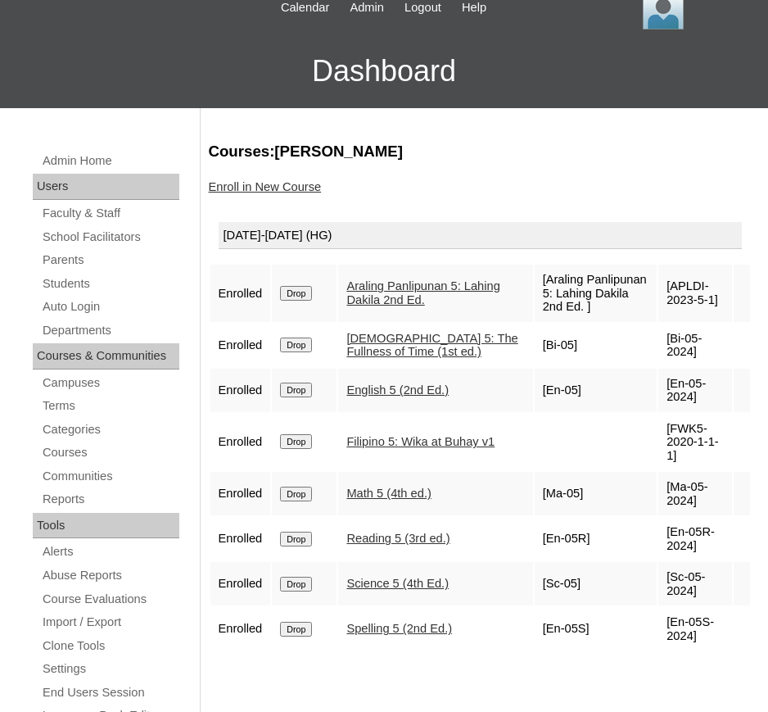
click at [664, 472] on td "[Ma-05-2024]" at bounding box center [696, 493] width 74 height 43
copy td "Ma-05-2024"
drag, startPoint x: 686, startPoint y: 520, endPoint x: 667, endPoint y: 507, distance: 23.0
click at [667, 517] on td "[En-05R-2024]" at bounding box center [696, 538] width 74 height 43
copy td "En-05R-2024"
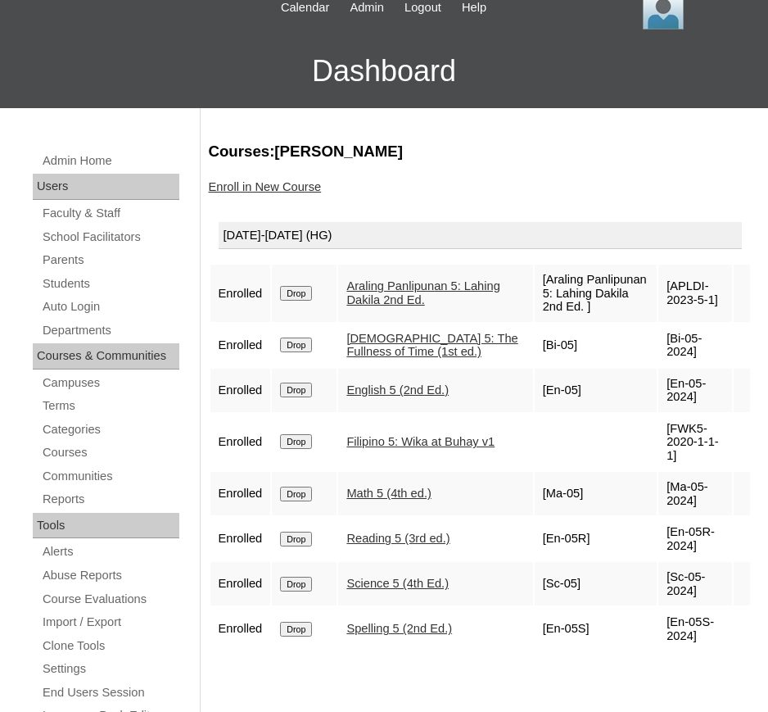
drag, startPoint x: 687, startPoint y: 563, endPoint x: 665, endPoint y: 553, distance: 23.5
click at [665, 562] on td "[Sc-05-2024]" at bounding box center [696, 583] width 74 height 43
copy td "Sc-05-2024"
drag, startPoint x: 684, startPoint y: 611, endPoint x: 663, endPoint y: 596, distance: 26.4
click at [662, 607] on td "[En-05S-2024]" at bounding box center [696, 628] width 74 height 43
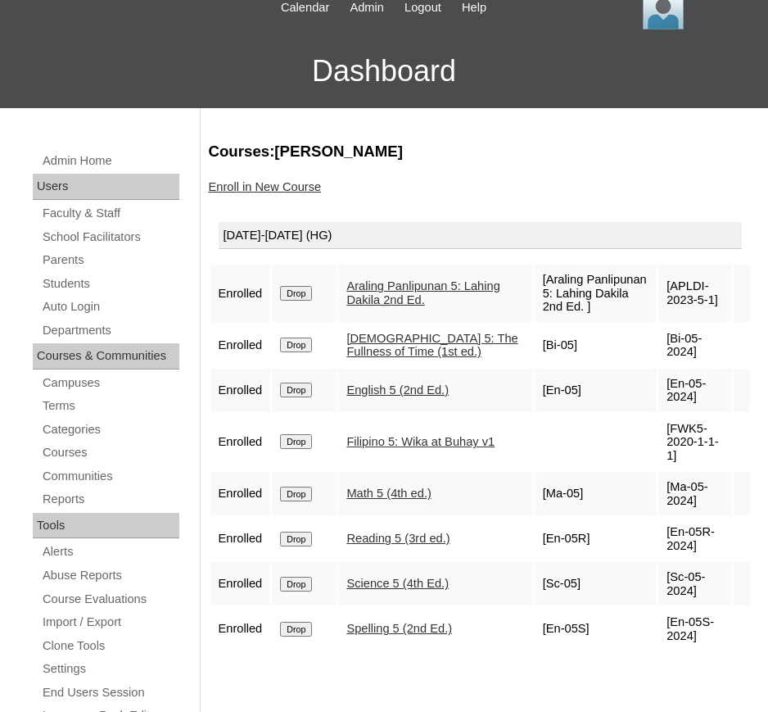
click at [674, 607] on td "[En-05S-2024]" at bounding box center [696, 628] width 74 height 43
click at [671, 607] on td "[En-05S-2024]" at bounding box center [696, 628] width 74 height 43
click at [670, 607] on td "[En-05S-2024]" at bounding box center [696, 628] width 74 height 43
click at [669, 607] on td "[En-05S-2024]" at bounding box center [696, 628] width 74 height 43
click at [667, 607] on td "[En-05S-2024]" at bounding box center [696, 628] width 74 height 43
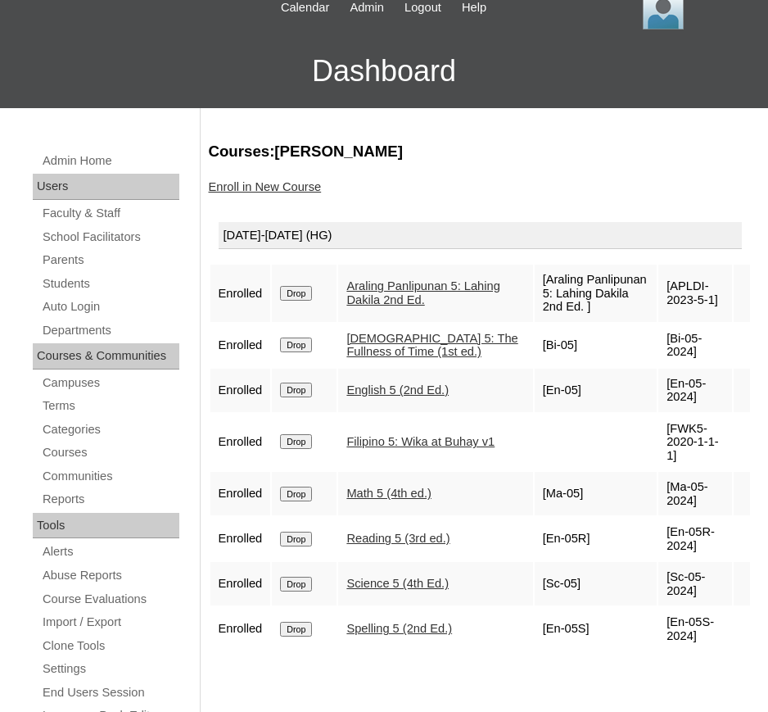
copy td "En-05S-2024"
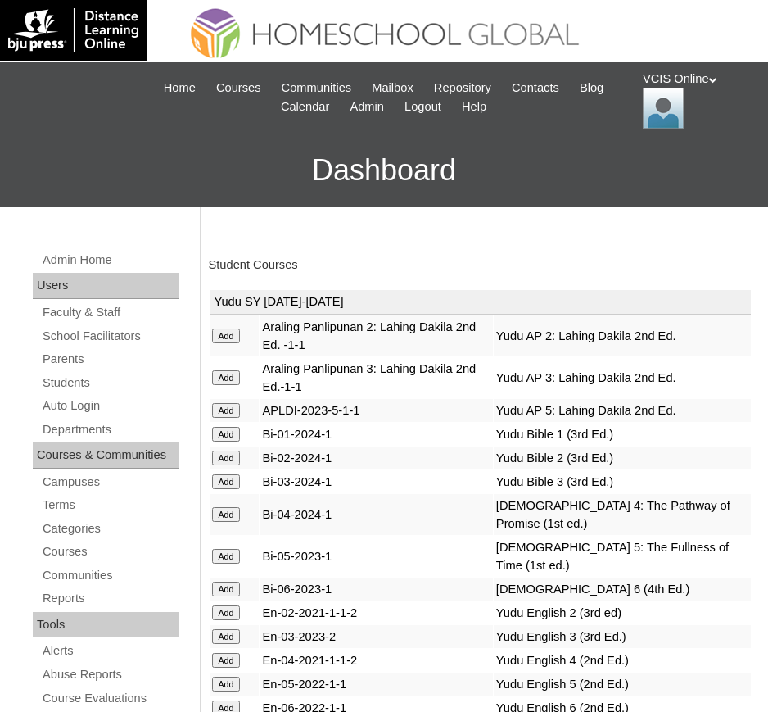
click at [340, 272] on div "Student Courses" at bounding box center [481, 264] width 544 height 17
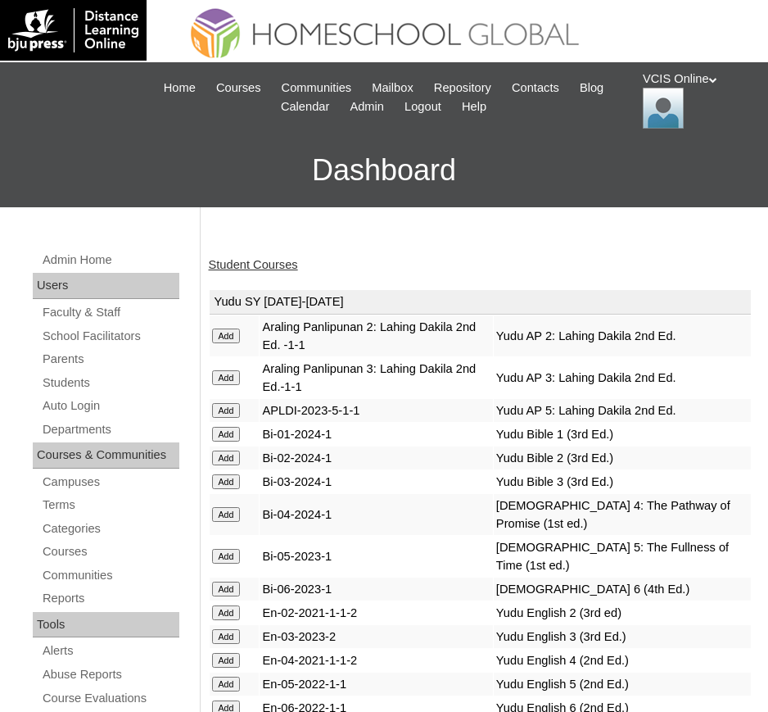
scroll to position [5542, 0]
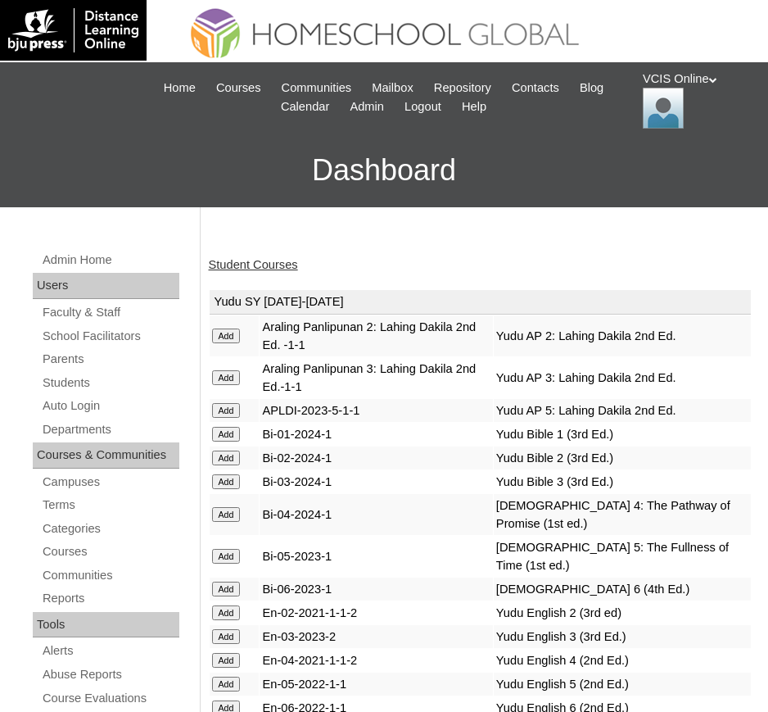
scroll to position [5542, 0]
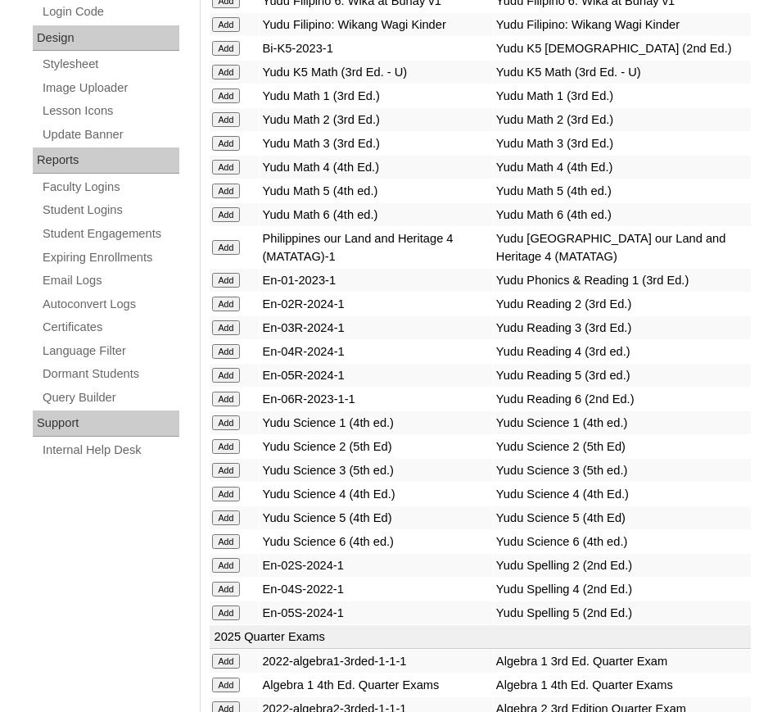
scroll to position [7373, 0]
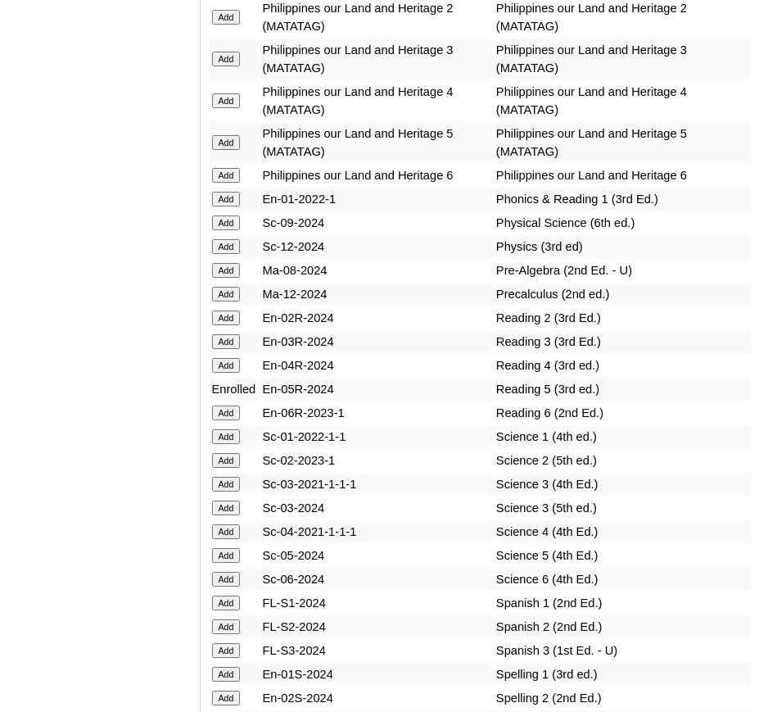
drag, startPoint x: 235, startPoint y: 360, endPoint x: 223, endPoint y: 361, distance: 12.3
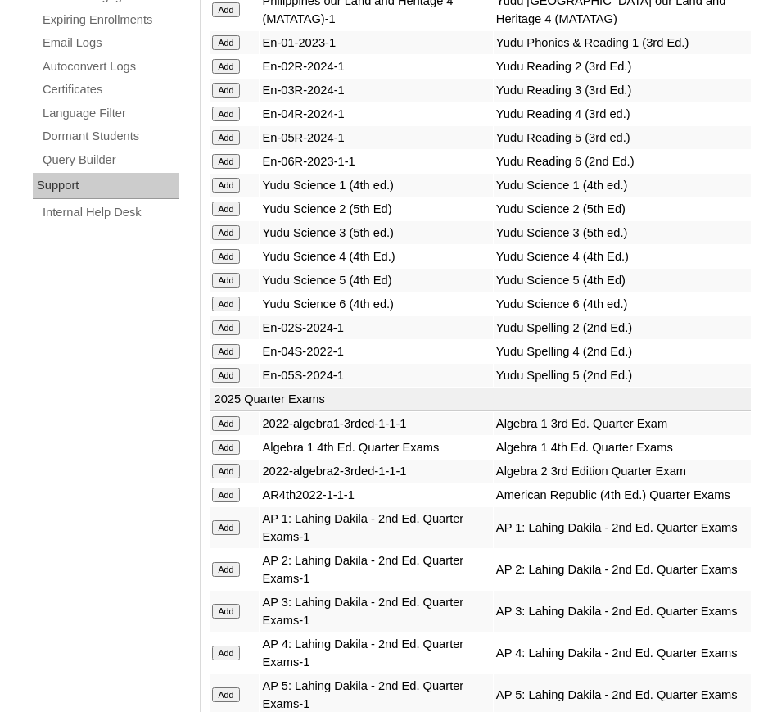
scroll to position [7754, 0]
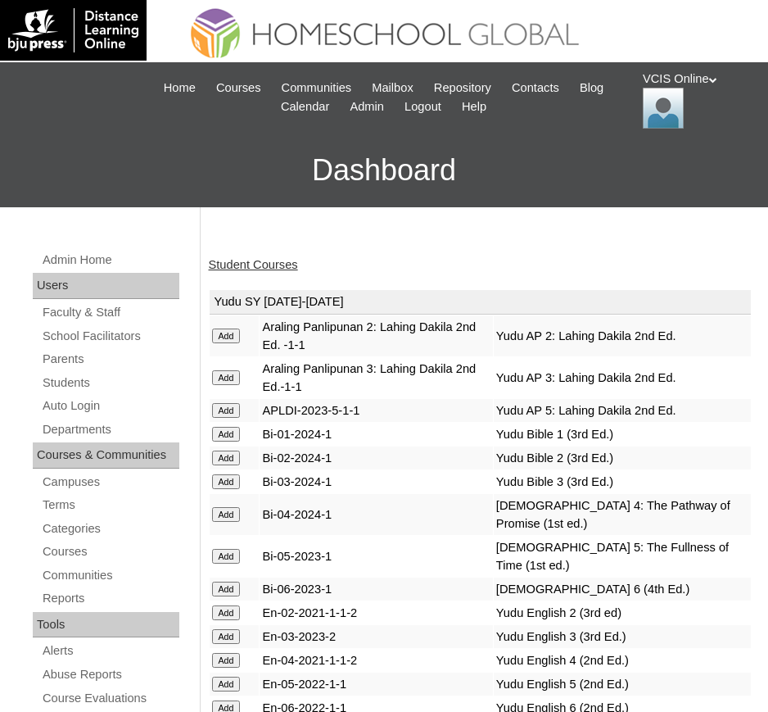
click at [283, 259] on link "Student Courses" at bounding box center [253, 264] width 89 height 13
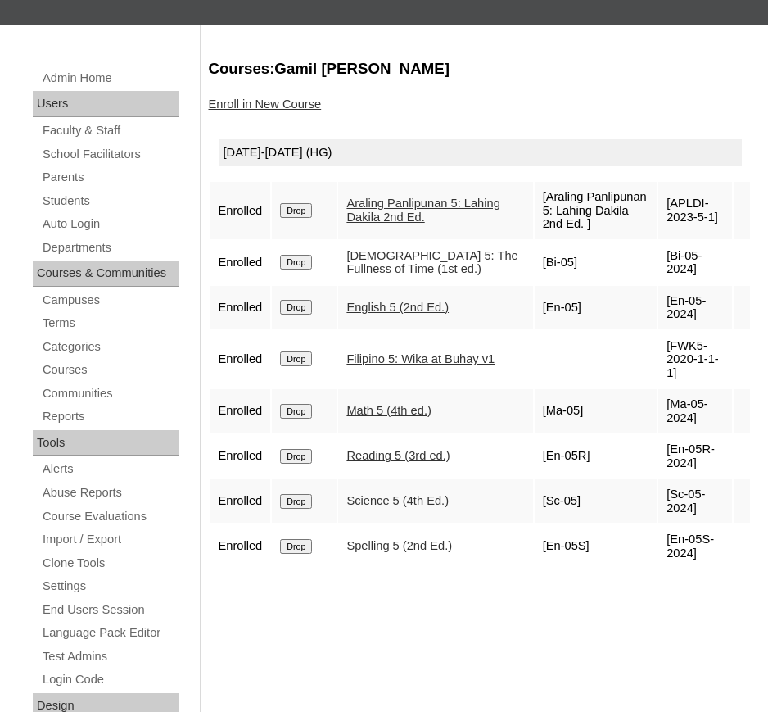
scroll to position [307, 0]
